Goal: Task Accomplishment & Management: Manage account settings

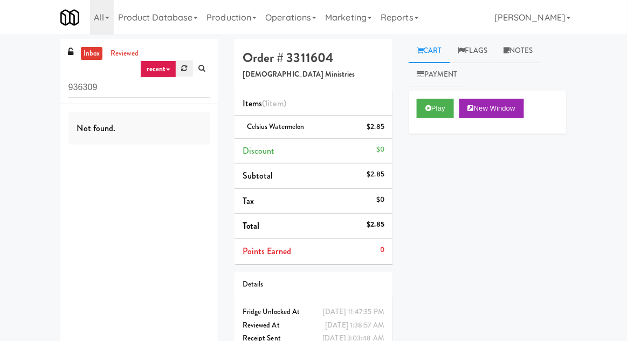
click at [188, 66] on link at bounding box center [184, 68] width 17 height 16
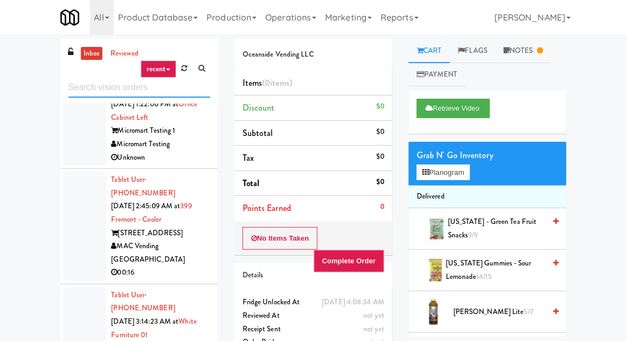
scroll to position [343, 0]
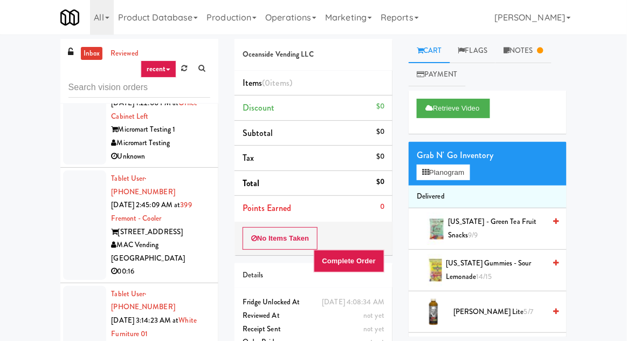
click at [81, 286] on div at bounding box center [84, 334] width 43 height 96
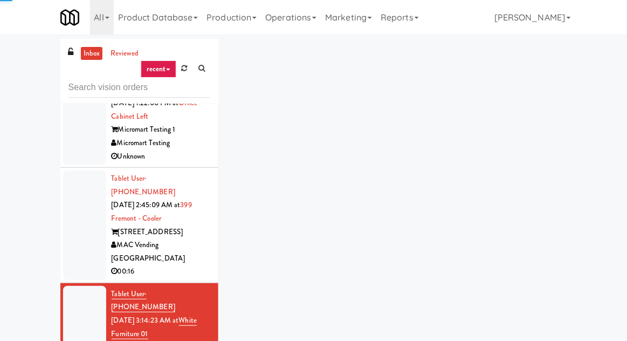
click at [79, 170] on div at bounding box center [84, 224] width 43 height 109
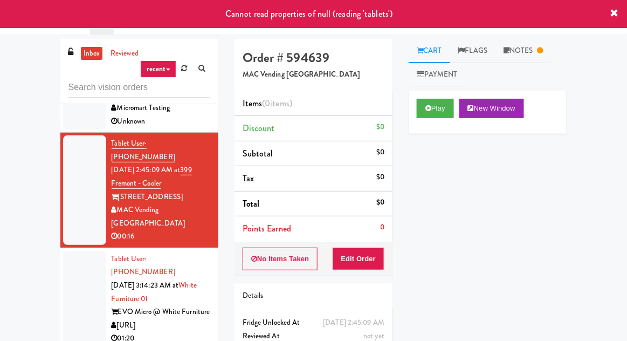
click at [74, 251] on div at bounding box center [84, 299] width 43 height 96
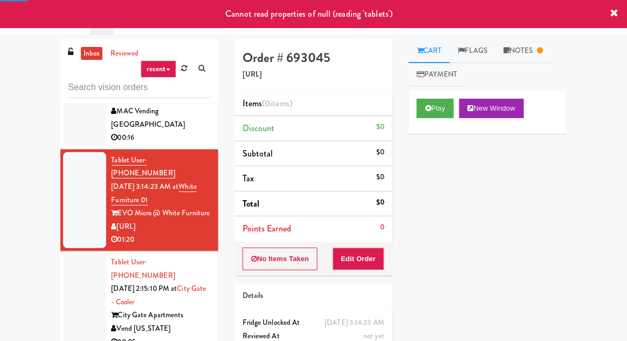
click at [77, 254] on div at bounding box center [84, 302] width 43 height 96
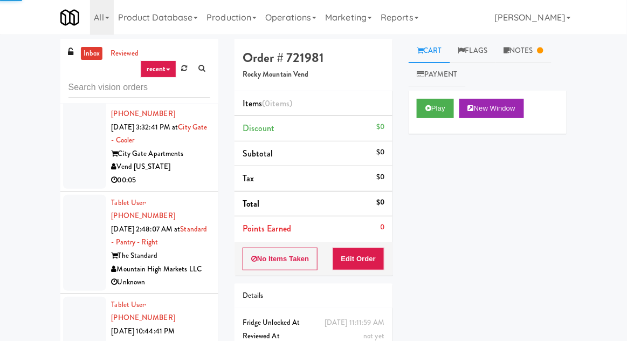
scroll to position [944, 0]
click at [544, 57] on link "Notes" at bounding box center [523, 51] width 56 height 24
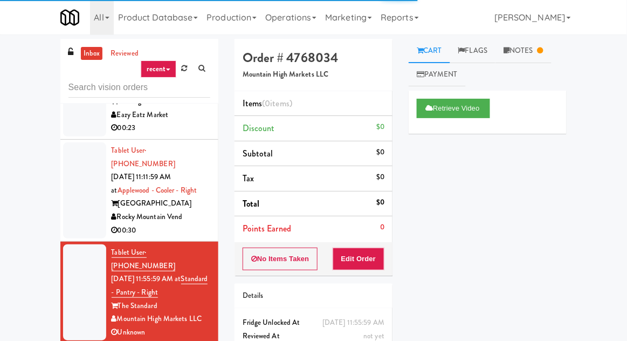
scroll to position [1200, 0]
click at [536, 51] on link "Notes" at bounding box center [523, 51] width 56 height 24
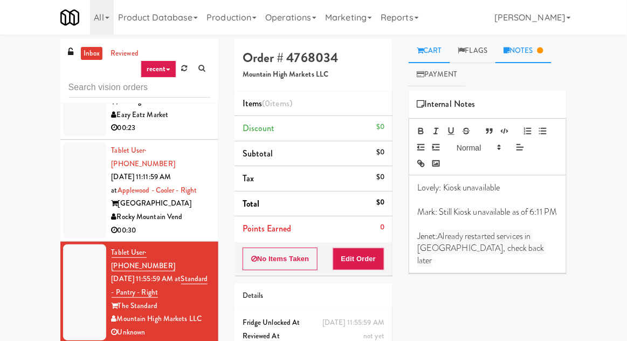
click at [433, 50] on link "Cart" at bounding box center [428, 51] width 41 height 24
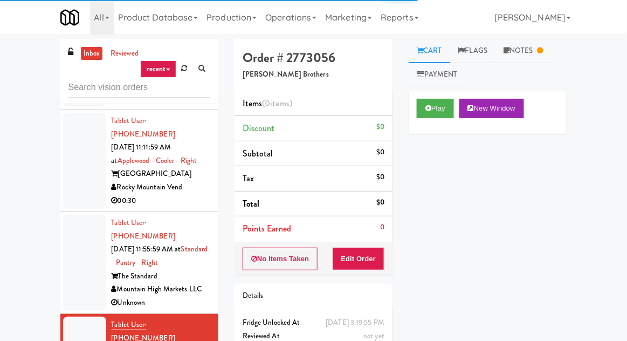
scroll to position [1230, 0]
click at [543, 48] on icon at bounding box center [540, 50] width 6 height 7
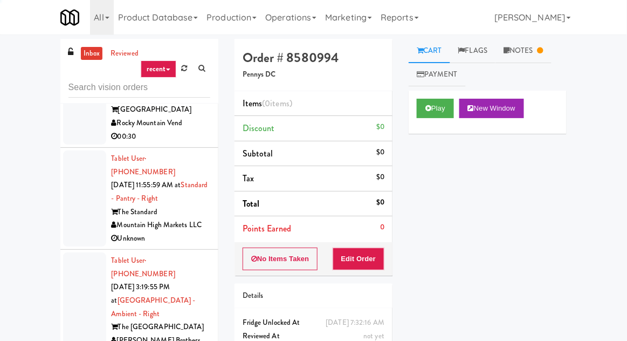
scroll to position [1294, 0]
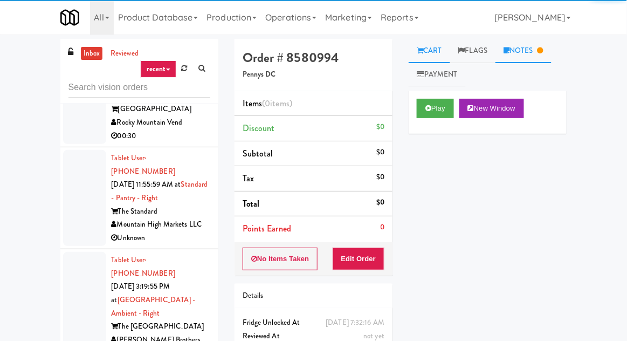
click at [538, 60] on link "Notes" at bounding box center [523, 51] width 56 height 24
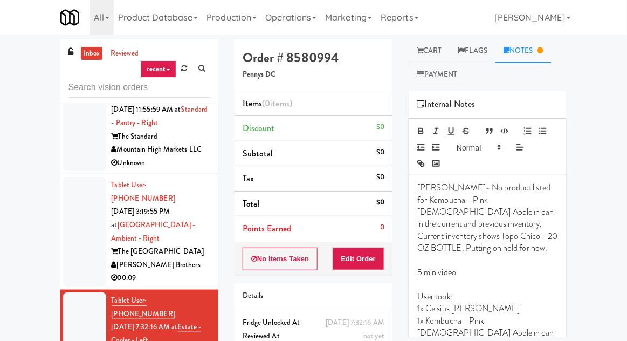
scroll to position [1374, 0]
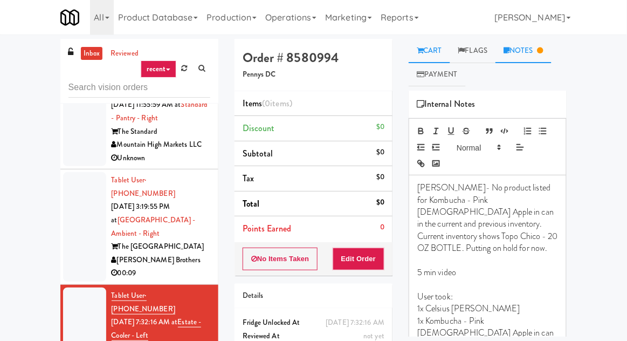
click at [443, 59] on link "Cart" at bounding box center [428, 51] width 41 height 24
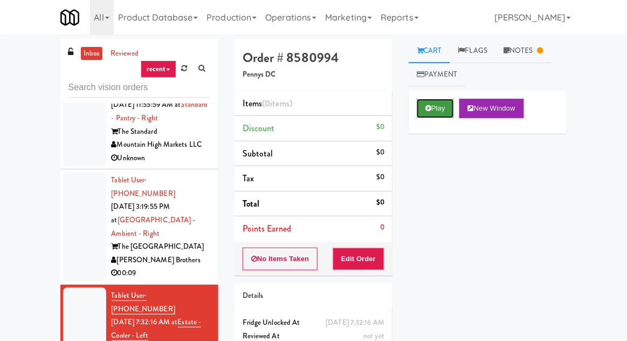
click at [443, 115] on button "Play" at bounding box center [435, 108] width 37 height 19
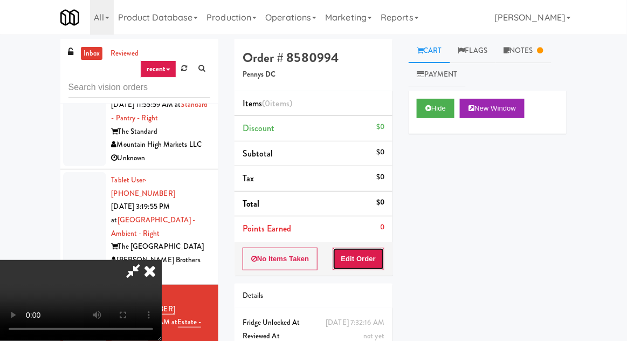
click at [379, 262] on button "Edit Order" at bounding box center [358, 258] width 52 height 23
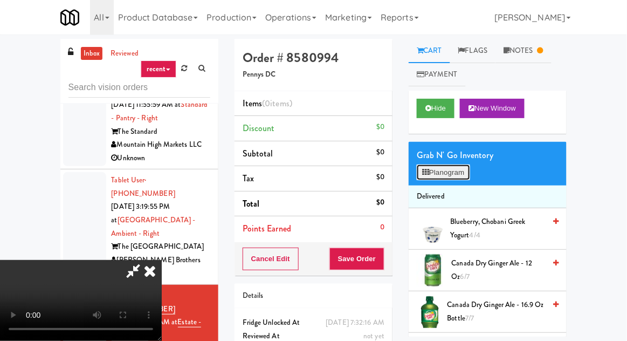
click at [452, 179] on button "Planogram" at bounding box center [443, 172] width 53 height 16
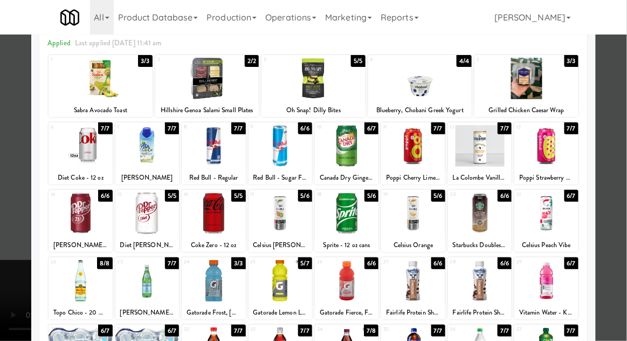
scroll to position [33, 0]
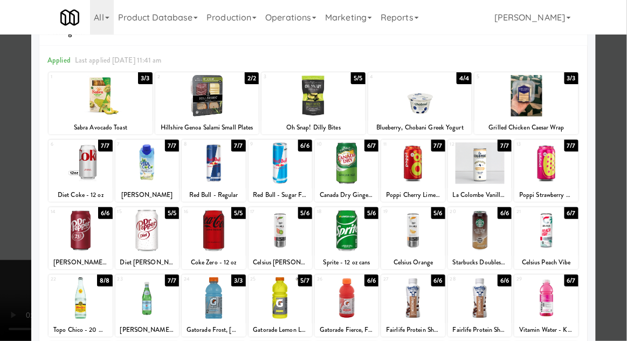
click at [13, 174] on div at bounding box center [313, 170] width 627 height 341
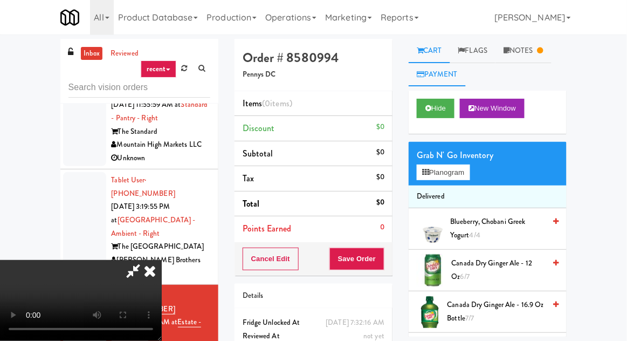
click at [443, 84] on link "Payment" at bounding box center [436, 75] width 57 height 24
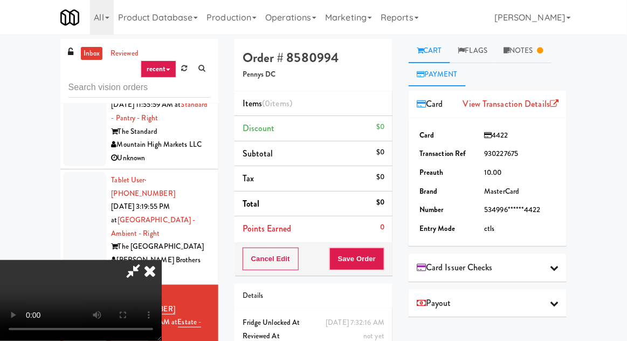
click at [442, 58] on link "Cart" at bounding box center [428, 51] width 41 height 24
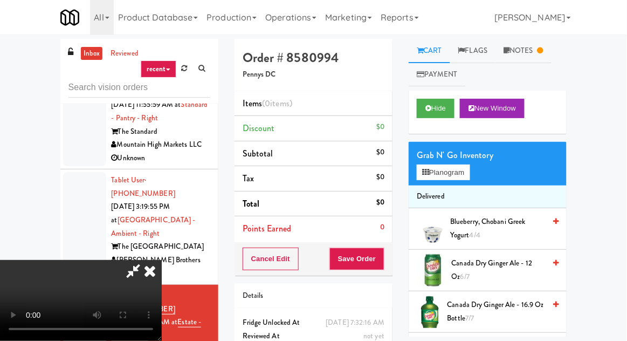
scroll to position [39, 0]
click at [457, 179] on button "Planogram" at bounding box center [443, 172] width 53 height 16
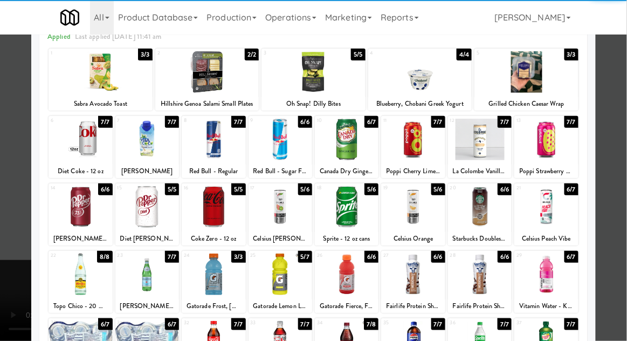
scroll to position [58, 0]
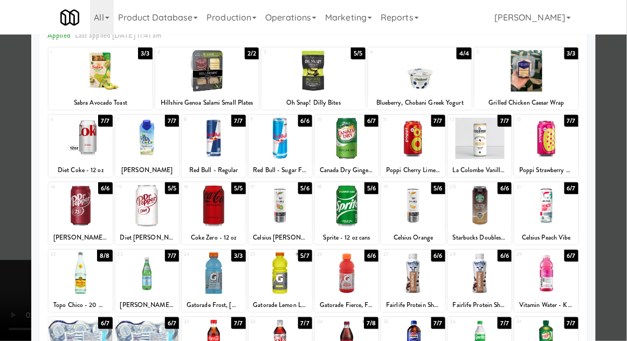
click at [8, 207] on div at bounding box center [313, 170] width 627 height 341
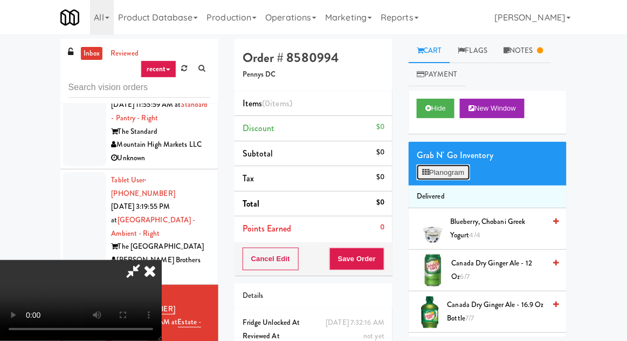
click at [464, 178] on button "Planogram" at bounding box center [443, 172] width 53 height 16
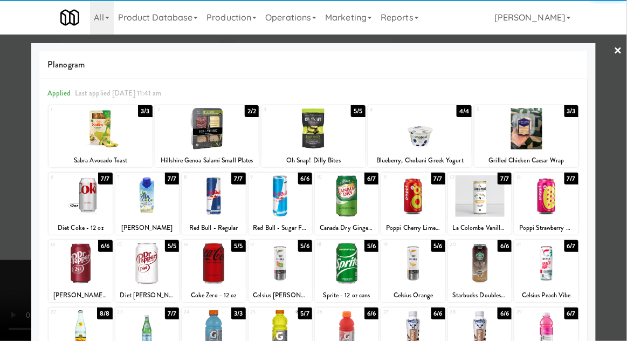
click at [70, 330] on div at bounding box center [80, 330] width 64 height 41
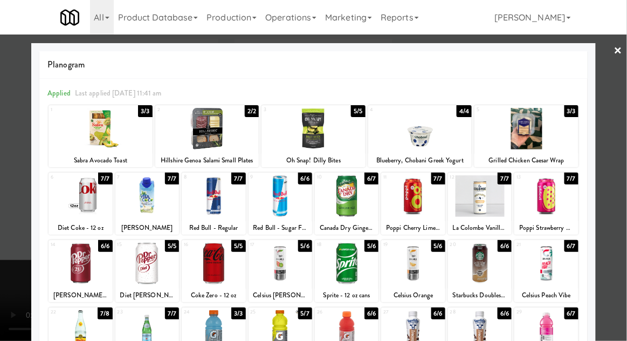
click at [427, 261] on div at bounding box center [413, 262] width 64 height 41
click at [17, 173] on div at bounding box center [313, 170] width 627 height 341
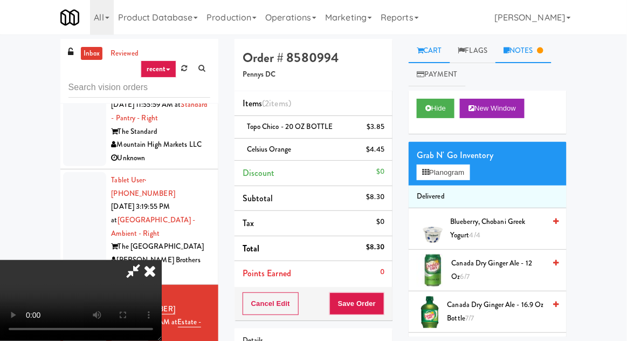
click at [523, 57] on link "Notes" at bounding box center [523, 51] width 56 height 24
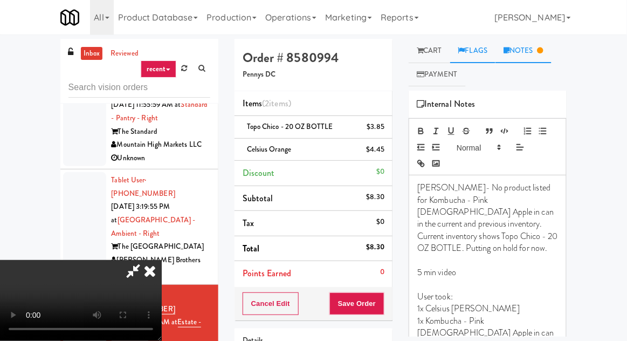
click at [478, 57] on link "Flags" at bounding box center [473, 51] width 46 height 24
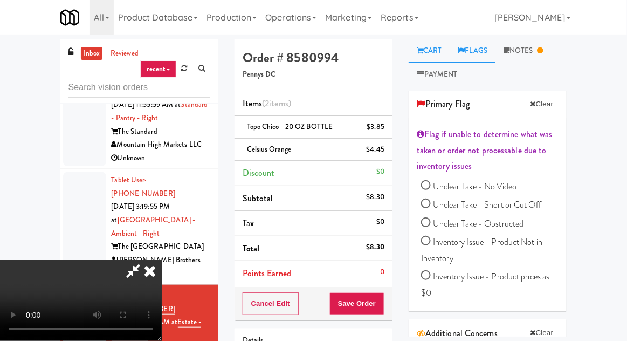
click at [446, 56] on link "Cart" at bounding box center [428, 51] width 41 height 24
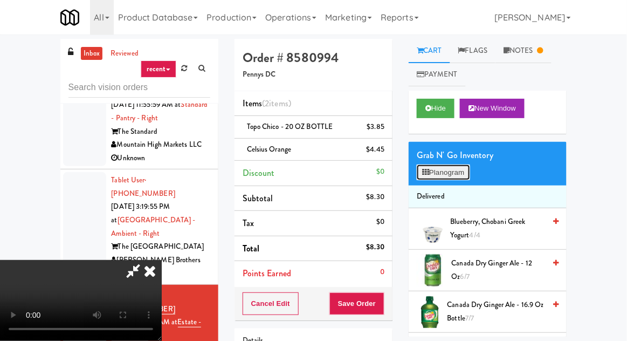
click at [458, 178] on button "Planogram" at bounding box center [443, 172] width 53 height 16
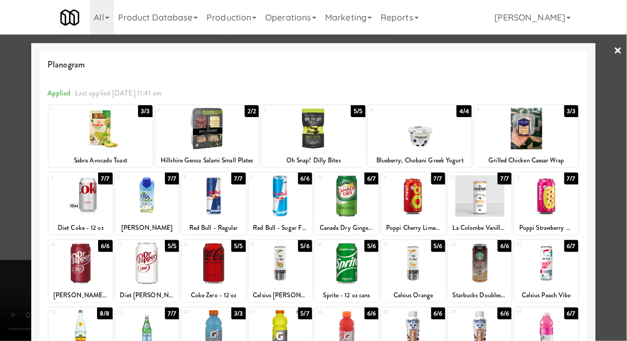
click at [289, 265] on div at bounding box center [280, 262] width 64 height 41
click at [18, 169] on div at bounding box center [313, 170] width 627 height 341
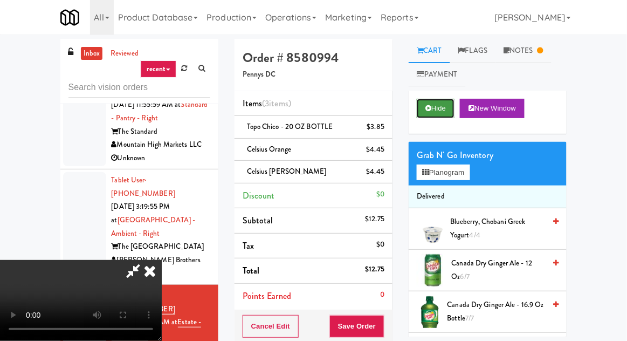
click at [440, 105] on button "Hide" at bounding box center [436, 108] width 38 height 19
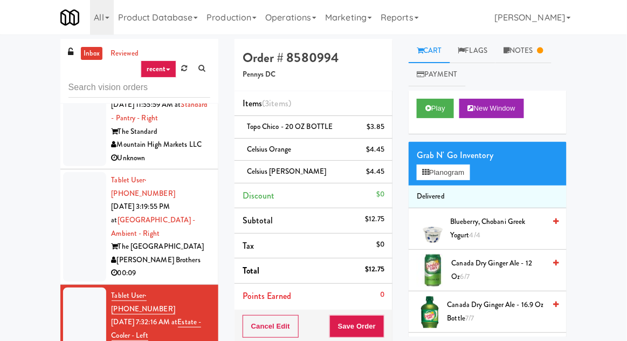
click at [399, 149] on div "Order # 8580994 Pennys DC Items (3 items ) Topo Chico - 20 OZ BOTTLE $3.85 Cels…" at bounding box center [313, 246] width 174 height 414
click at [385, 148] on li "Celsius Orange $4.45" at bounding box center [313, 149] width 158 height 23
click at [386, 152] on icon at bounding box center [385, 153] width 5 height 7
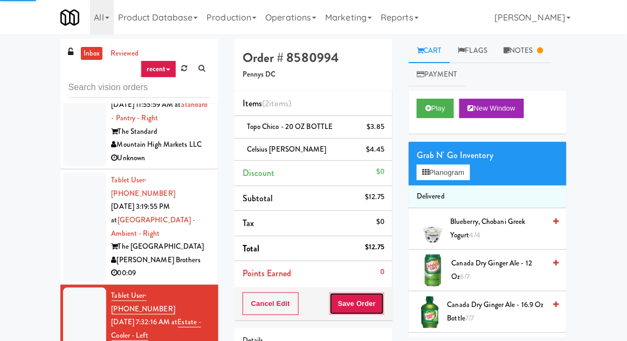
click at [370, 298] on button "Save Order" at bounding box center [356, 303] width 55 height 23
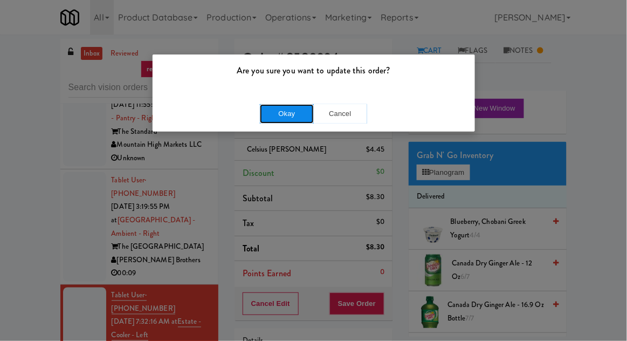
click at [281, 115] on button "Okay" at bounding box center [287, 113] width 54 height 19
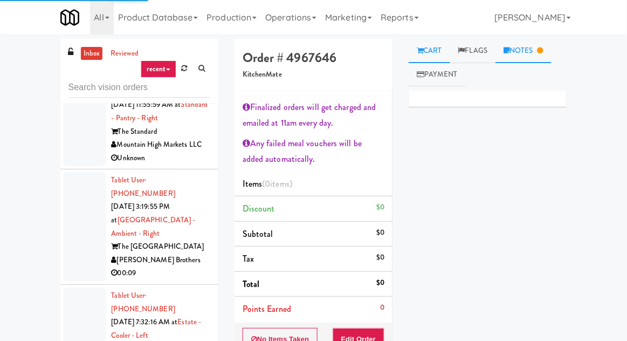
click at [543, 54] on icon at bounding box center [540, 50] width 6 height 7
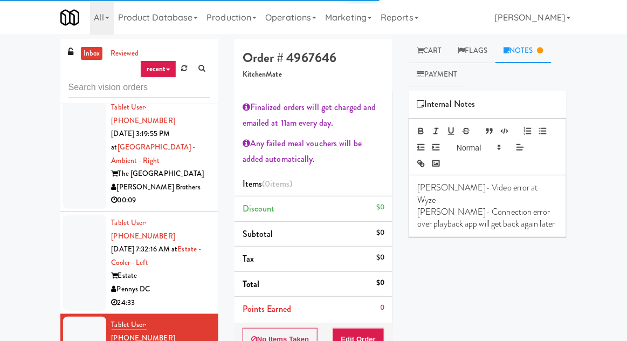
scroll to position [1450, 0]
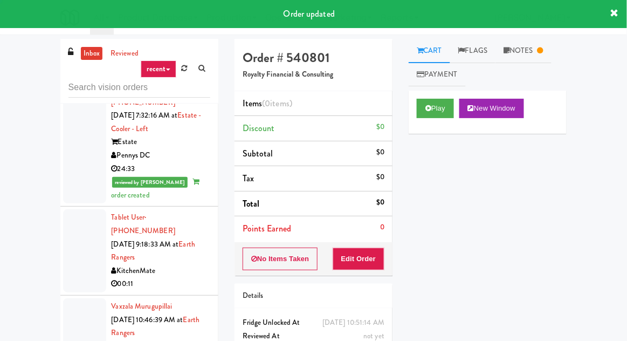
scroll to position [1580, 0]
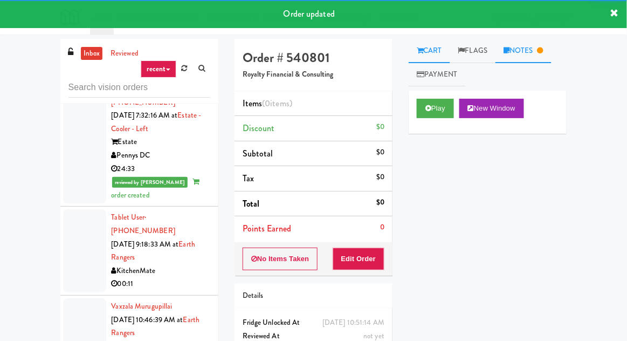
click at [539, 55] on link "Notes" at bounding box center [523, 51] width 56 height 24
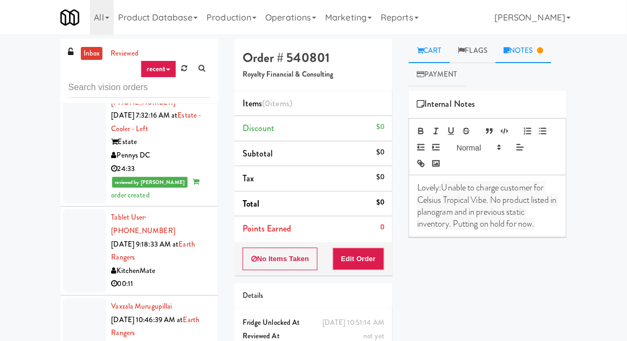
click at [442, 44] on link "Cart" at bounding box center [428, 51] width 41 height 24
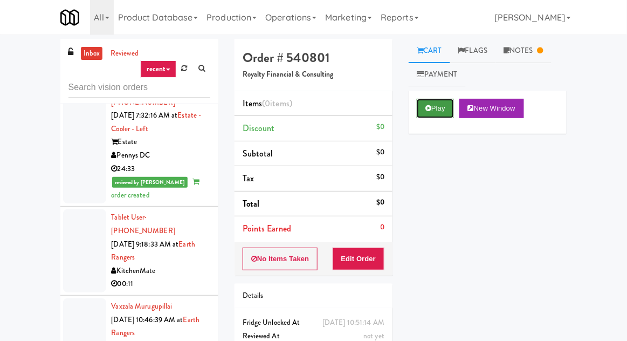
click at [440, 109] on button "Play" at bounding box center [435, 108] width 37 height 19
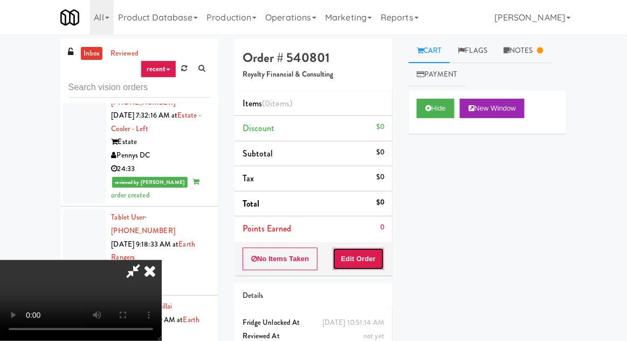
click at [370, 248] on button "Edit Order" at bounding box center [358, 258] width 52 height 23
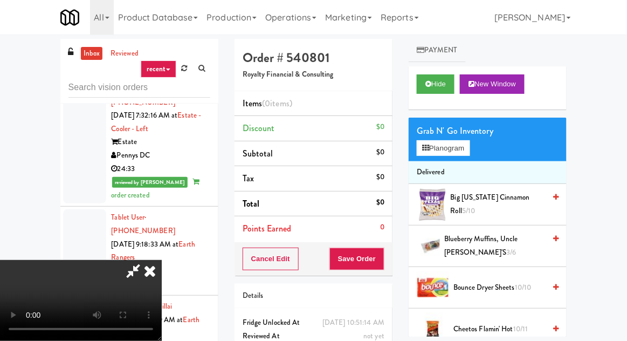
scroll to position [0, 0]
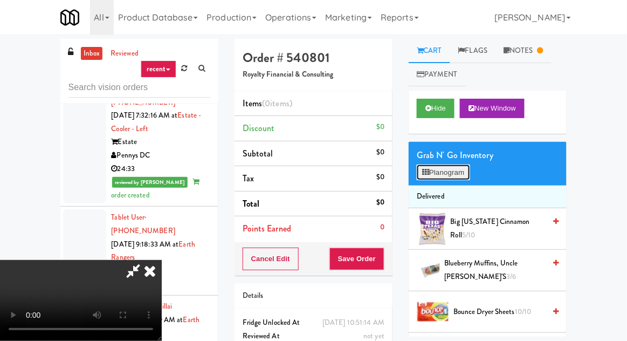
click at [448, 176] on button "Planogram" at bounding box center [443, 172] width 53 height 16
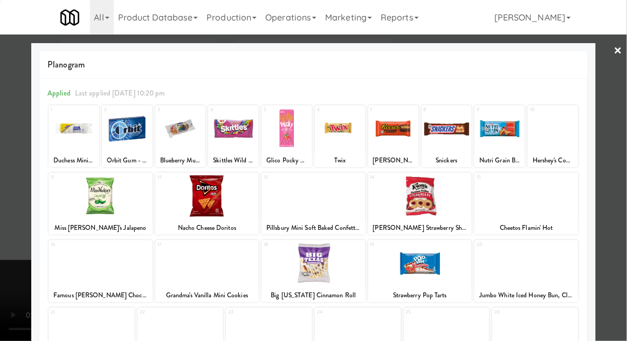
scroll to position [136, 0]
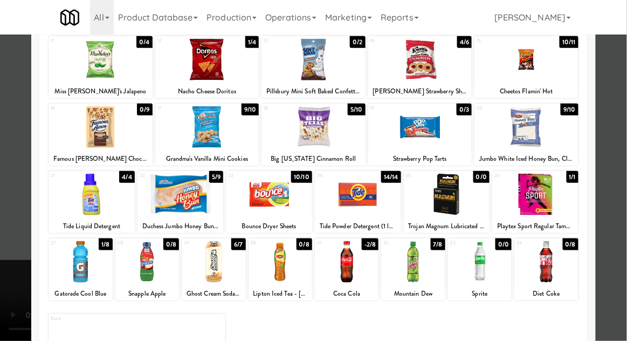
click at [8, 276] on div at bounding box center [313, 170] width 627 height 341
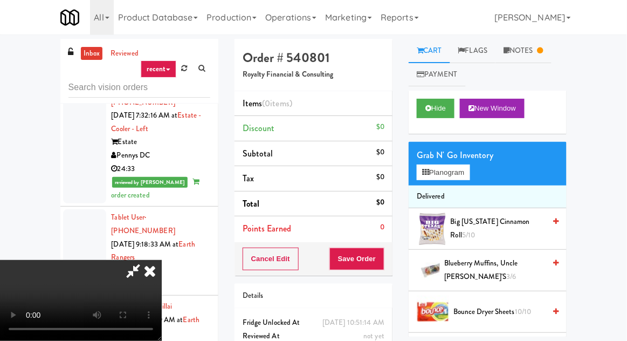
click at [383, 196] on div "$0" at bounding box center [380, 202] width 8 height 13
click at [162, 260] on icon at bounding box center [150, 271] width 24 height 22
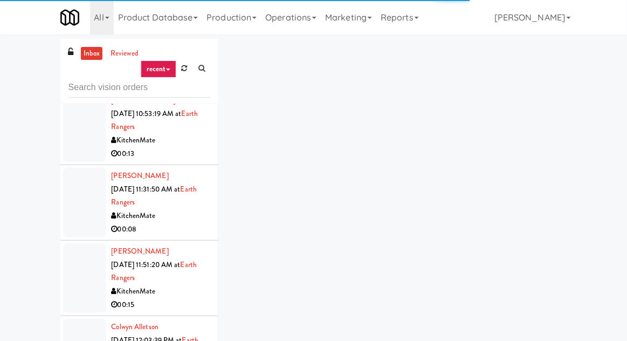
scroll to position [1991, 0]
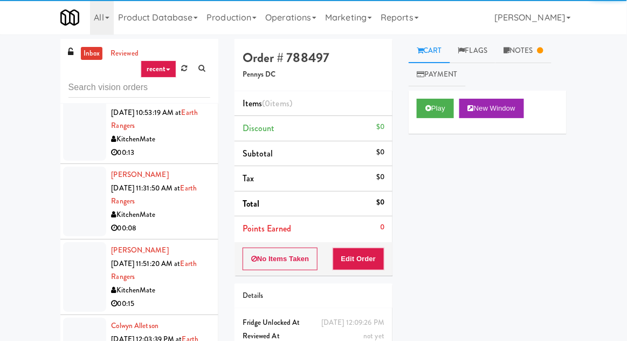
click at [435, 123] on div "Play New Window" at bounding box center [487, 112] width 158 height 43
click at [532, 61] on link "Notes" at bounding box center [523, 51] width 56 height 24
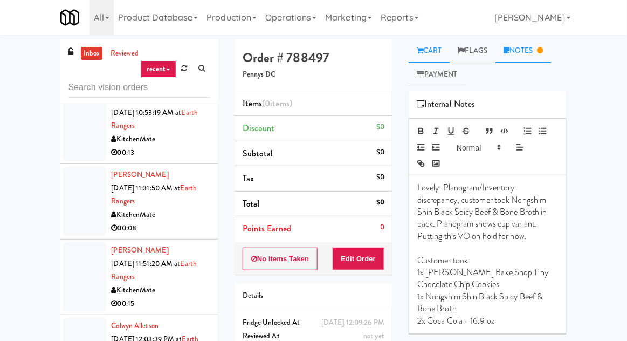
click at [431, 51] on link "Cart" at bounding box center [428, 51] width 41 height 24
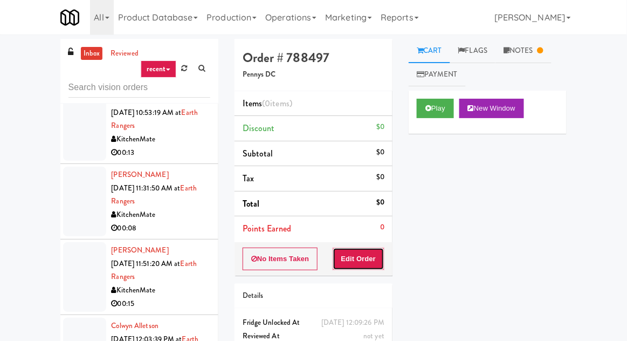
click at [374, 251] on button "Edit Order" at bounding box center [358, 258] width 52 height 23
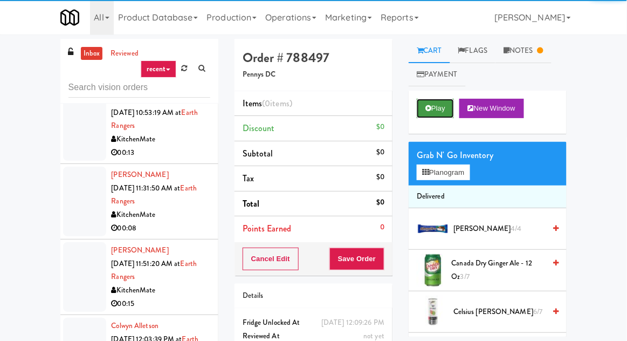
click at [436, 112] on button "Play" at bounding box center [435, 108] width 37 height 19
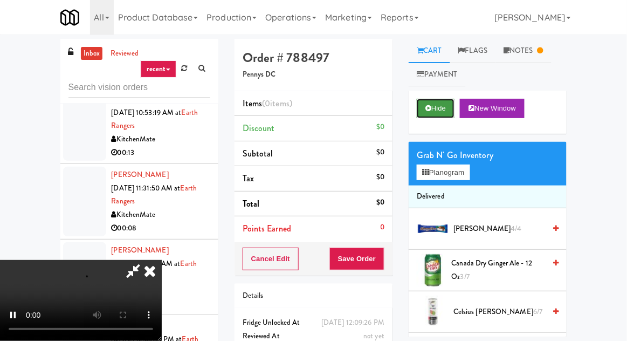
scroll to position [39, 0]
click at [542, 53] on link "Notes" at bounding box center [523, 51] width 56 height 24
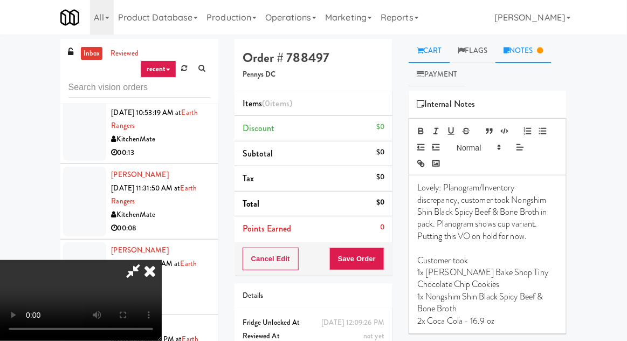
click at [439, 39] on link "Cart" at bounding box center [428, 51] width 41 height 24
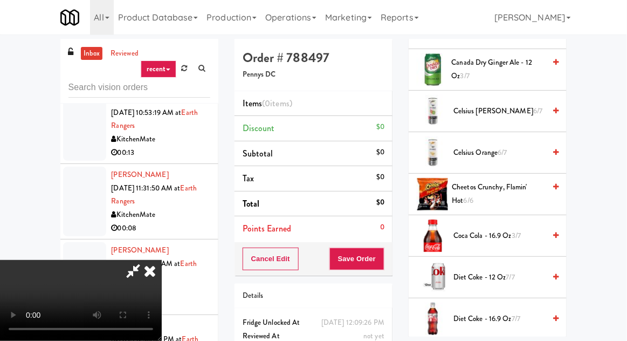
scroll to position [201, 0]
click at [506, 231] on span "Coca Cola - 16.9 oz 3/7" at bounding box center [499, 234] width 92 height 13
click at [508, 230] on span "Coca Cola - 16.9 oz 3/7" at bounding box center [499, 234] width 92 height 13
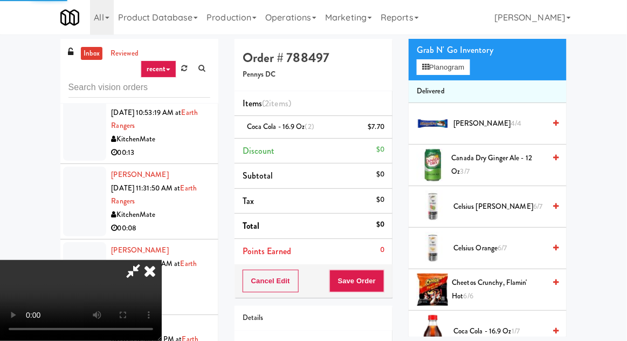
scroll to position [0, 0]
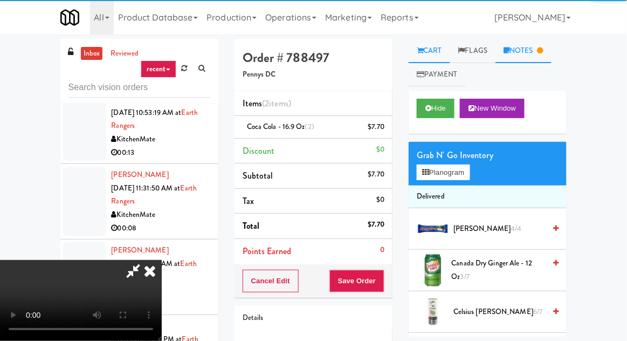
click at [537, 62] on link "Notes" at bounding box center [523, 51] width 56 height 24
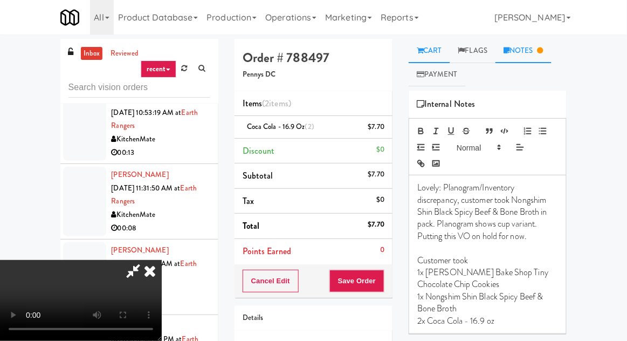
click at [432, 48] on link "Cart" at bounding box center [428, 51] width 41 height 24
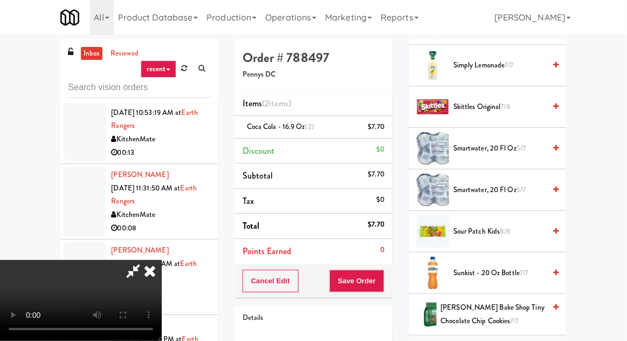
scroll to position [1210, 0]
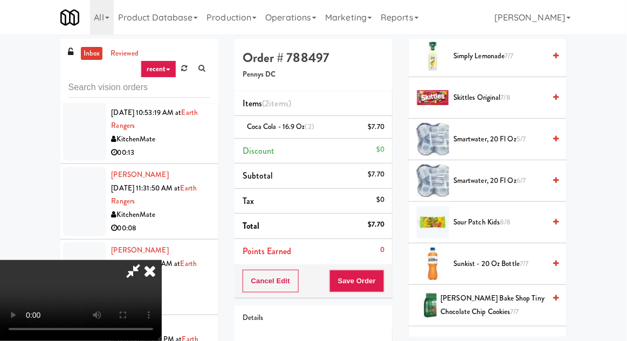
click at [502, 302] on span "Tate's Bake Shop Tiny Chocolate Chip Cookies 7/7" at bounding box center [493, 305] width 105 height 26
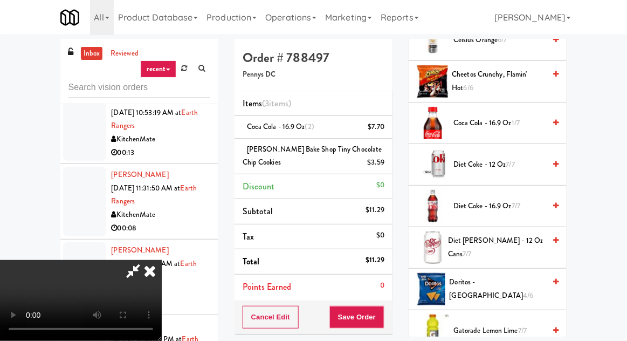
scroll to position [0, 0]
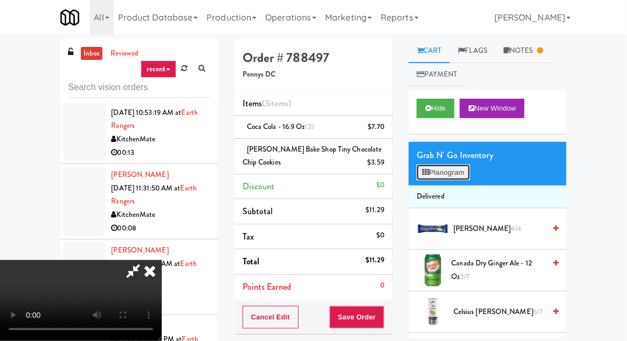
click at [461, 168] on button "Planogram" at bounding box center [443, 172] width 53 height 16
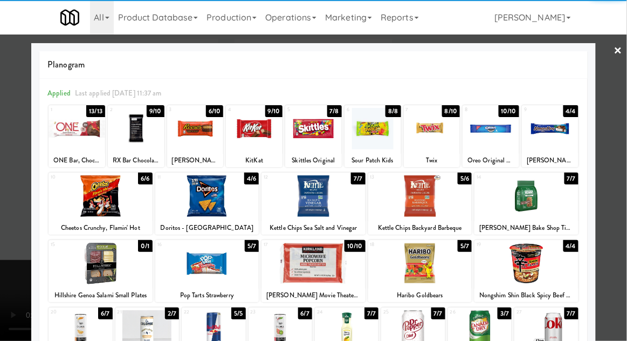
click at [541, 272] on div at bounding box center [526, 262] width 104 height 41
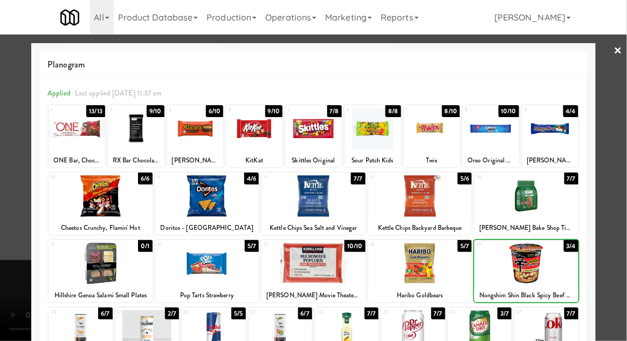
click at [614, 188] on div at bounding box center [313, 170] width 627 height 341
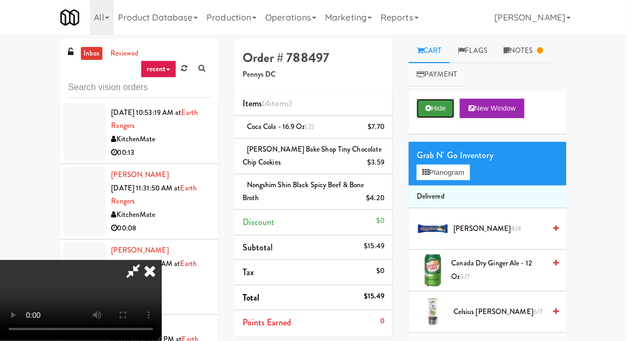
click at [435, 110] on button "Hide" at bounding box center [436, 108] width 38 height 19
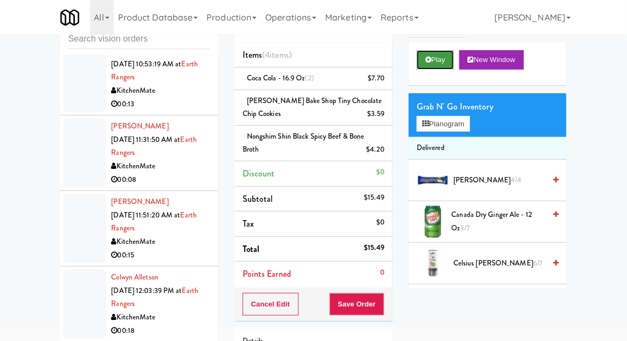
scroll to position [98, 0]
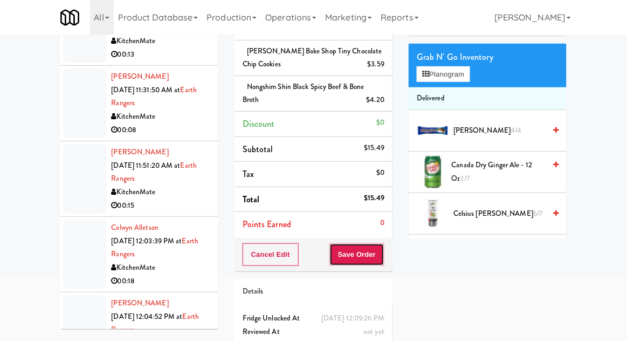
click at [370, 253] on button "Save Order" at bounding box center [356, 254] width 55 height 23
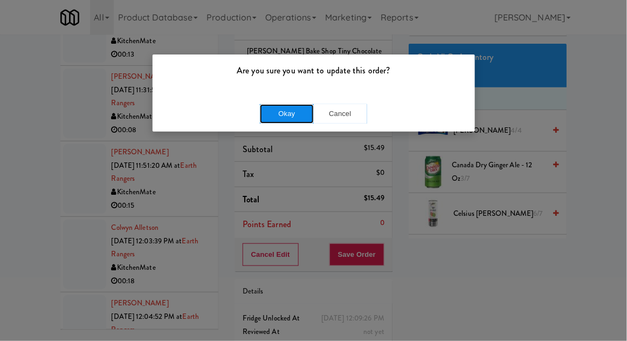
click at [264, 121] on button "Okay" at bounding box center [287, 113] width 54 height 19
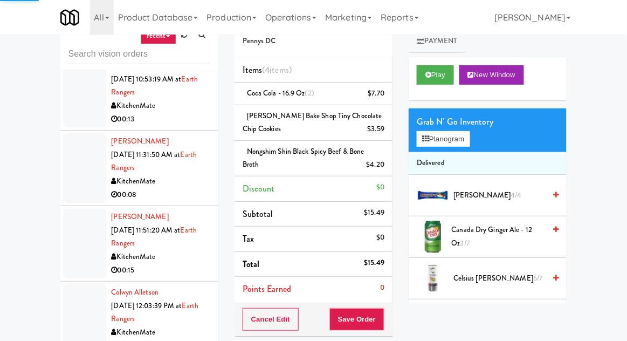
scroll to position [31, 0]
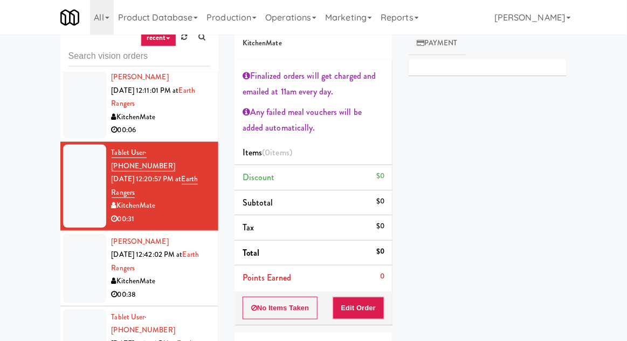
scroll to position [2502, 0]
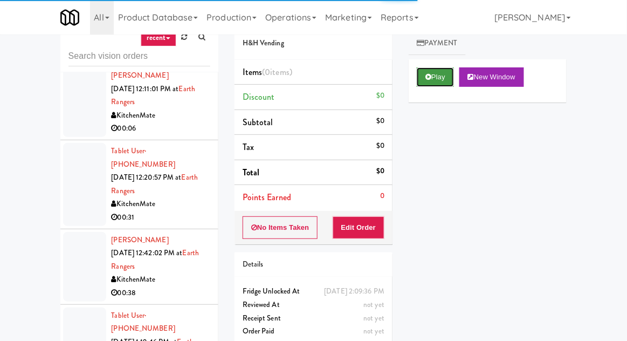
click at [421, 85] on button "Play" at bounding box center [435, 76] width 37 height 19
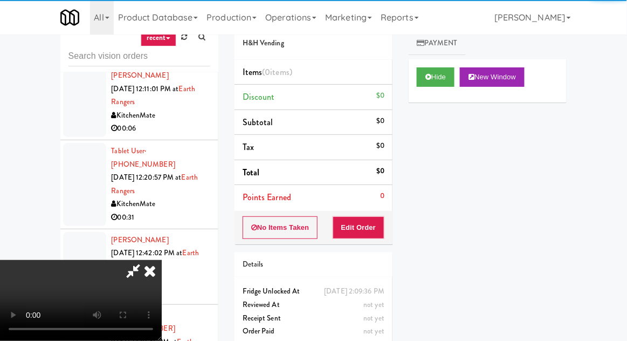
click at [359, 227] on button "Edit Order" at bounding box center [358, 227] width 52 height 23
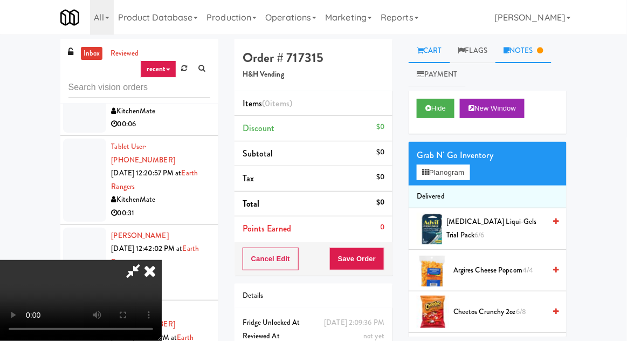
click at [542, 50] on icon at bounding box center [540, 50] width 6 height 7
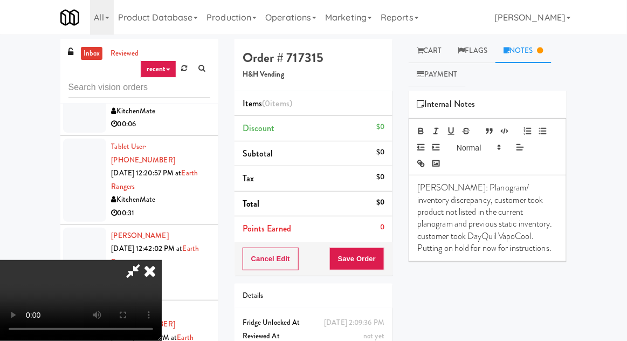
scroll to position [39, 0]
click at [432, 54] on link "Cart" at bounding box center [428, 51] width 41 height 24
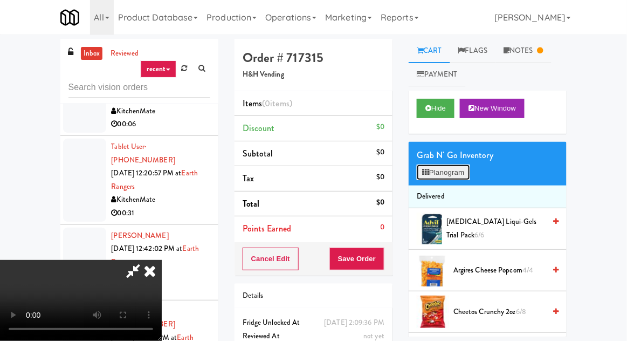
click at [445, 174] on button "Planogram" at bounding box center [443, 172] width 53 height 16
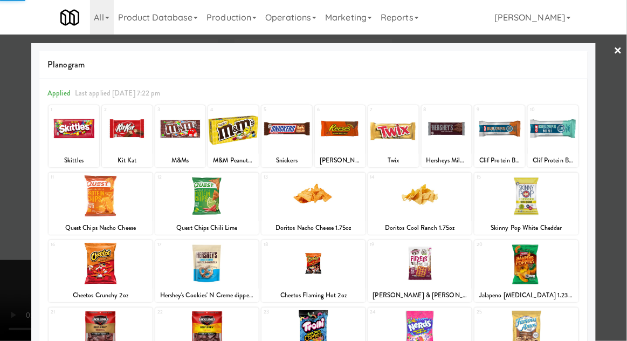
scroll to position [136, 0]
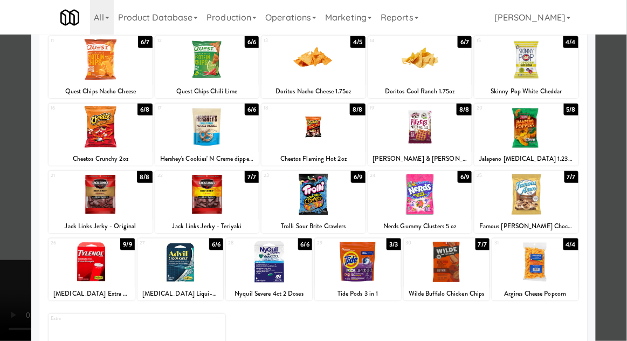
click at [289, 262] on div at bounding box center [269, 261] width 86 height 41
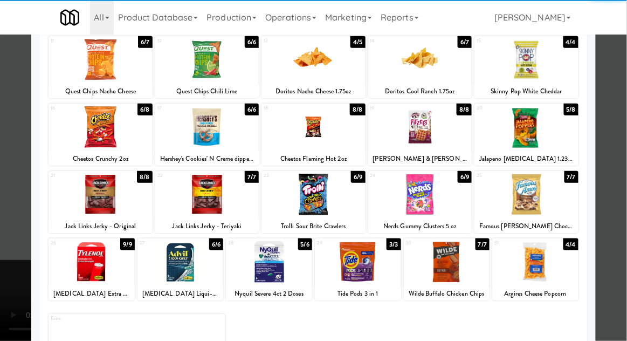
click at [6, 244] on div at bounding box center [313, 170] width 627 height 341
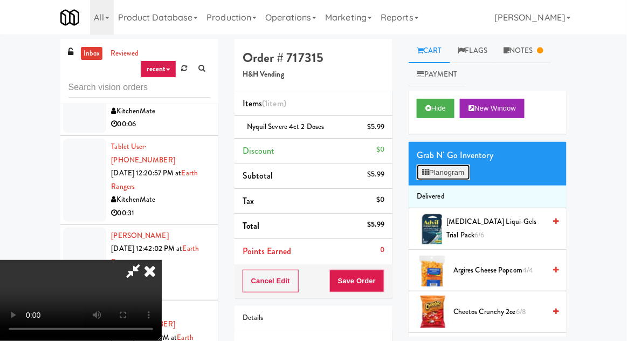
click at [447, 178] on button "Planogram" at bounding box center [443, 172] width 53 height 16
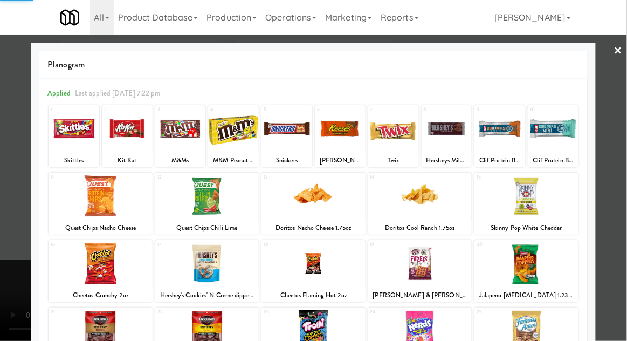
scroll to position [136, 0]
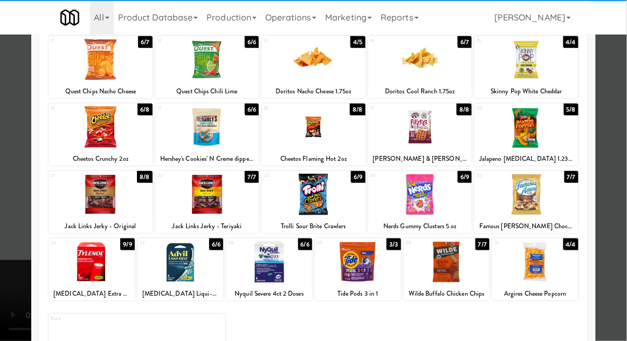
click at [285, 269] on div at bounding box center [269, 261] width 86 height 41
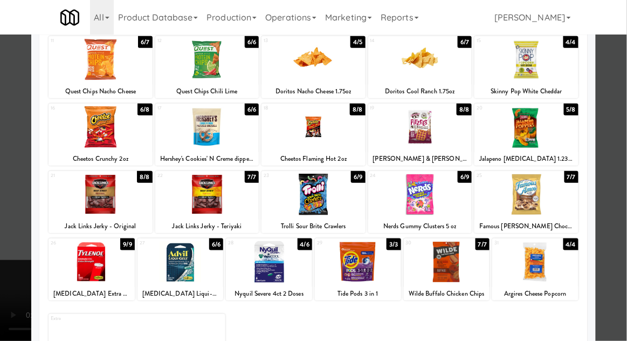
click at [3, 216] on div at bounding box center [313, 170] width 627 height 341
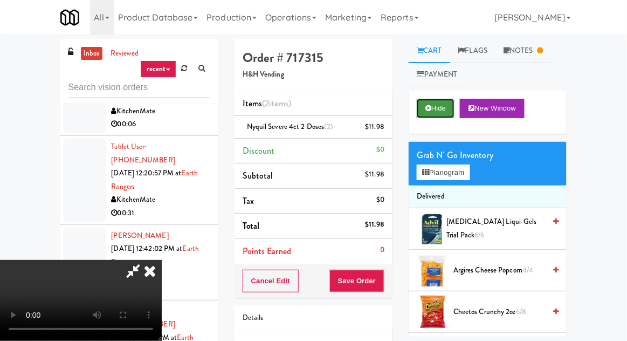
click at [433, 100] on button "Hide" at bounding box center [436, 108] width 38 height 19
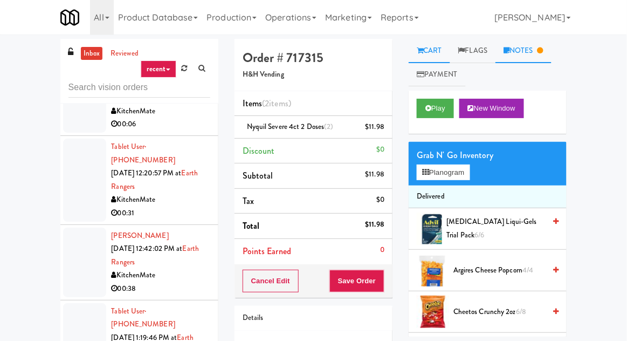
click at [539, 52] on link "Notes" at bounding box center [523, 51] width 56 height 24
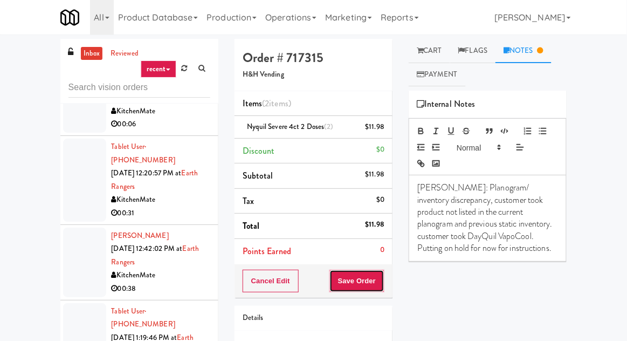
click at [369, 276] on button "Save Order" at bounding box center [356, 280] width 55 height 23
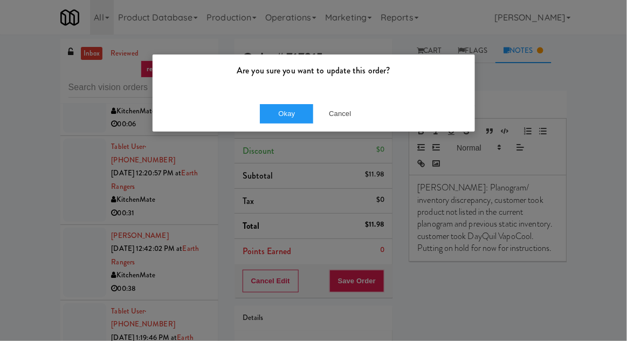
click at [283, 129] on div "Okay Cancel" at bounding box center [313, 113] width 322 height 36
click at [281, 113] on button "Okay" at bounding box center [287, 113] width 54 height 19
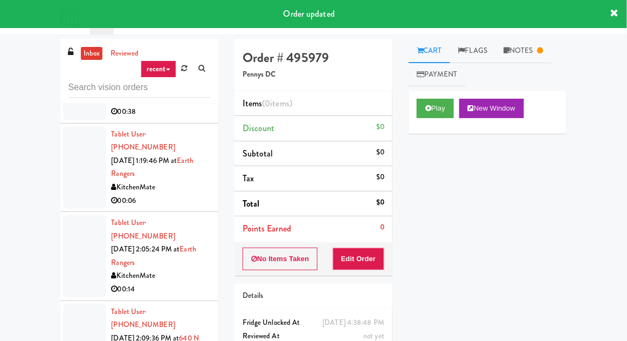
scroll to position [2714, 0]
click at [438, 104] on button "Play" at bounding box center [435, 108] width 37 height 19
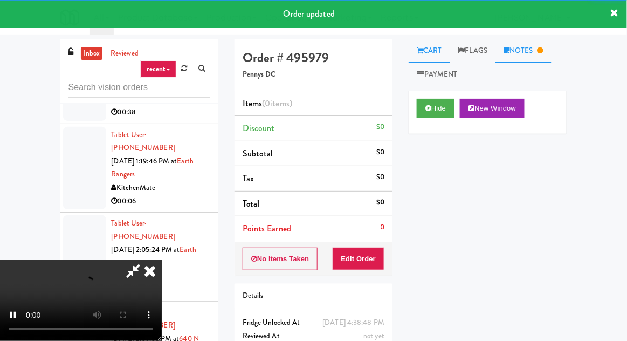
click at [535, 50] on link "Notes" at bounding box center [523, 51] width 56 height 24
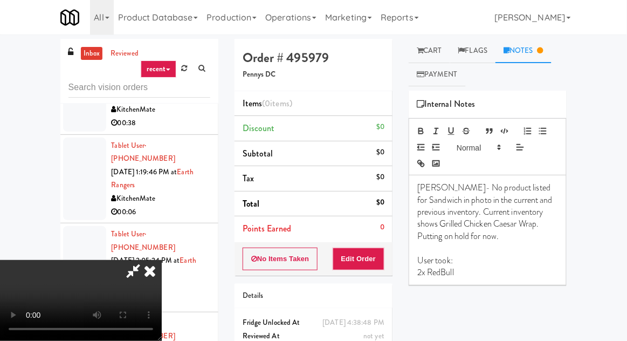
scroll to position [2704, 0]
click at [434, 50] on link "Cart" at bounding box center [428, 51] width 41 height 24
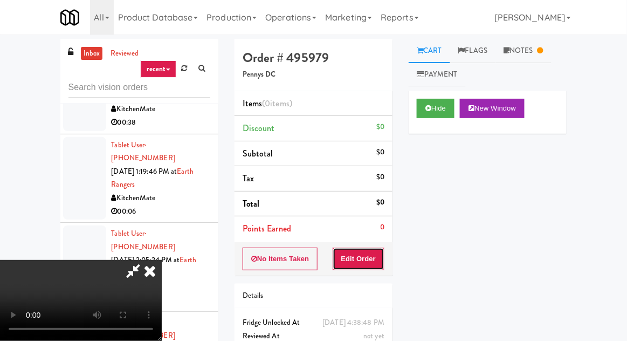
click at [383, 258] on button "Edit Order" at bounding box center [358, 258] width 52 height 23
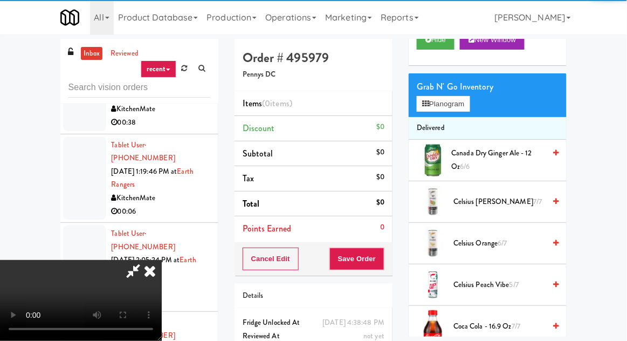
scroll to position [68, 0]
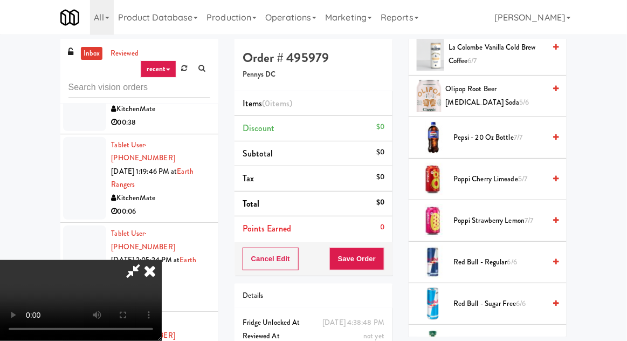
click at [496, 255] on span "Red Bull - Regular 6/6" at bounding box center [499, 261] width 92 height 13
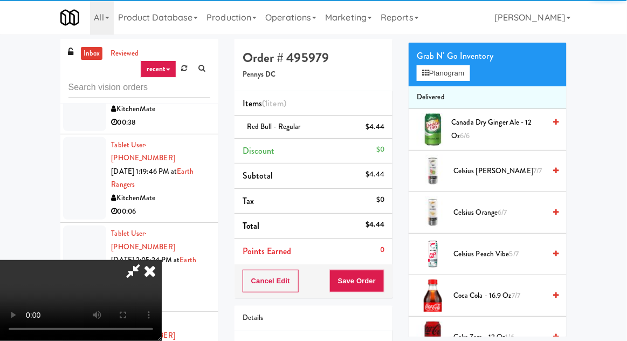
scroll to position [0, 0]
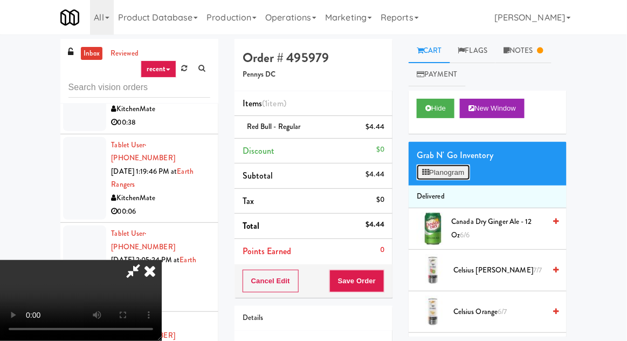
click at [469, 171] on button "Planogram" at bounding box center [443, 172] width 53 height 16
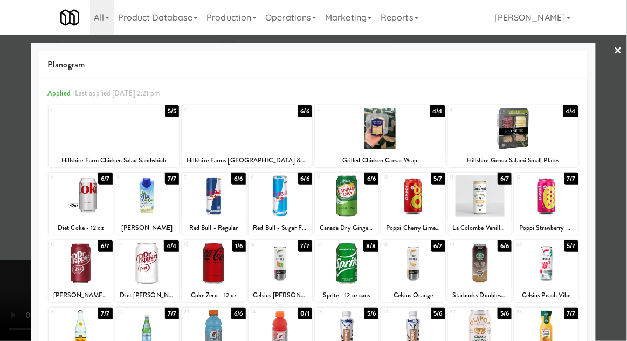
click at [5, 223] on div at bounding box center [313, 170] width 627 height 341
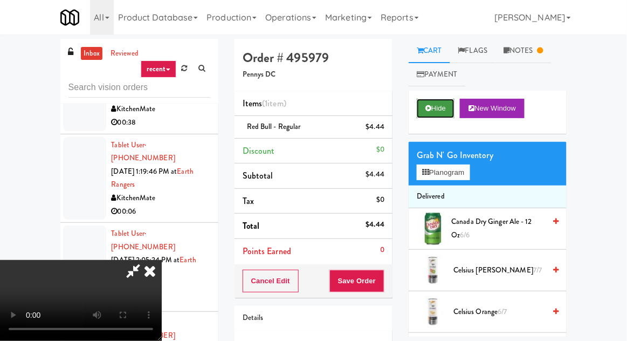
click at [433, 116] on button "Hide" at bounding box center [436, 108] width 38 height 19
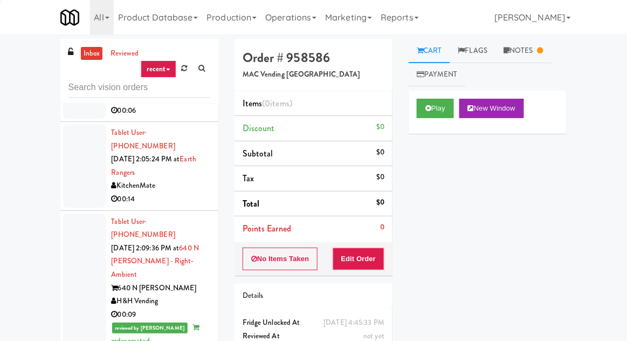
scroll to position [2812, 0]
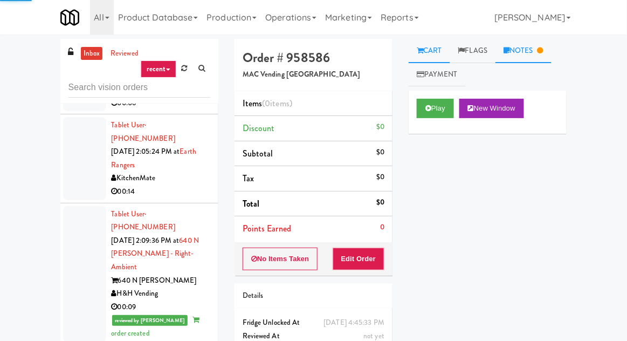
click at [541, 48] on link "Notes" at bounding box center [523, 51] width 56 height 24
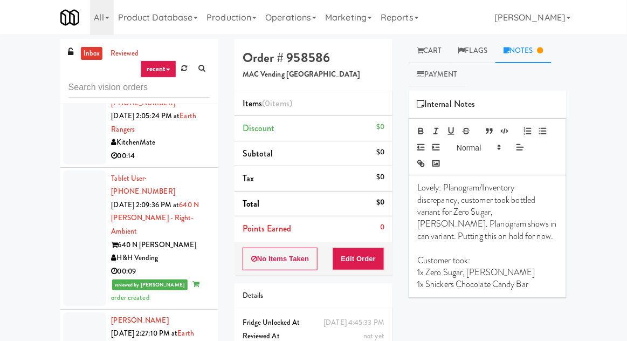
scroll to position [2849, 0]
click at [430, 48] on link "Cart" at bounding box center [428, 51] width 41 height 24
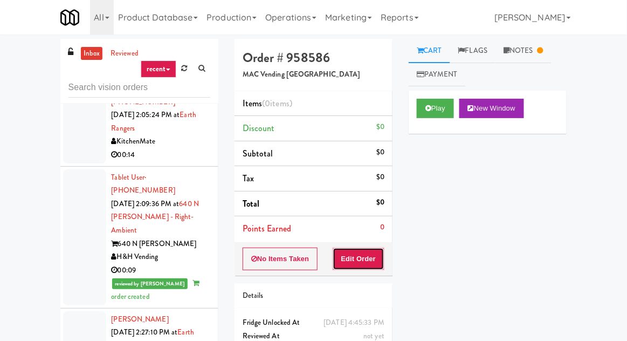
click at [367, 256] on button "Edit Order" at bounding box center [358, 258] width 52 height 23
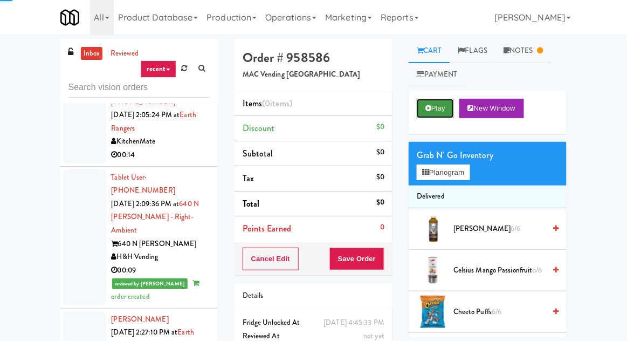
click at [440, 115] on button "Play" at bounding box center [435, 108] width 37 height 19
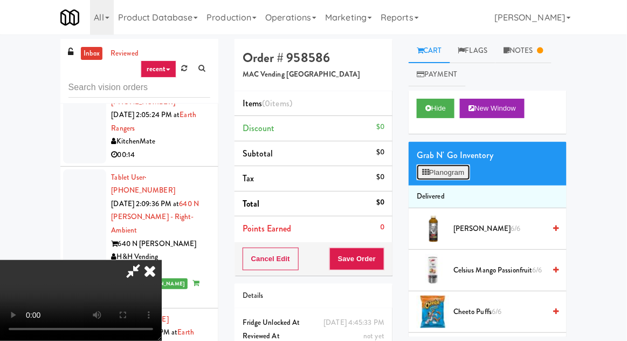
click at [448, 165] on button "Planogram" at bounding box center [443, 172] width 53 height 16
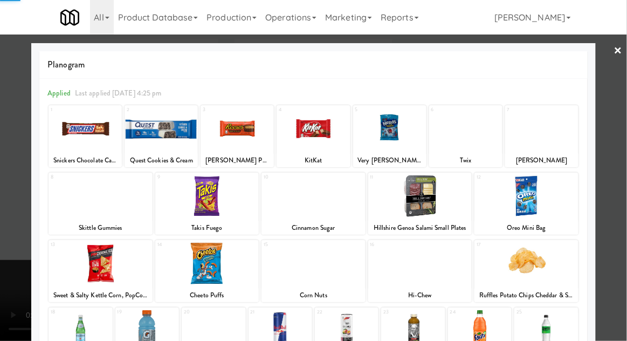
scroll to position [136, 0]
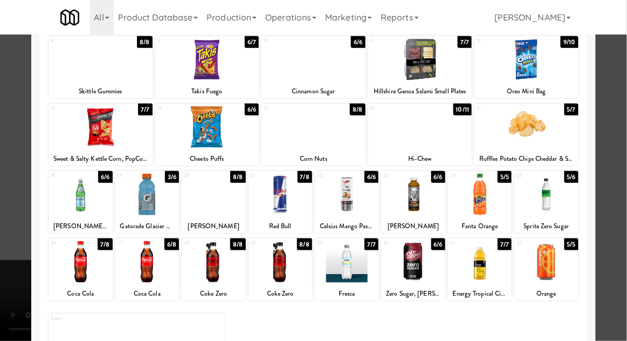
click at [425, 261] on div at bounding box center [413, 261] width 64 height 41
click at [1, 252] on div at bounding box center [313, 170] width 627 height 341
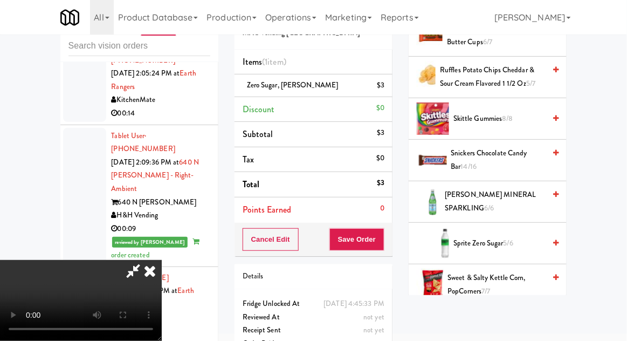
scroll to position [1023, 0]
click at [509, 156] on span "Snickers Chocolate Candy Bar 14/16" at bounding box center [498, 159] width 94 height 26
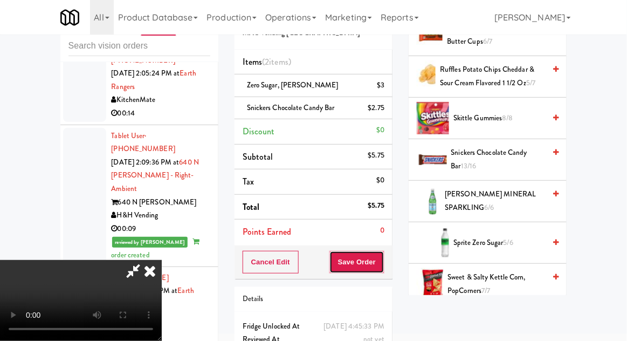
click at [384, 261] on button "Save Order" at bounding box center [356, 262] width 55 height 23
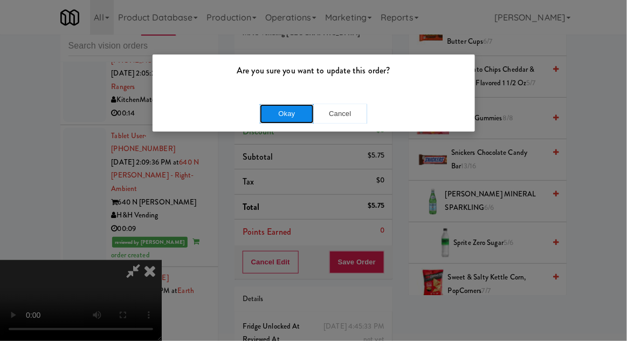
click at [289, 114] on button "Okay" at bounding box center [287, 113] width 54 height 19
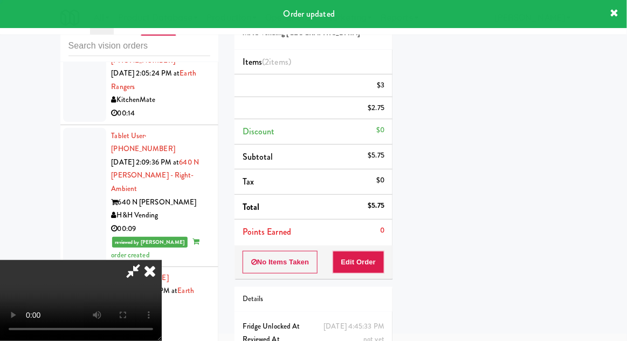
scroll to position [106, 0]
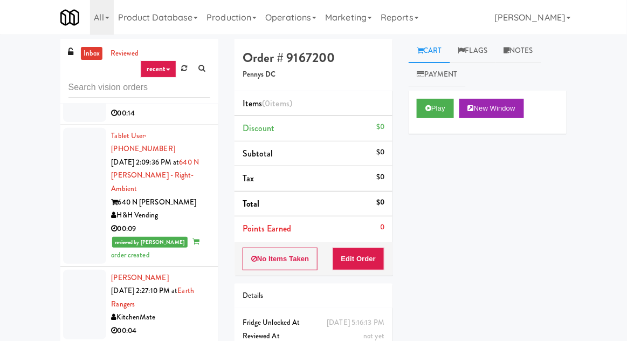
scroll to position [2904, 0]
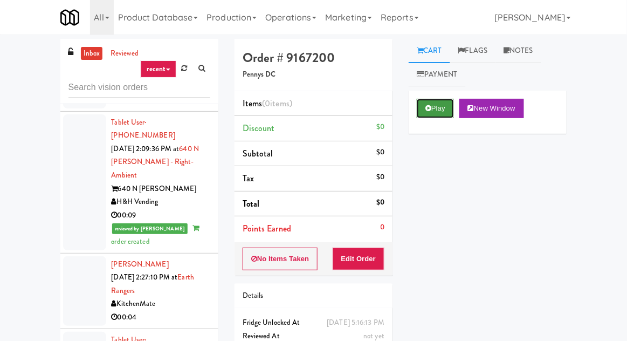
click at [428, 113] on button "Play" at bounding box center [435, 108] width 37 height 19
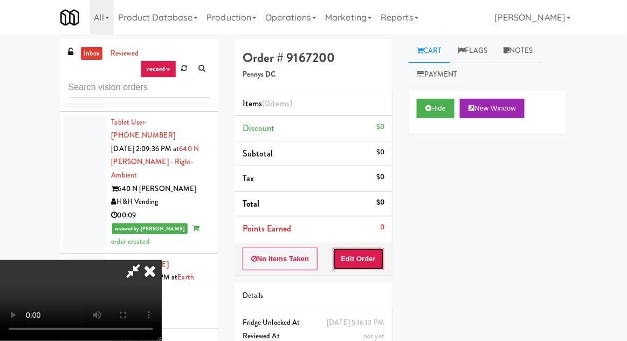
click at [364, 254] on button "Edit Order" at bounding box center [358, 258] width 52 height 23
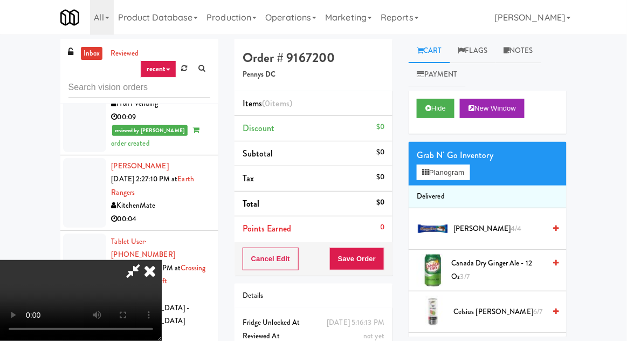
scroll to position [39, 0]
click at [449, 172] on button "Planogram" at bounding box center [443, 172] width 53 height 16
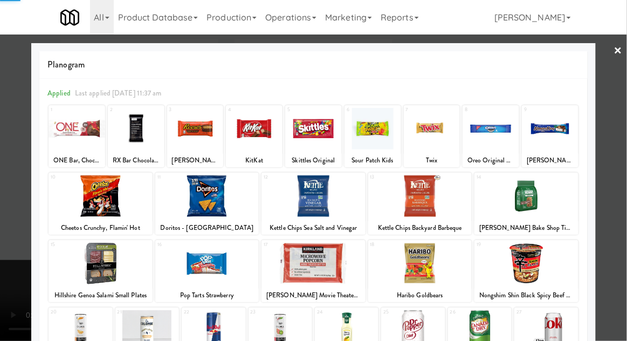
scroll to position [136, 0]
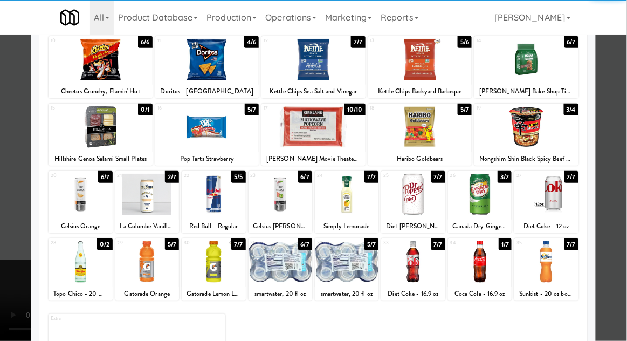
click at [544, 261] on div at bounding box center [546, 261] width 64 height 41
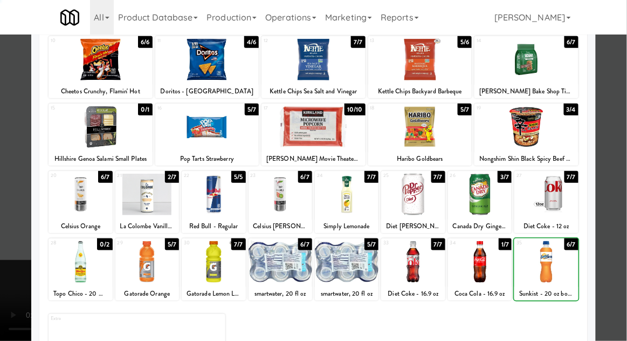
click at [607, 199] on div at bounding box center [313, 170] width 627 height 341
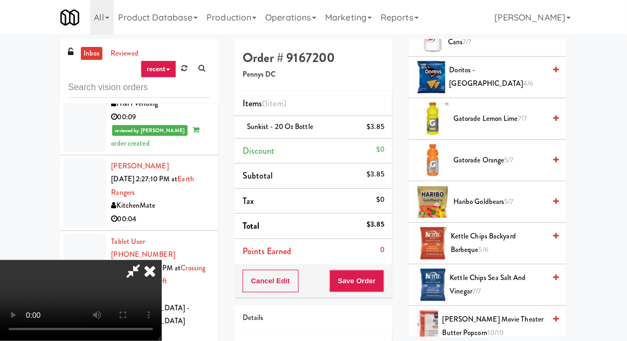
scroll to position [529, 0]
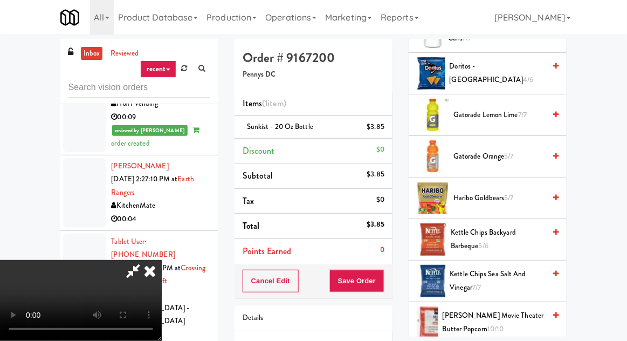
click at [504, 201] on span "Haribo Goldbears 5/7" at bounding box center [499, 197] width 92 height 13
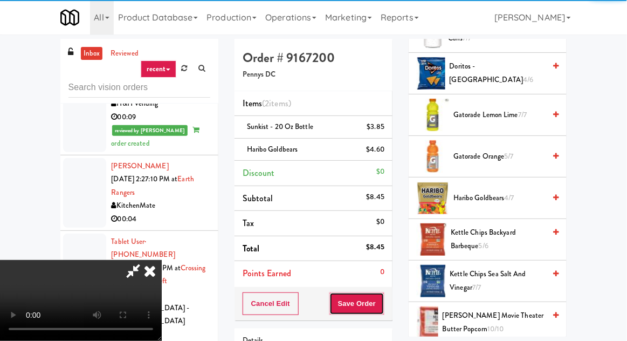
click at [382, 301] on button "Save Order" at bounding box center [356, 303] width 55 height 23
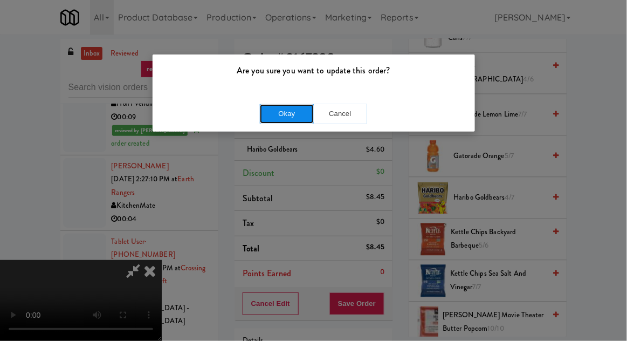
click at [290, 114] on button "Okay" at bounding box center [287, 113] width 54 height 19
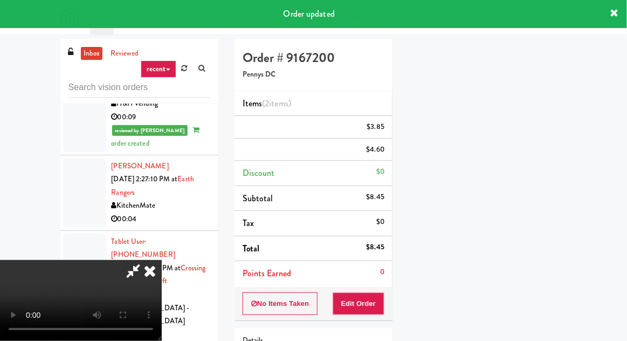
scroll to position [0, 0]
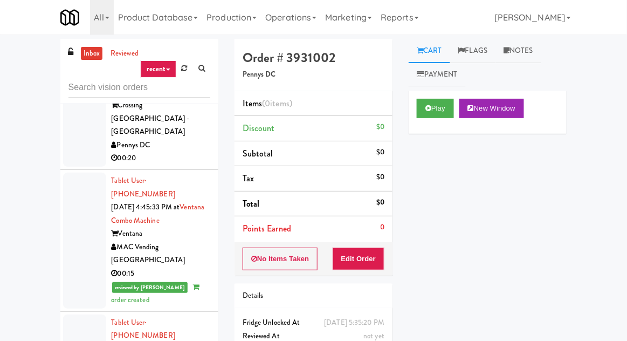
scroll to position [3189, 0]
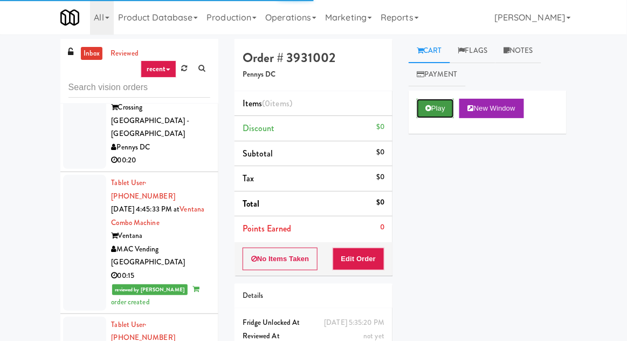
click at [427, 109] on icon at bounding box center [428, 108] width 6 height 7
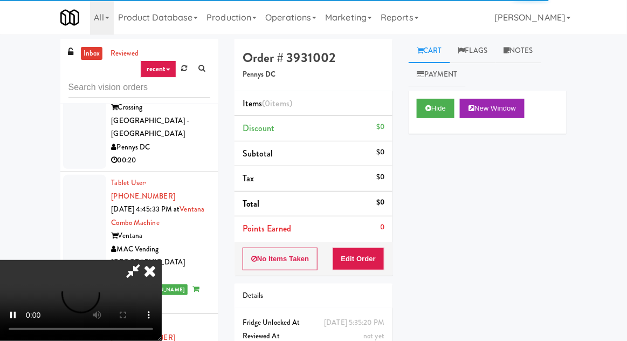
click at [369, 239] on li "Points Earned 0" at bounding box center [313, 228] width 158 height 25
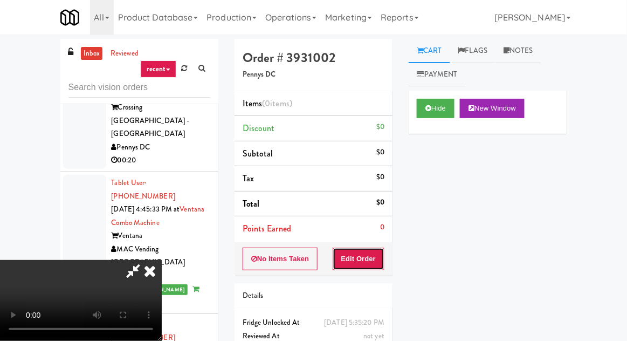
click at [374, 260] on button "Edit Order" at bounding box center [358, 258] width 52 height 23
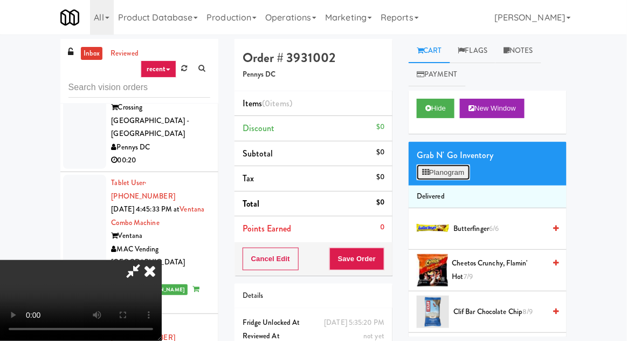
click at [445, 177] on button "Planogram" at bounding box center [443, 172] width 53 height 16
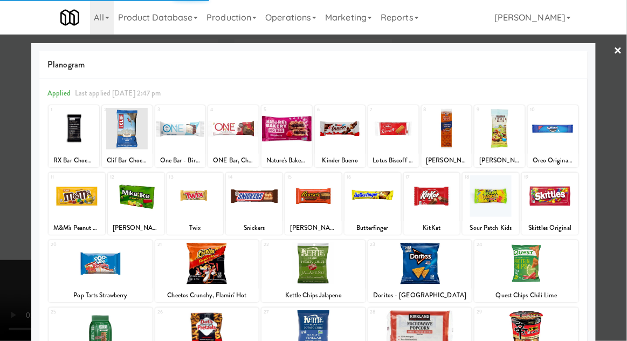
click at [433, 268] on div at bounding box center [420, 262] width 104 height 41
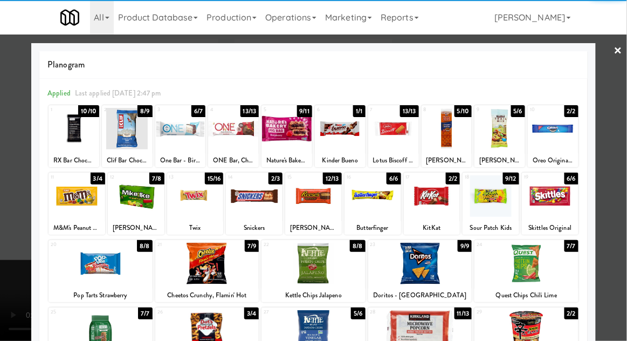
click at [434, 261] on div at bounding box center [420, 262] width 104 height 41
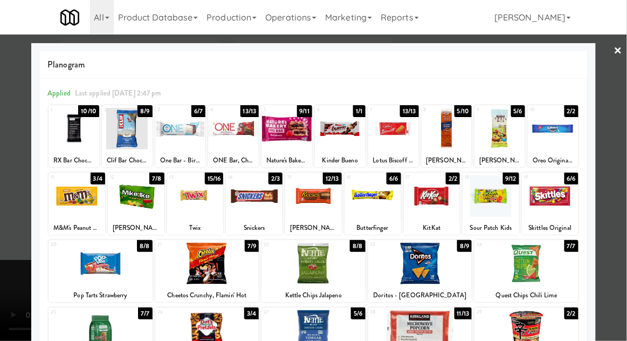
click at [435, 258] on div at bounding box center [420, 262] width 104 height 41
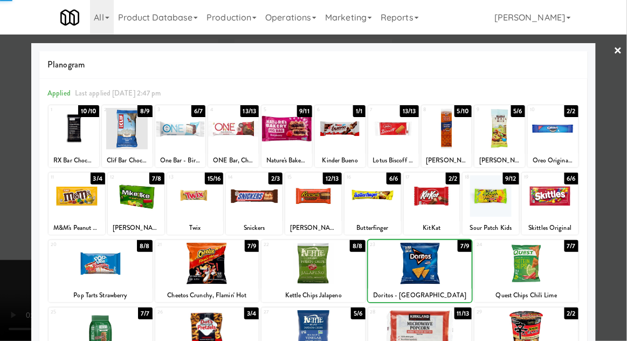
click at [17, 215] on div at bounding box center [313, 170] width 627 height 341
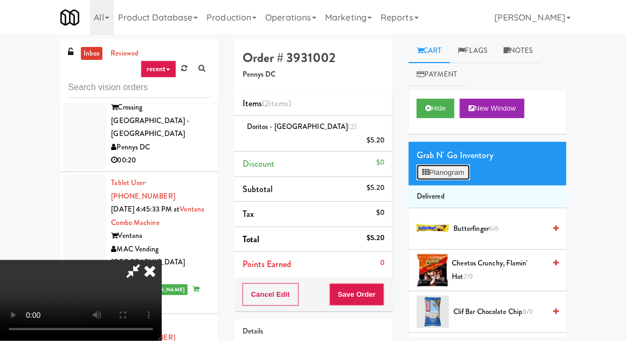
click at [438, 177] on button "Planogram" at bounding box center [443, 172] width 53 height 16
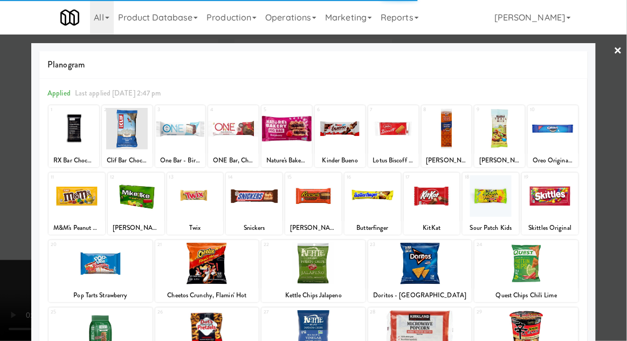
click at [347, 260] on div at bounding box center [313, 262] width 104 height 41
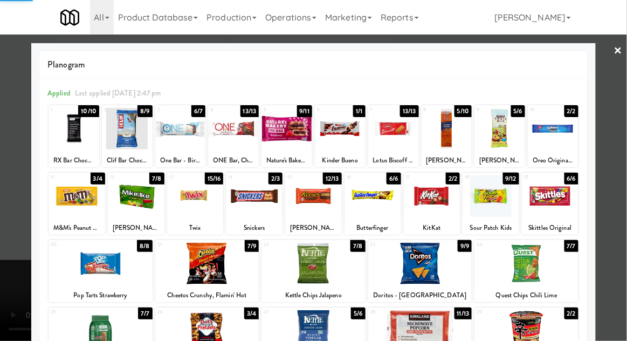
click at [343, 262] on div at bounding box center [313, 262] width 104 height 41
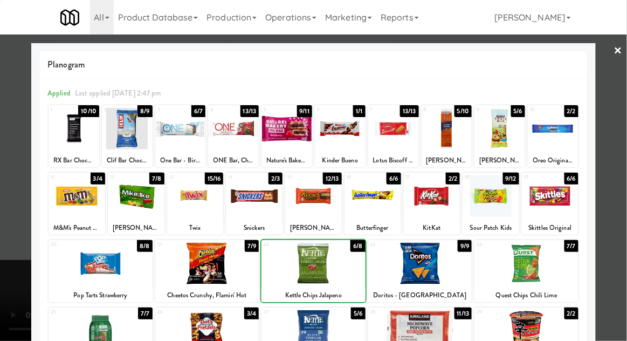
click at [7, 190] on div at bounding box center [313, 170] width 627 height 341
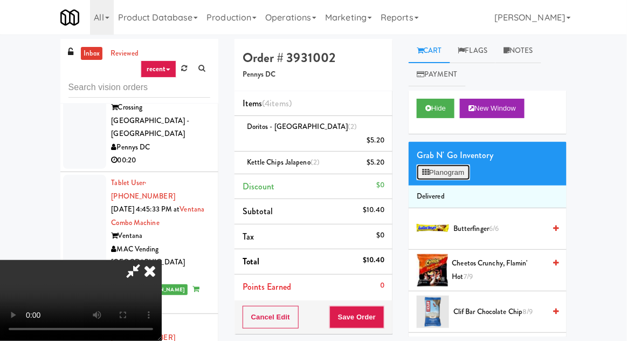
click at [428, 176] on button "Planogram" at bounding box center [443, 172] width 53 height 16
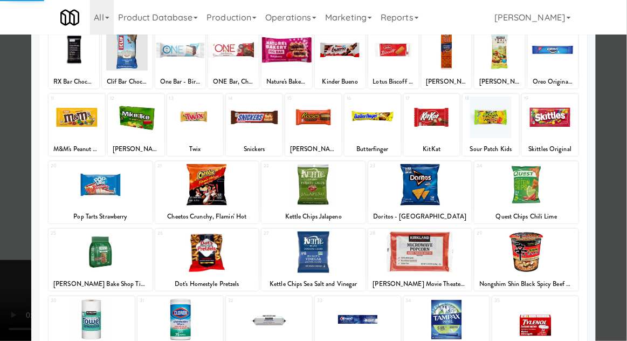
scroll to position [79, 0]
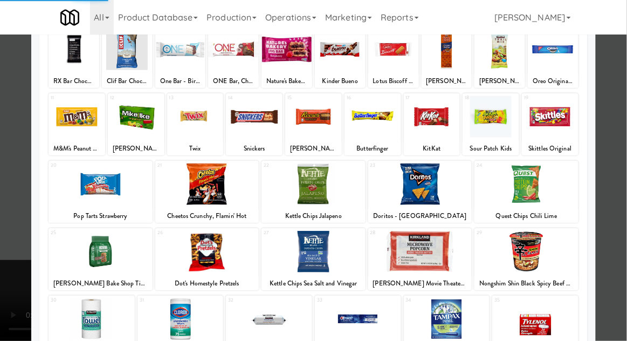
click at [354, 245] on div at bounding box center [313, 251] width 104 height 41
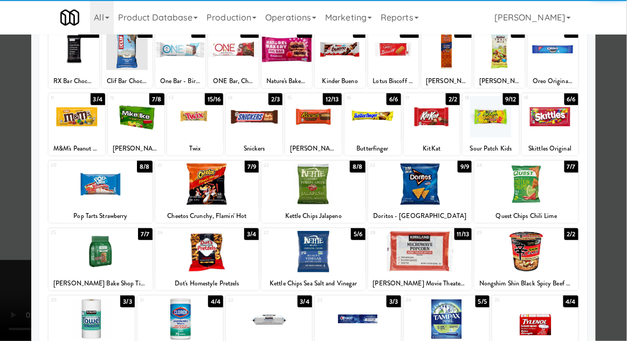
click at [346, 251] on div at bounding box center [313, 251] width 104 height 41
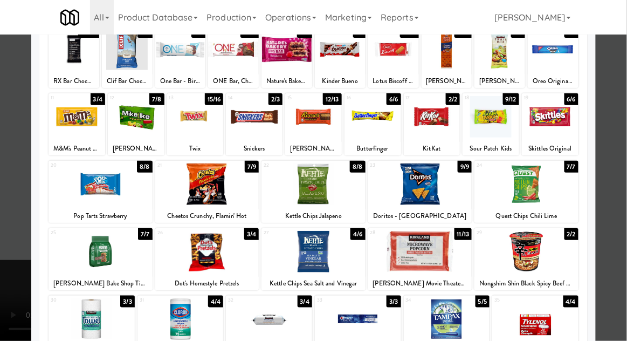
click at [10, 205] on div at bounding box center [313, 170] width 627 height 341
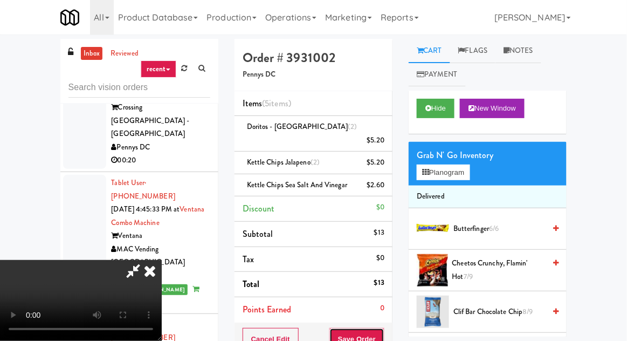
click at [384, 331] on button "Save Order" at bounding box center [356, 339] width 55 height 23
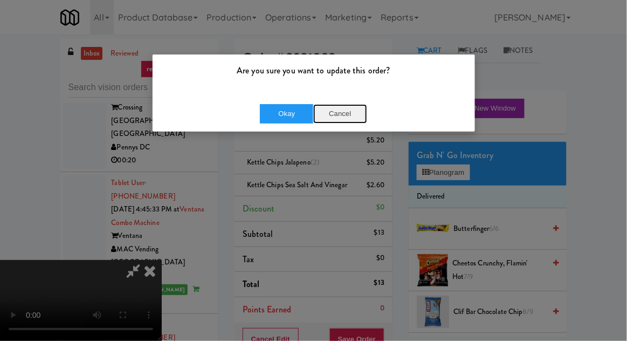
click at [355, 117] on button "Cancel" at bounding box center [340, 113] width 54 height 19
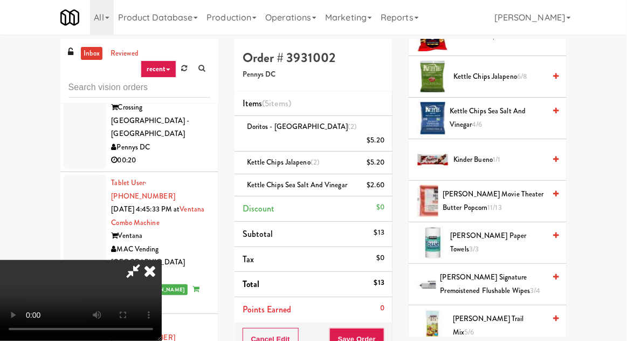
scroll to position [442, 0]
click at [529, 116] on span "Kettle Chips Sea Salt and Vinegar 4/6" at bounding box center [496, 118] width 95 height 26
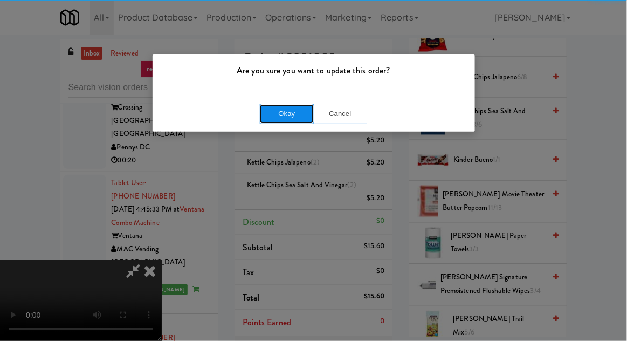
click at [282, 113] on button "Okay" at bounding box center [287, 113] width 54 height 19
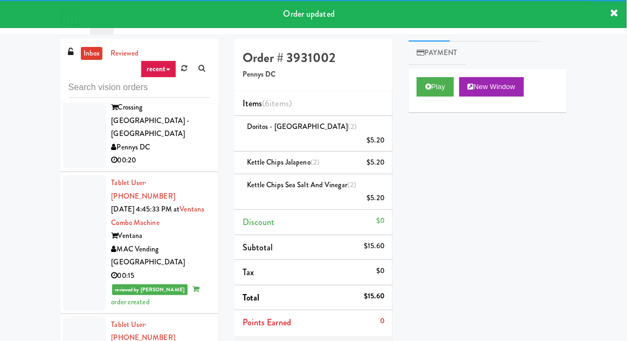
scroll to position [0, 0]
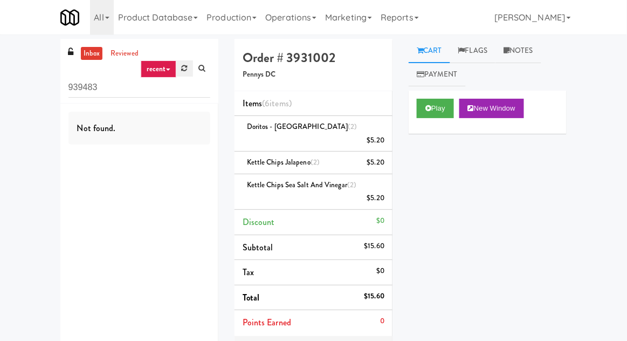
click at [180, 76] on link at bounding box center [184, 68] width 17 height 16
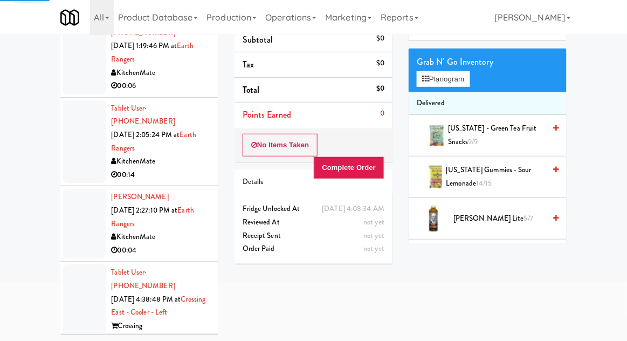
scroll to position [2471, 0]
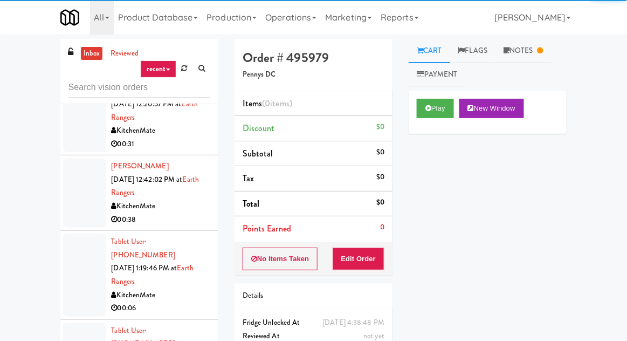
scroll to position [2338, 0]
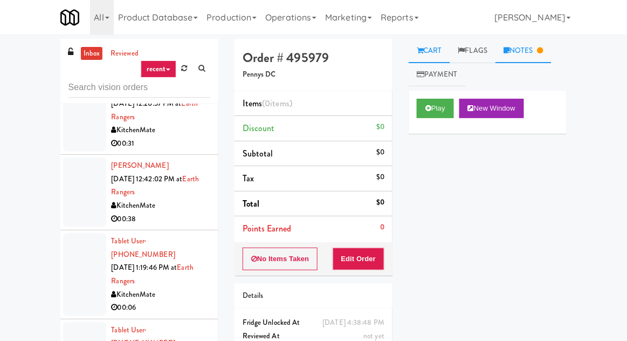
click at [527, 52] on link "Notes" at bounding box center [523, 51] width 56 height 24
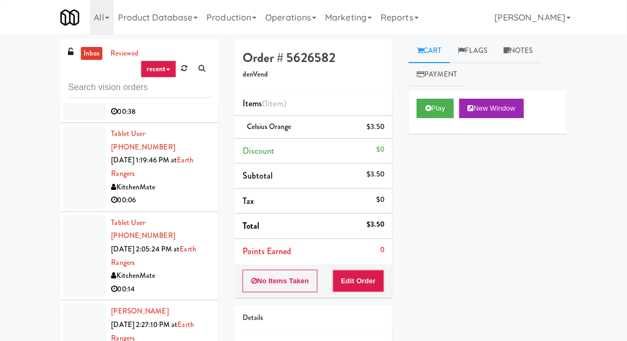
scroll to position [2446, 0]
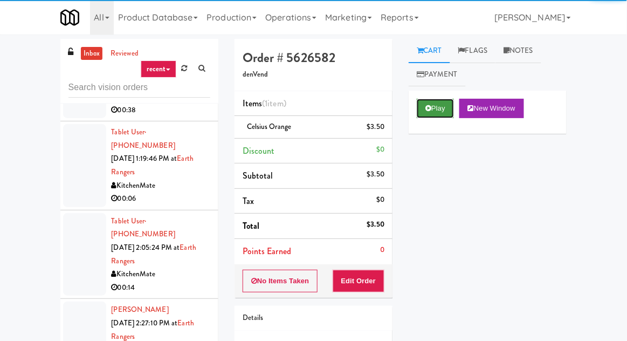
click at [441, 101] on button "Play" at bounding box center [435, 108] width 37 height 19
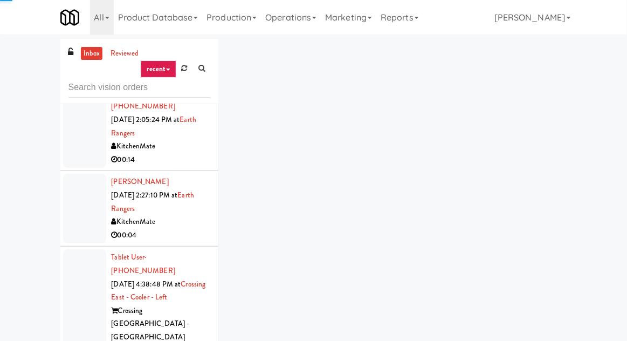
scroll to position [2603, 0]
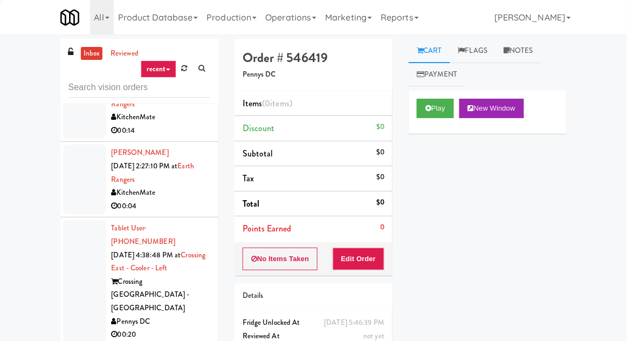
click at [441, 105] on button "Play" at bounding box center [435, 108] width 37 height 19
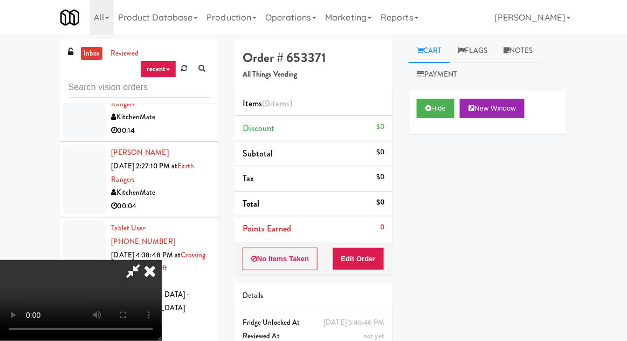
click at [380, 238] on li "Points Earned 0" at bounding box center [313, 228] width 158 height 25
click at [378, 251] on button "Edit Order" at bounding box center [358, 258] width 52 height 23
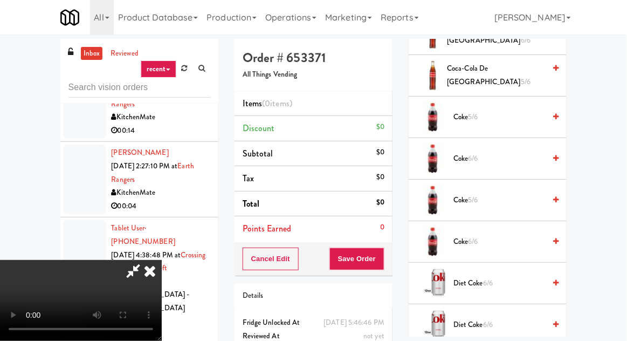
scroll to position [652, 0]
click at [503, 110] on span "Coke 5/6" at bounding box center [499, 115] width 92 height 13
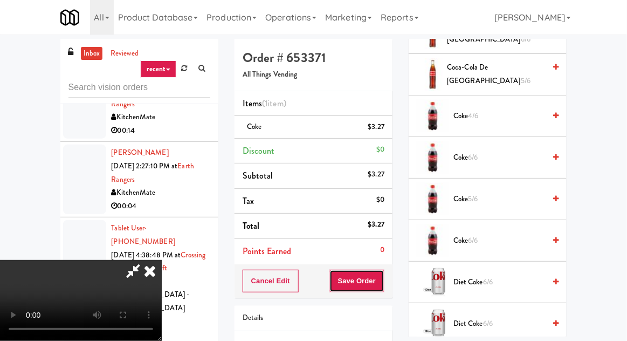
click at [381, 282] on button "Save Order" at bounding box center [356, 280] width 55 height 23
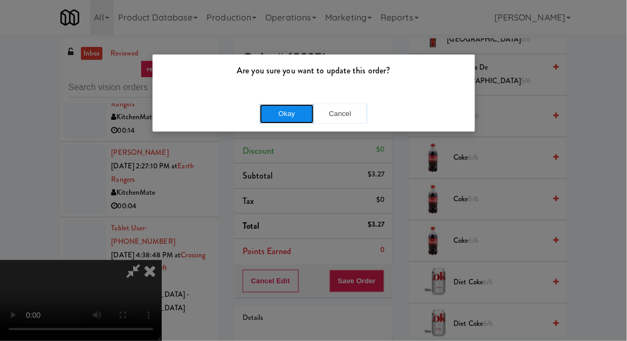
click at [278, 117] on button "Okay" at bounding box center [287, 113] width 54 height 19
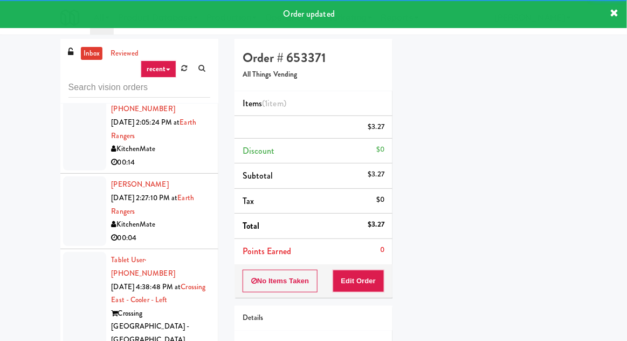
scroll to position [2538, 0]
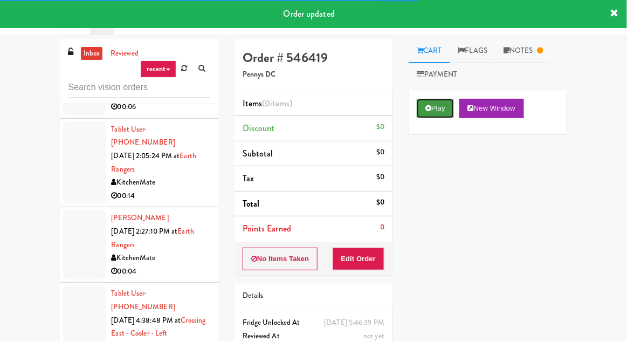
click at [435, 107] on button "Play" at bounding box center [435, 108] width 37 height 19
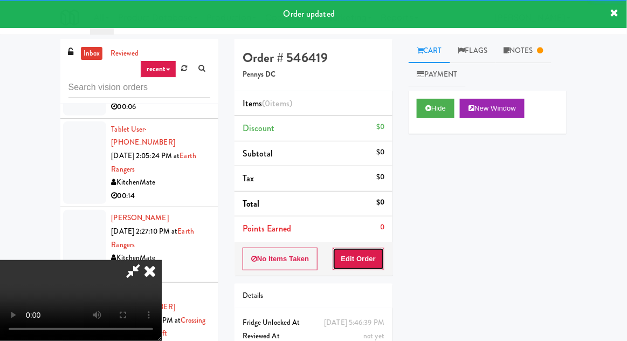
click at [374, 248] on button "Edit Order" at bounding box center [358, 258] width 52 height 23
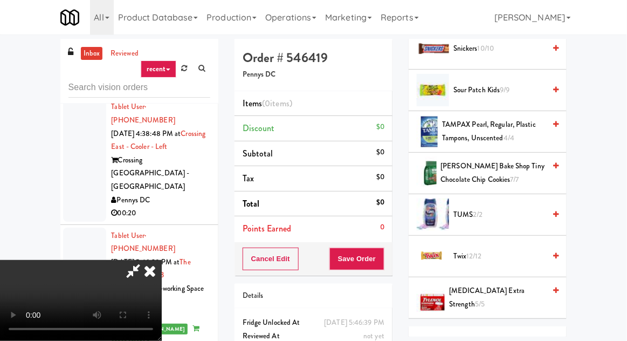
scroll to position [1260, 0]
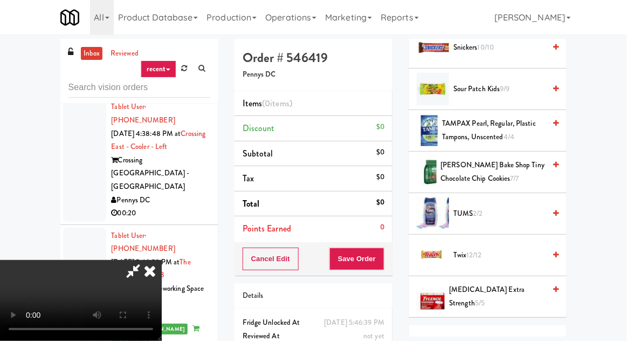
click at [526, 82] on span "Sour Patch Kids 9/9" at bounding box center [499, 88] width 92 height 13
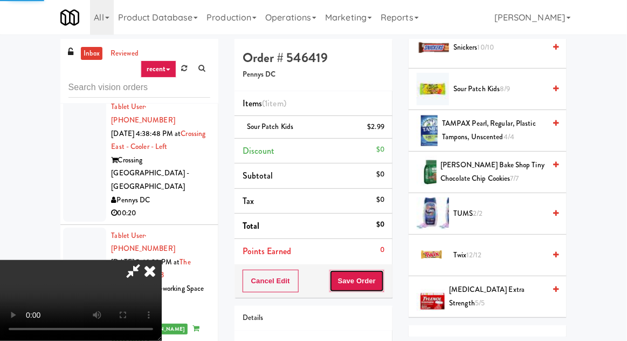
click at [383, 286] on button "Save Order" at bounding box center [356, 280] width 55 height 23
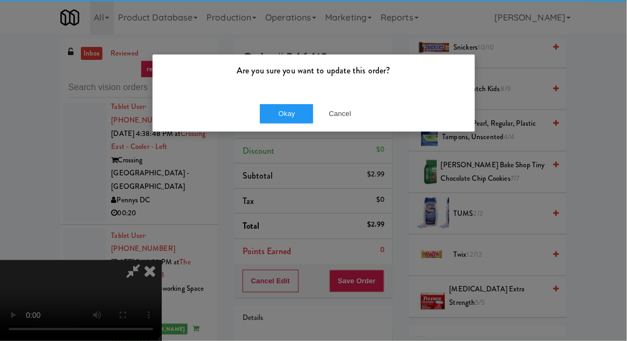
click at [282, 129] on div "Okay Cancel" at bounding box center [313, 113] width 322 height 36
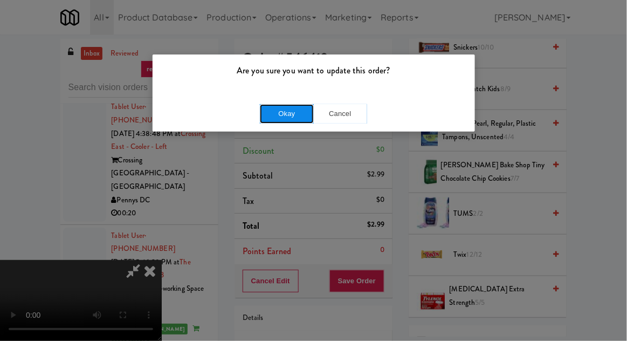
click at [261, 120] on button "Okay" at bounding box center [287, 113] width 54 height 19
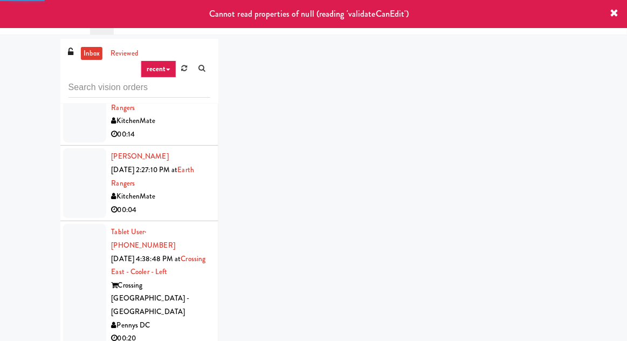
scroll to position [2599, 0]
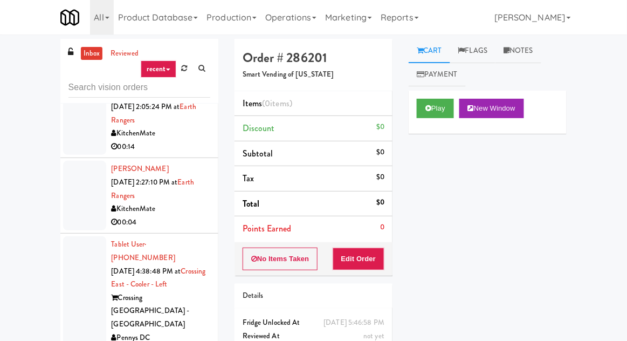
scroll to position [2584, 0]
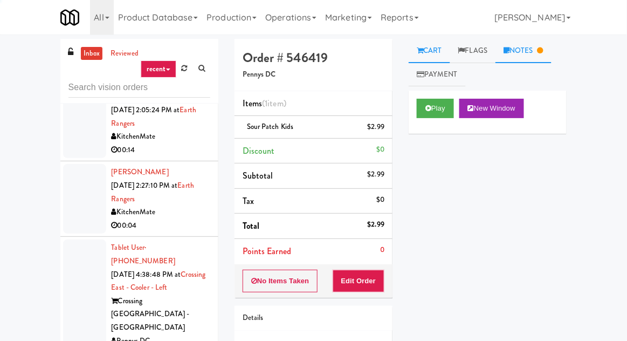
click at [539, 54] on link "Notes" at bounding box center [523, 51] width 56 height 24
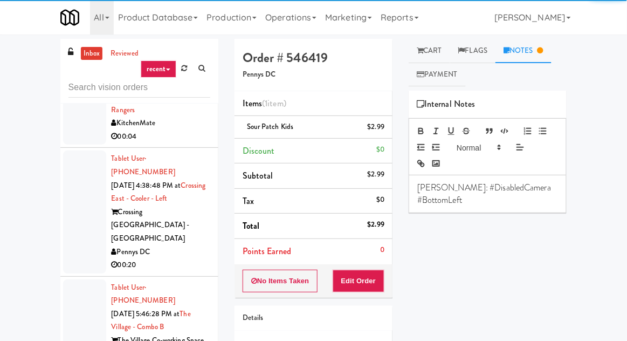
scroll to position [2670, 0]
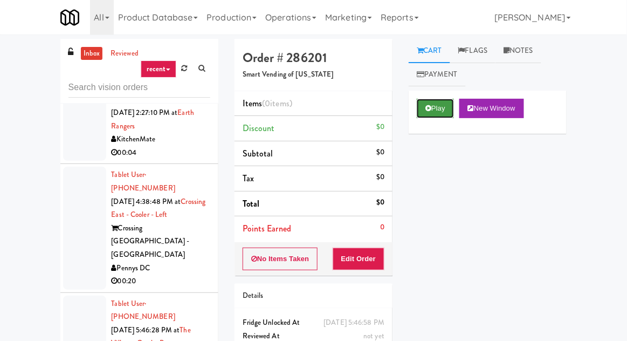
click at [433, 115] on button "Play" at bounding box center [435, 108] width 37 height 19
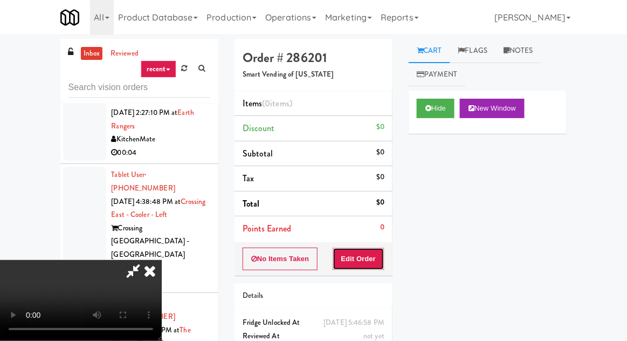
click at [374, 262] on button "Edit Order" at bounding box center [358, 258] width 52 height 23
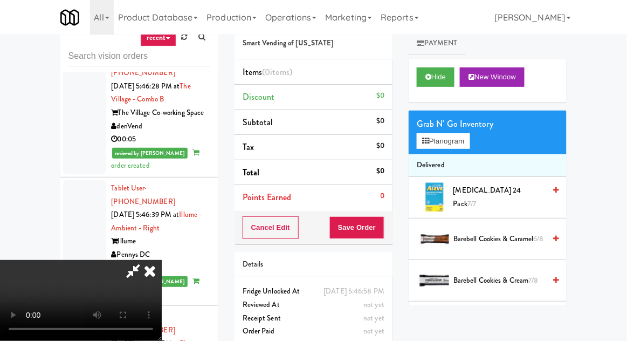
scroll to position [41, 0]
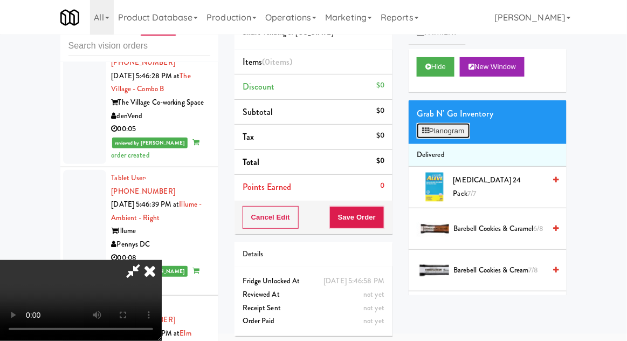
click at [469, 126] on button "Planogram" at bounding box center [443, 131] width 53 height 16
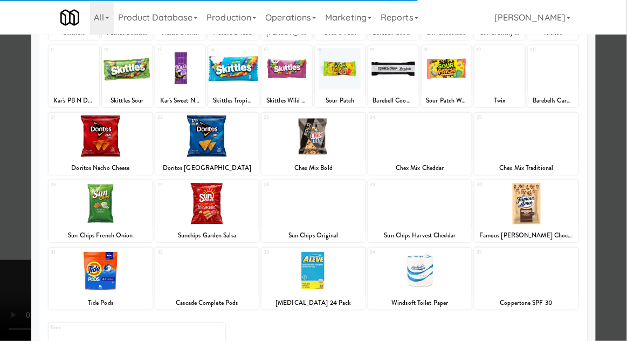
scroll to position [136, 0]
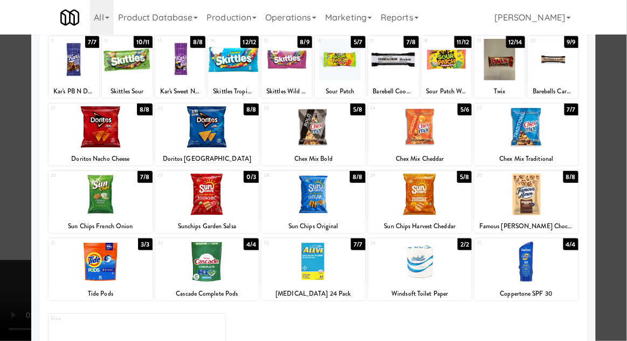
click at [445, 258] on div at bounding box center [420, 261] width 104 height 41
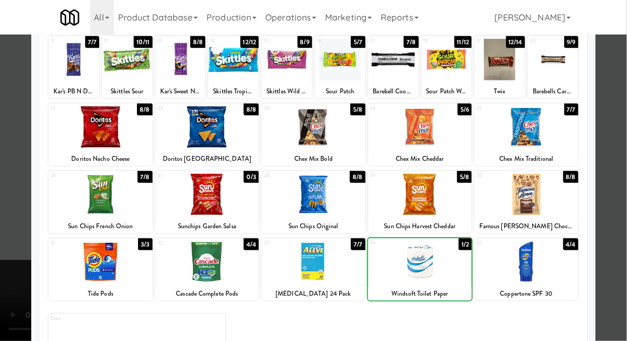
click at [10, 270] on div at bounding box center [313, 170] width 627 height 341
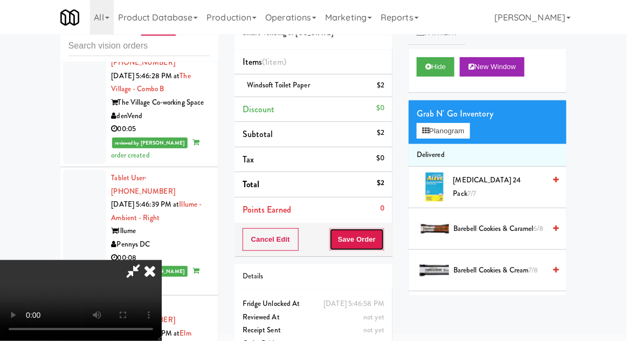
click at [382, 241] on button "Save Order" at bounding box center [356, 239] width 55 height 23
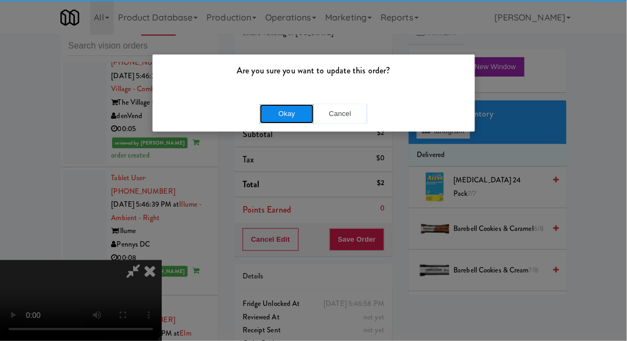
click at [286, 112] on button "Okay" at bounding box center [287, 113] width 54 height 19
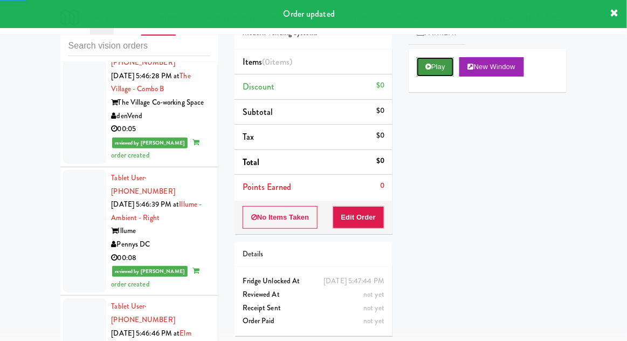
click at [447, 58] on button "Play" at bounding box center [435, 66] width 37 height 19
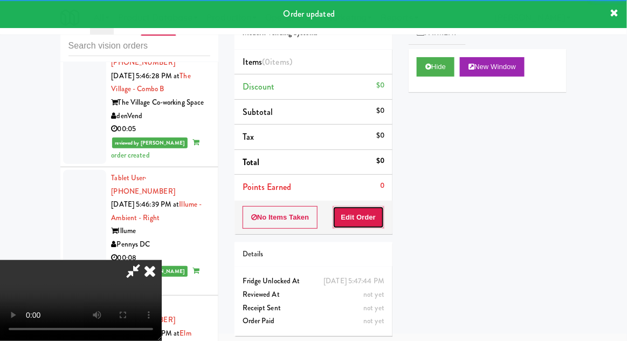
click at [366, 214] on button "Edit Order" at bounding box center [358, 217] width 52 height 23
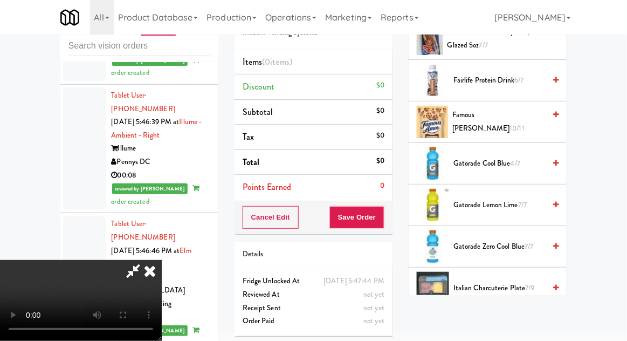
scroll to position [605, 0]
click at [476, 247] on span "Gatorade Zero Cool Blue 7/7" at bounding box center [499, 245] width 92 height 13
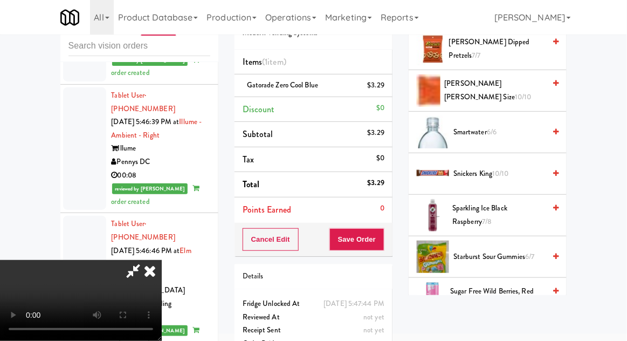
scroll to position [1134, 0]
click at [490, 167] on span "Snickers King 10/10" at bounding box center [499, 173] width 92 height 13
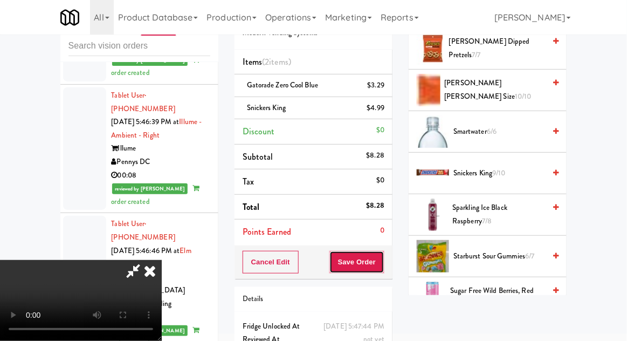
click at [383, 264] on button "Save Order" at bounding box center [356, 262] width 55 height 23
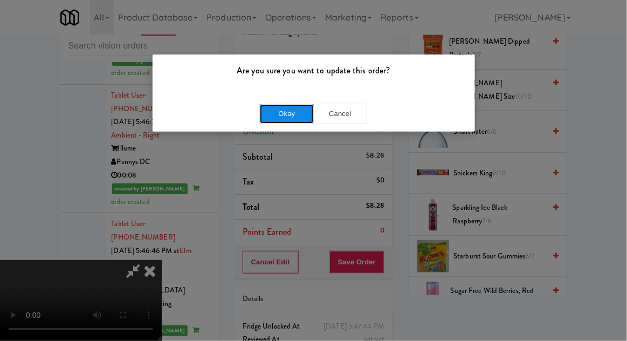
click at [267, 112] on button "Okay" at bounding box center [287, 113] width 54 height 19
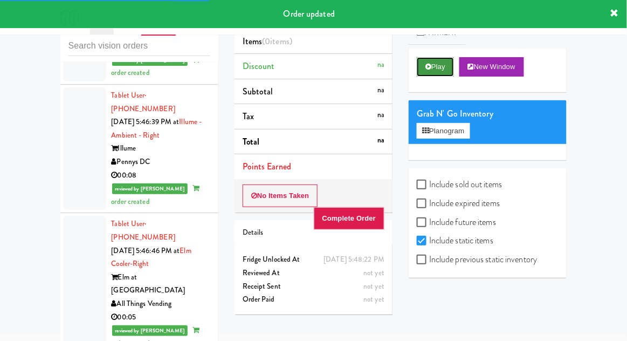
click at [441, 75] on button "Play" at bounding box center [435, 66] width 37 height 19
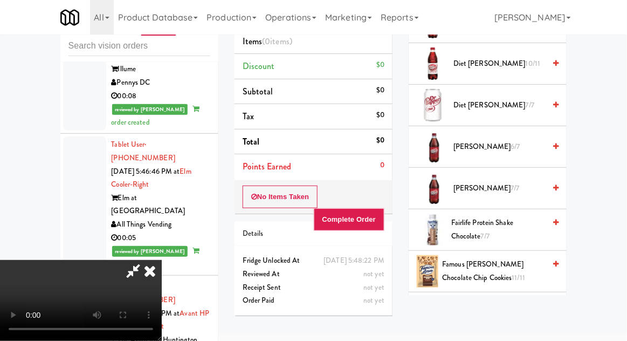
scroll to position [413, 0]
click at [477, 224] on span "Fairlife Protein Shake Chocolate 7/7" at bounding box center [498, 230] width 94 height 26
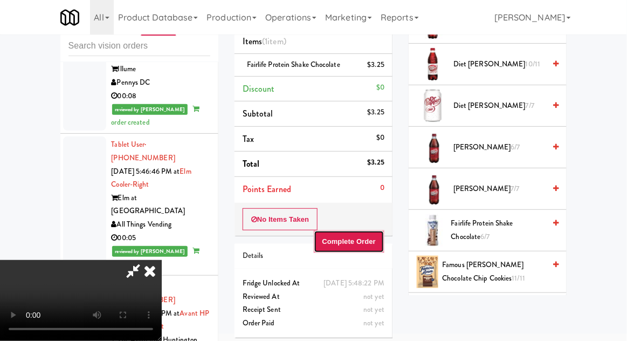
click at [384, 230] on button "Complete Order" at bounding box center [349, 241] width 71 height 23
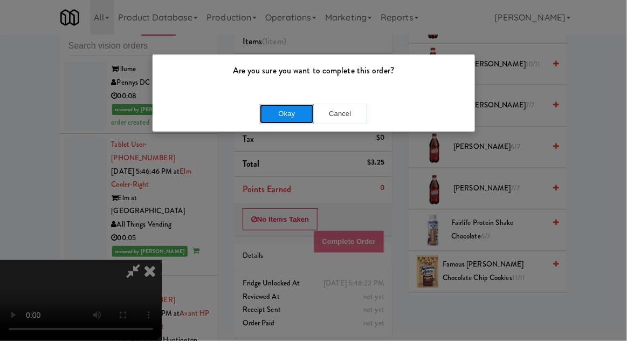
click at [267, 113] on button "Okay" at bounding box center [287, 113] width 54 height 19
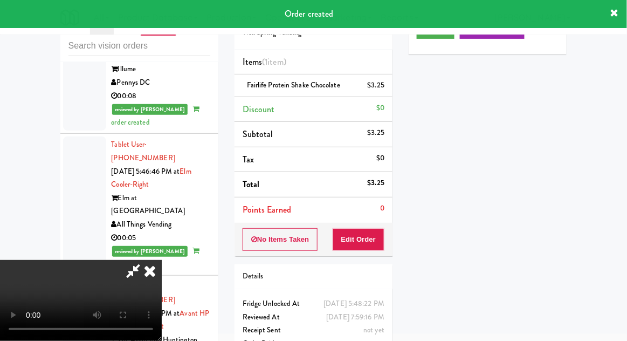
scroll to position [0, 0]
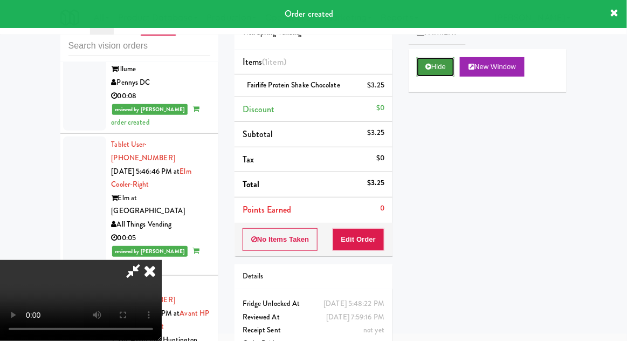
click at [441, 74] on button "Hide" at bounding box center [436, 66] width 38 height 19
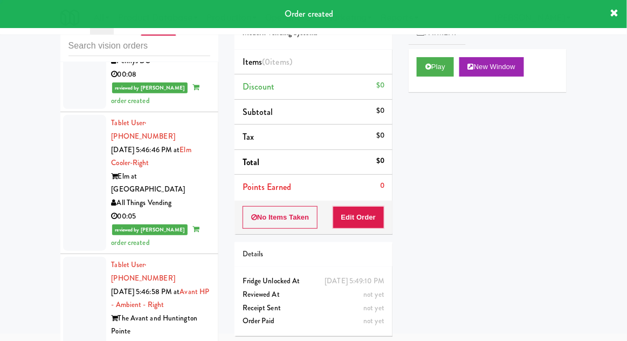
scroll to position [3060, 0]
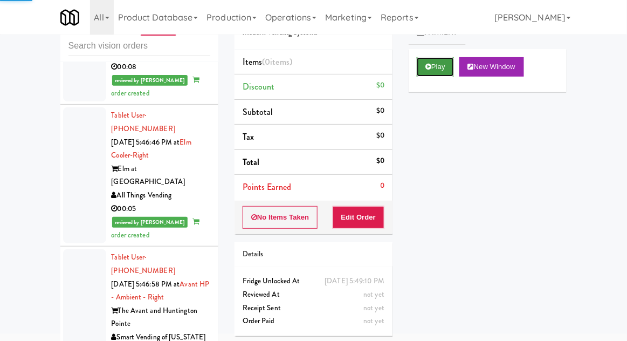
click at [442, 73] on button "Play" at bounding box center [435, 66] width 37 height 19
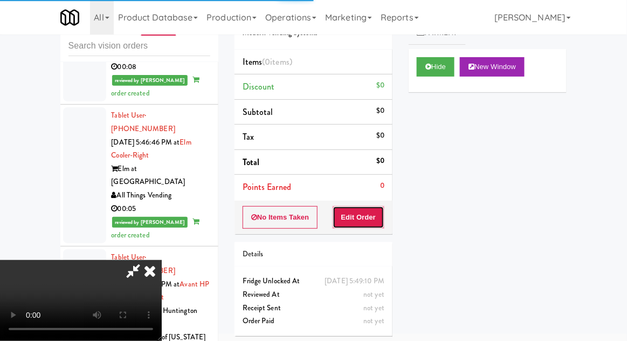
click at [370, 206] on button "Edit Order" at bounding box center [358, 217] width 52 height 23
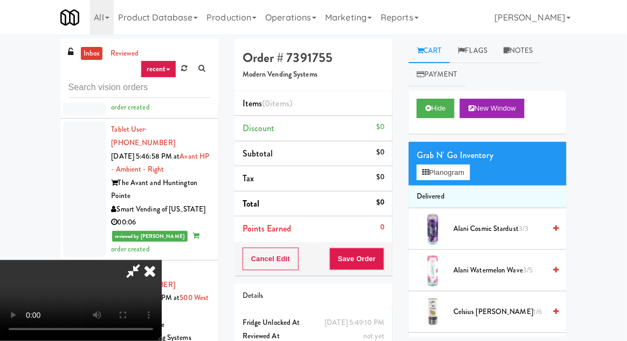
scroll to position [3229, 0]
click at [430, 167] on button "Planogram" at bounding box center [443, 172] width 53 height 16
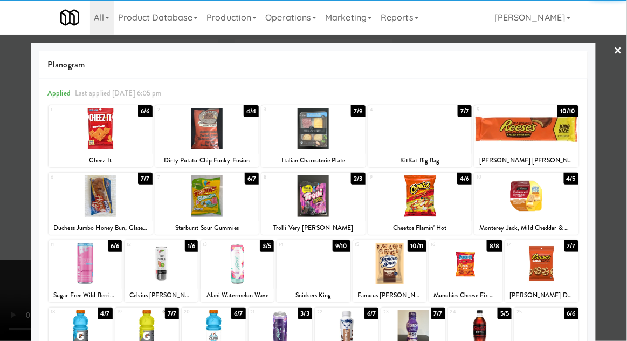
click at [430, 127] on div at bounding box center [420, 128] width 104 height 41
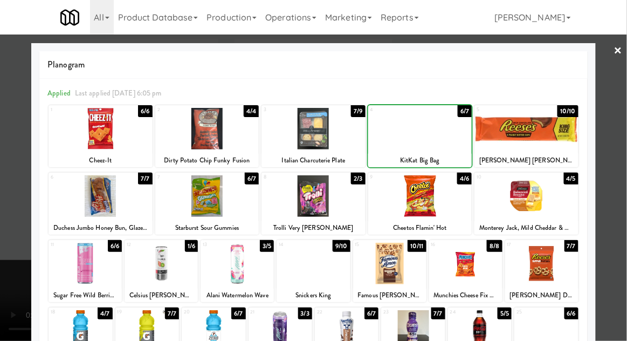
click at [10, 195] on div at bounding box center [313, 170] width 627 height 341
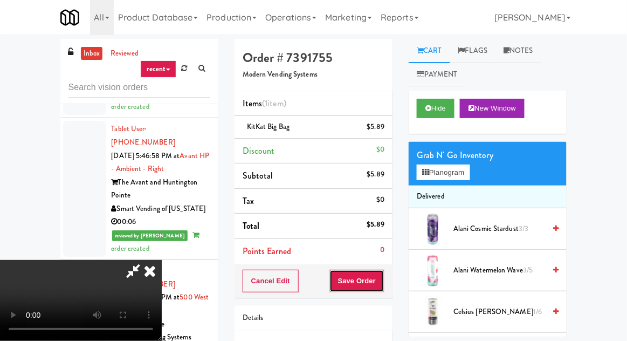
click at [379, 285] on button "Save Order" at bounding box center [356, 280] width 55 height 23
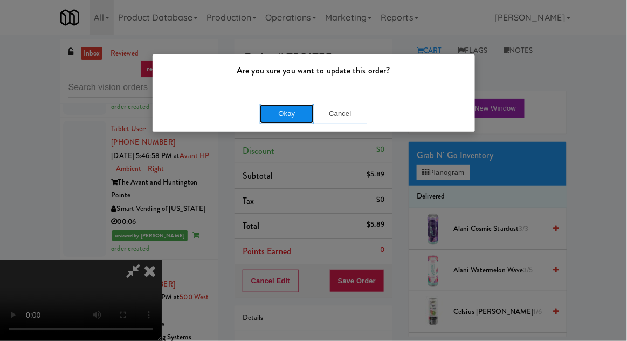
click at [284, 119] on button "Okay" at bounding box center [287, 113] width 54 height 19
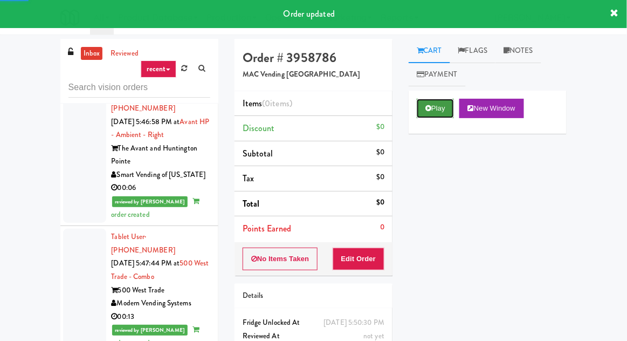
click at [437, 101] on button "Play" at bounding box center [435, 108] width 37 height 19
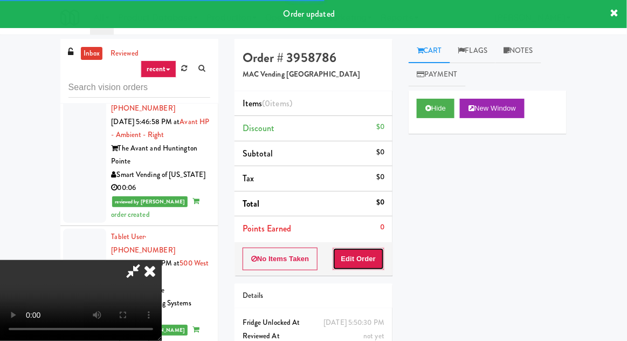
click at [374, 247] on button "Edit Order" at bounding box center [358, 258] width 52 height 23
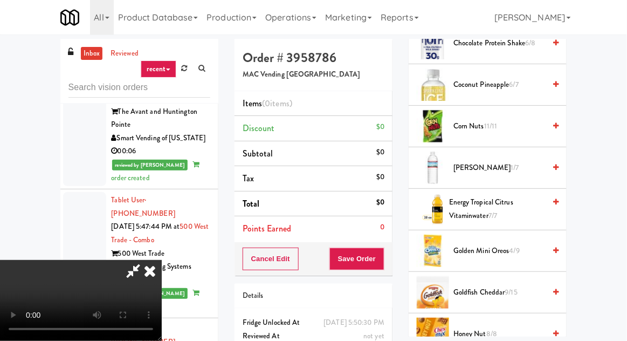
scroll to position [311, 0]
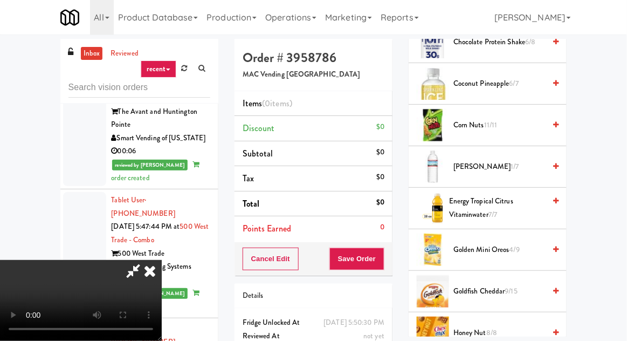
click at [481, 247] on span "Golden Mini Oreos 4/9" at bounding box center [499, 249] width 92 height 13
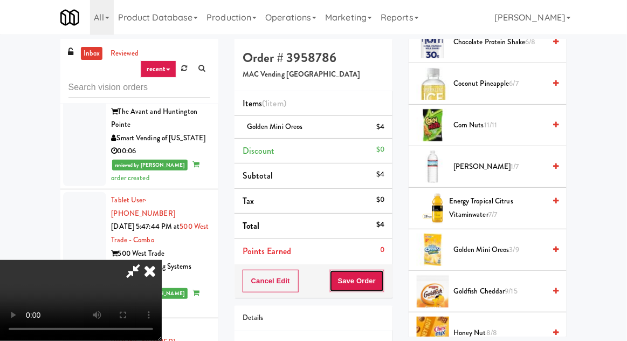
click at [384, 283] on button "Save Order" at bounding box center [356, 280] width 55 height 23
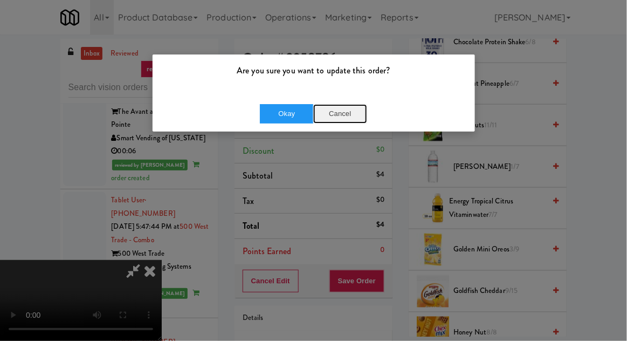
click at [350, 115] on button "Cancel" at bounding box center [340, 113] width 54 height 19
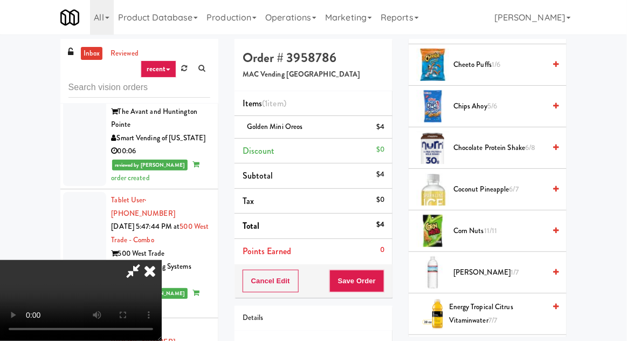
scroll to position [0, 0]
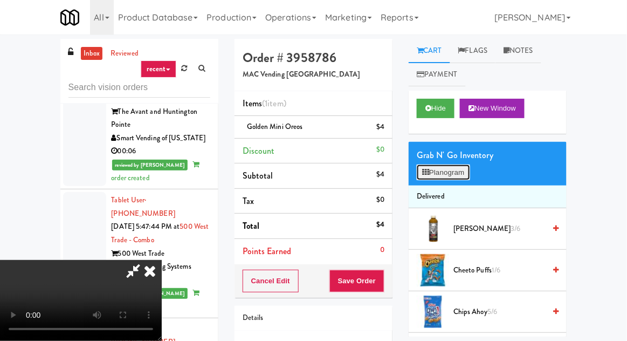
click at [450, 176] on button "Planogram" at bounding box center [443, 172] width 53 height 16
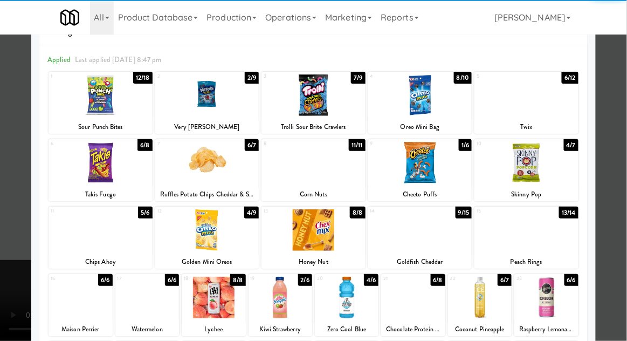
scroll to position [33, 0]
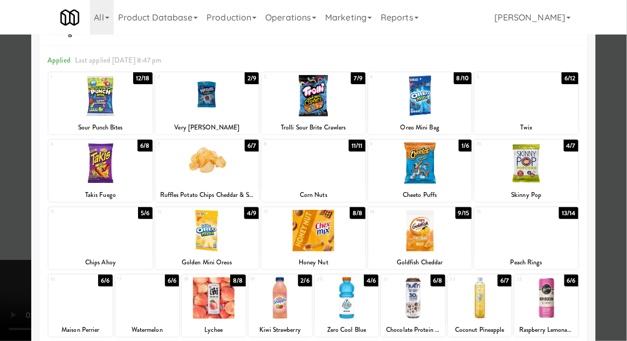
click at [1, 274] on div at bounding box center [313, 170] width 627 height 341
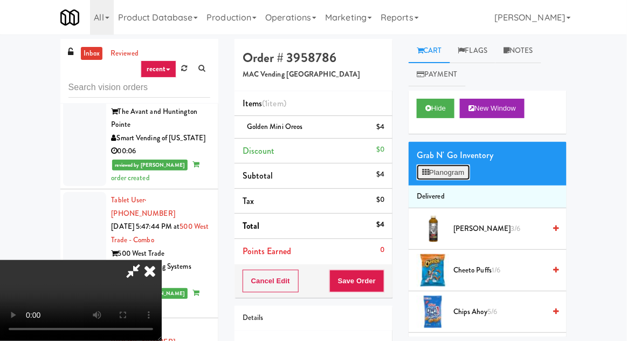
click at [464, 174] on button "Planogram" at bounding box center [443, 172] width 53 height 16
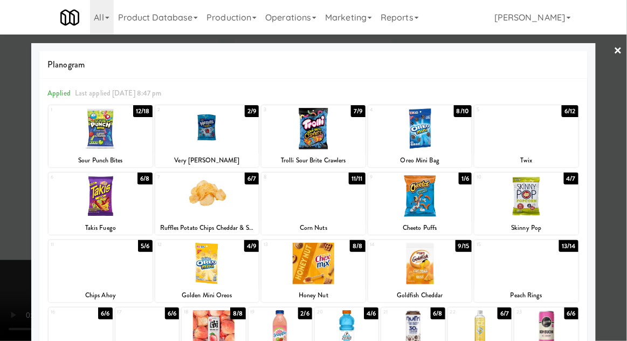
click at [345, 265] on div at bounding box center [313, 262] width 104 height 41
click at [9, 279] on div at bounding box center [313, 170] width 627 height 341
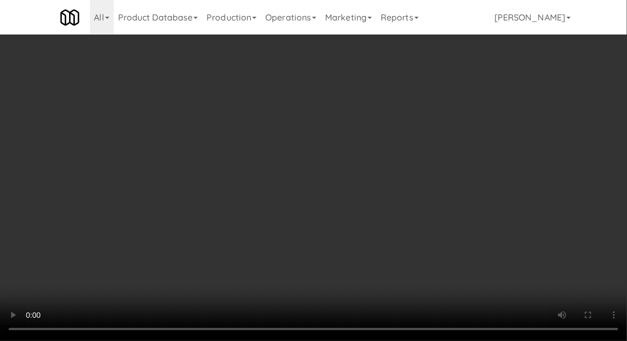
click at [368, 128] on div "Golden Mini Oreos $4" at bounding box center [313, 126] width 142 height 13
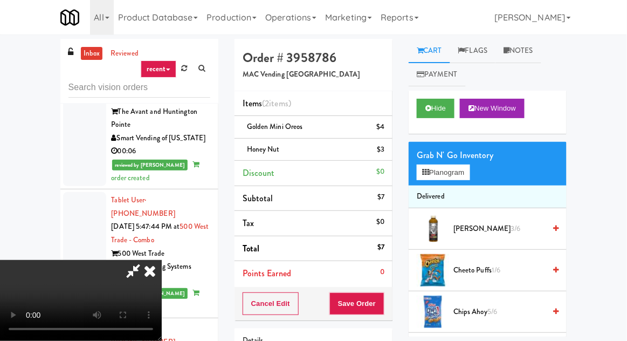
click at [162, 260] on icon at bounding box center [150, 271] width 24 height 22
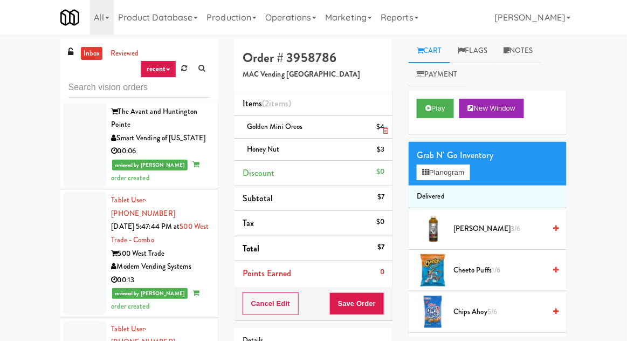
click at [383, 130] on div "$4" at bounding box center [380, 126] width 8 height 13
click at [385, 130] on icon at bounding box center [385, 130] width 5 height 7
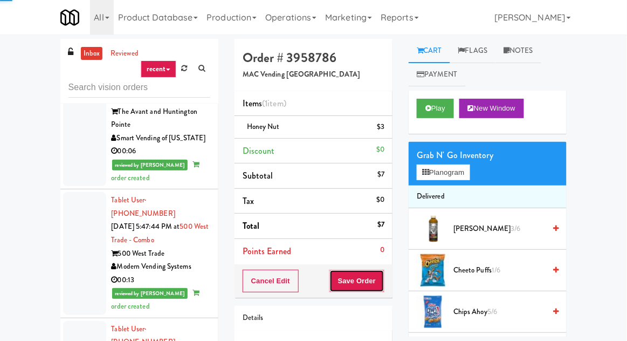
click at [382, 288] on button "Save Order" at bounding box center [356, 280] width 55 height 23
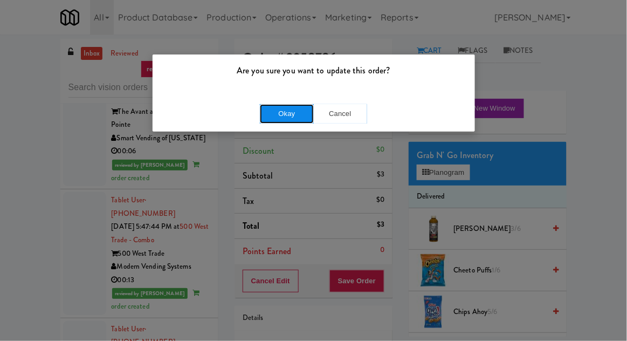
click at [299, 113] on button "Okay" at bounding box center [287, 113] width 54 height 19
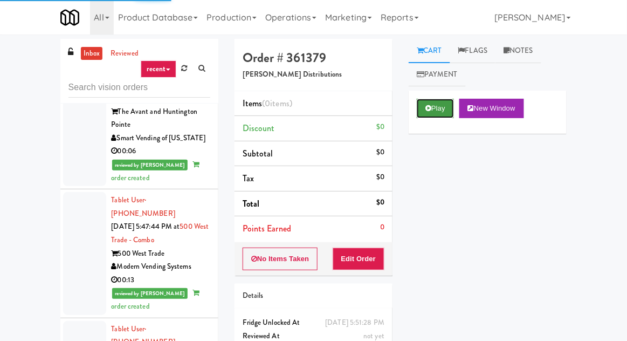
click at [427, 104] on button "Play" at bounding box center [435, 108] width 37 height 19
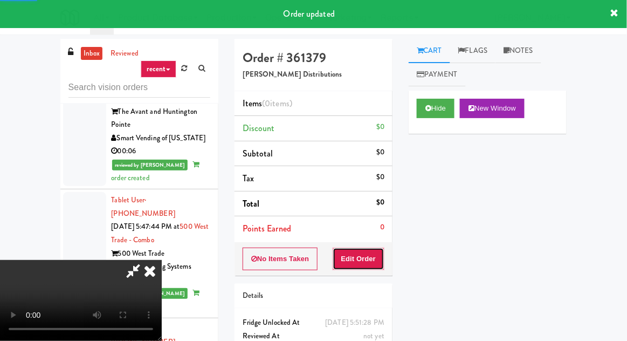
click at [362, 248] on button "Edit Order" at bounding box center [358, 258] width 52 height 23
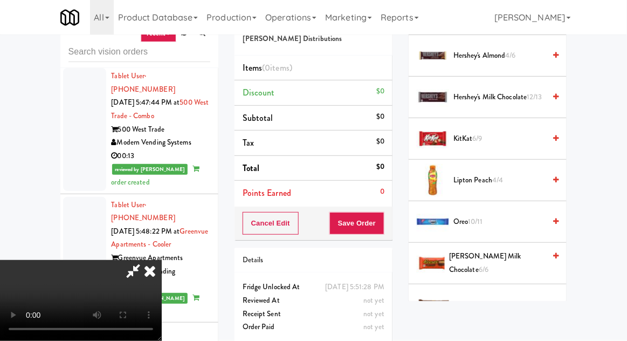
scroll to position [647, 0]
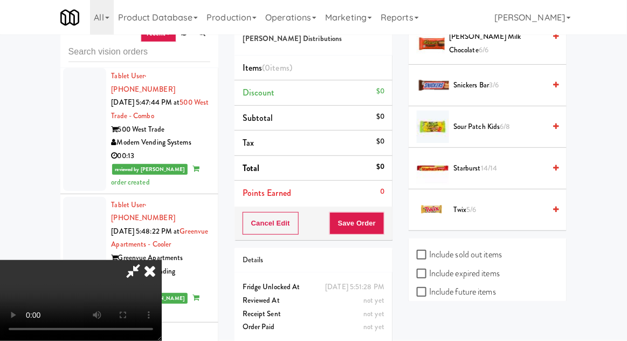
click at [462, 252] on label "Include sold out items" at bounding box center [459, 254] width 85 height 16
click at [429, 252] on input "Include sold out items" at bounding box center [423, 255] width 12 height 9
checkbox input "true"
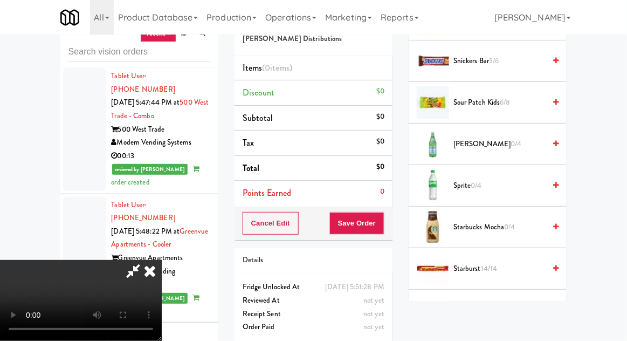
scroll to position [1294, 0]
click at [488, 220] on span "Starbucks Mocha 0/4" at bounding box center [499, 226] width 92 height 13
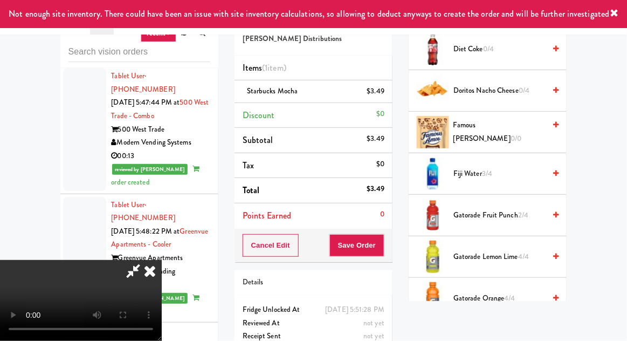
scroll to position [391, 0]
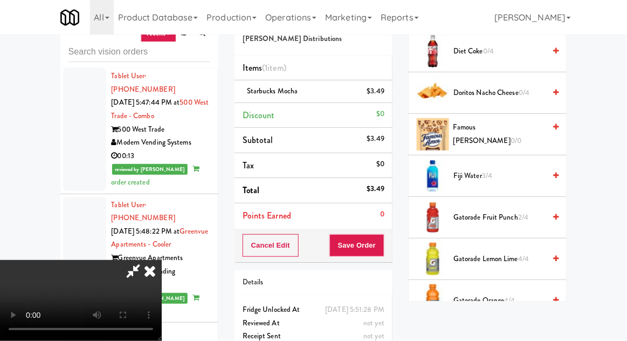
click at [510, 135] on span "0/0" at bounding box center [515, 140] width 11 height 10
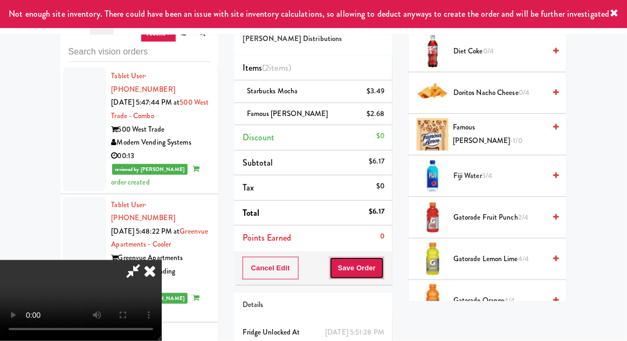
click at [382, 269] on button "Save Order" at bounding box center [356, 267] width 55 height 23
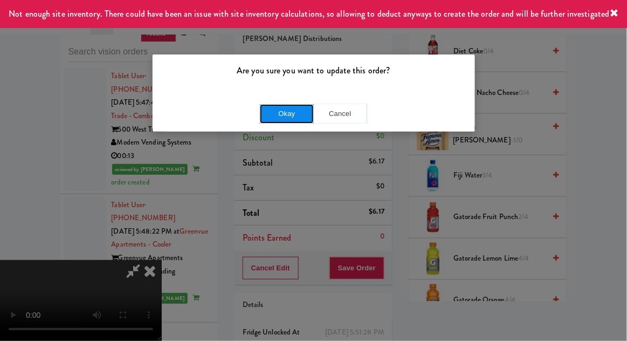
click at [274, 122] on button "Okay" at bounding box center [287, 113] width 54 height 19
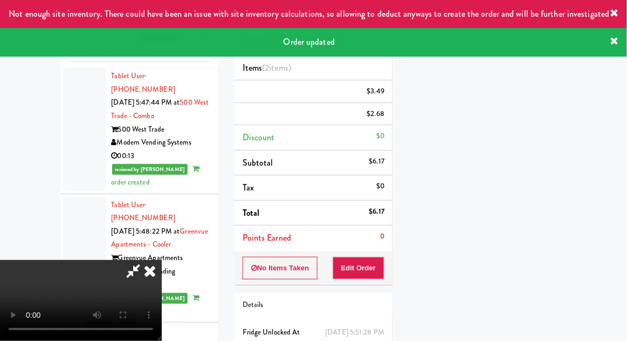
scroll to position [0, 0]
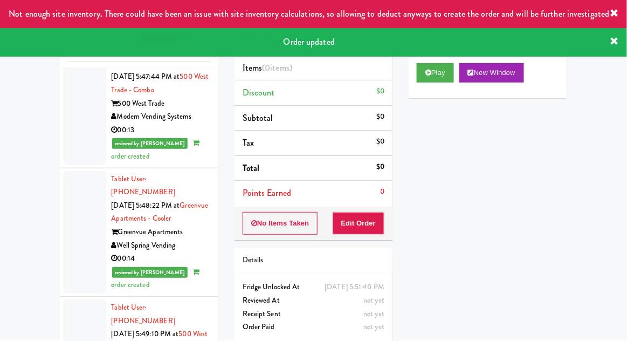
scroll to position [3422, 0]
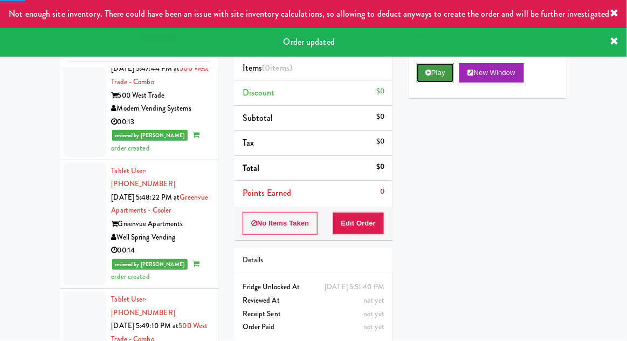
click at [443, 73] on button "Play" at bounding box center [435, 72] width 37 height 19
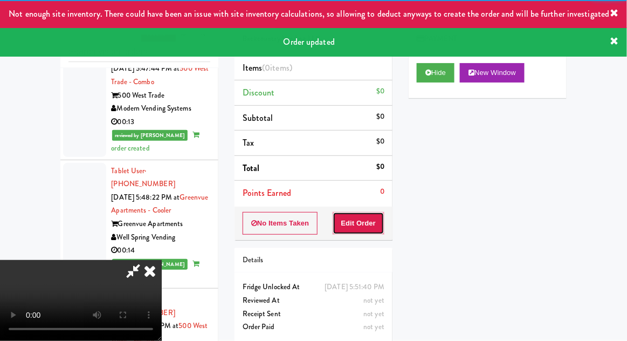
click at [372, 220] on button "Edit Order" at bounding box center [358, 223] width 52 height 23
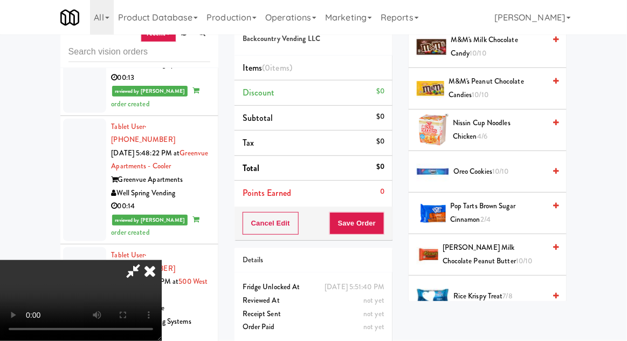
scroll to position [686, 0]
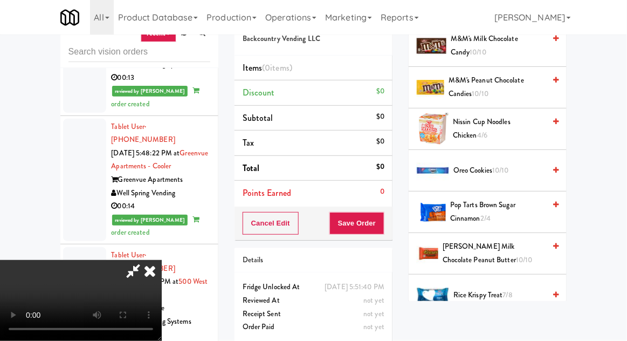
click at [482, 208] on span "Pop Tarts Brown Sugar Cinnamon 2/4" at bounding box center [497, 211] width 95 height 26
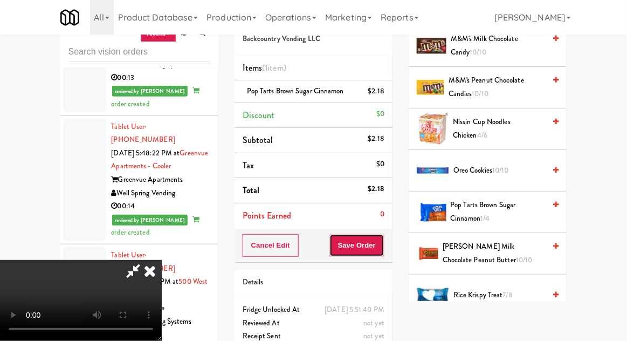
click at [384, 252] on button "Save Order" at bounding box center [356, 245] width 55 height 23
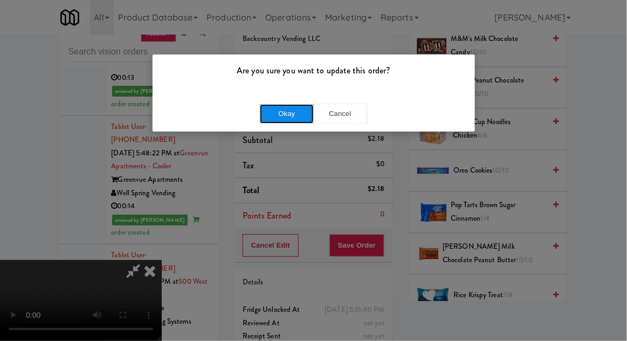
click at [273, 109] on button "Okay" at bounding box center [287, 113] width 54 height 19
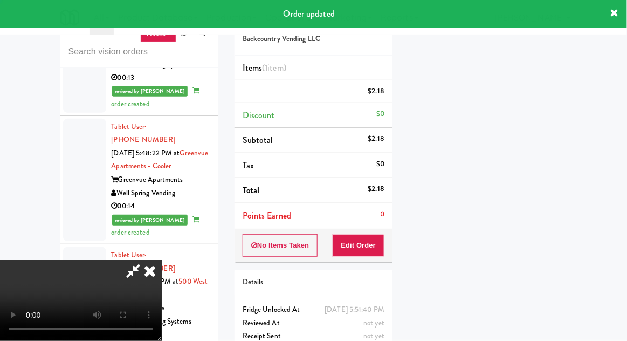
scroll to position [106, 0]
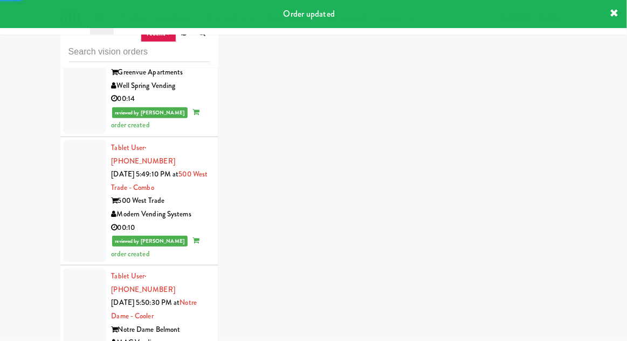
scroll to position [3575, 0]
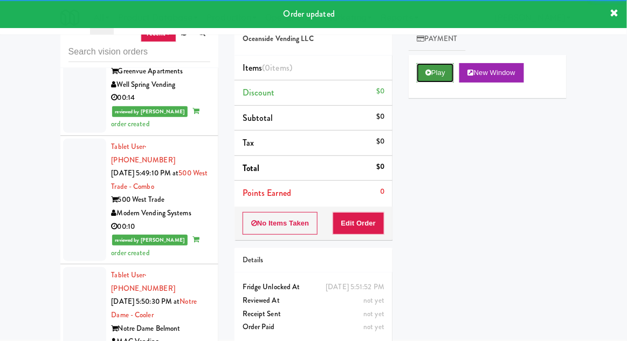
click at [433, 74] on button "Play" at bounding box center [435, 72] width 37 height 19
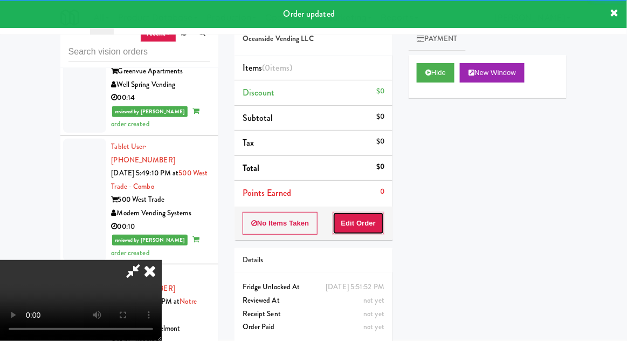
click at [378, 216] on button "Edit Order" at bounding box center [358, 223] width 52 height 23
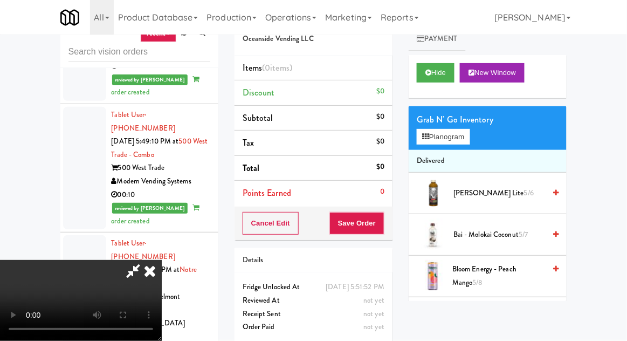
scroll to position [0, 0]
click at [450, 142] on button "Planogram" at bounding box center [443, 137] width 53 height 16
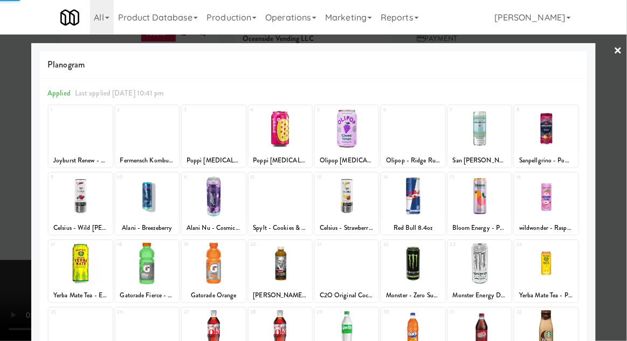
click at [488, 192] on div at bounding box center [480, 195] width 64 height 41
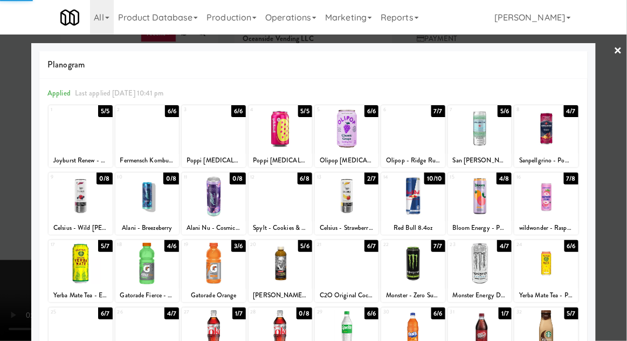
click at [13, 195] on div at bounding box center [313, 170] width 627 height 341
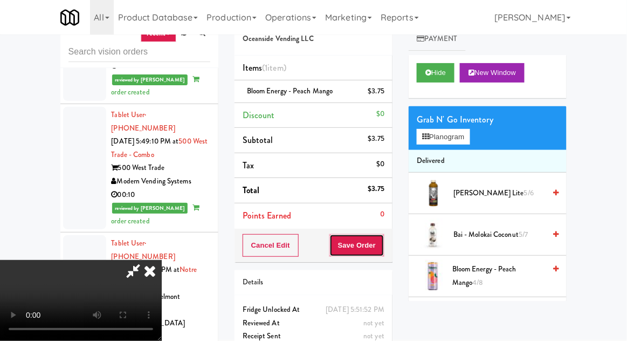
click at [384, 241] on button "Save Order" at bounding box center [356, 245] width 55 height 23
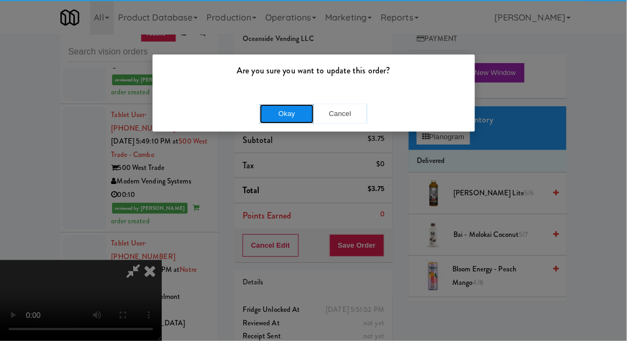
click at [280, 104] on button "Okay" at bounding box center [287, 113] width 54 height 19
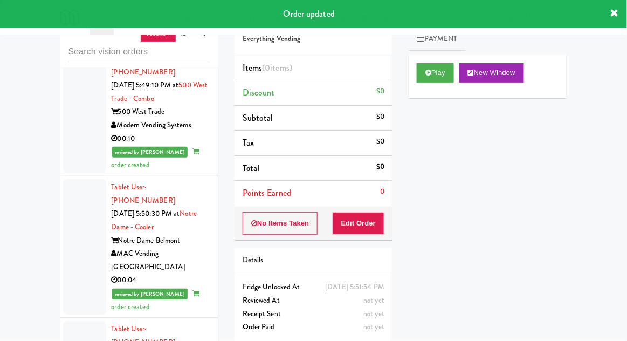
scroll to position [3663, 0]
click at [446, 65] on button "Play" at bounding box center [435, 72] width 37 height 19
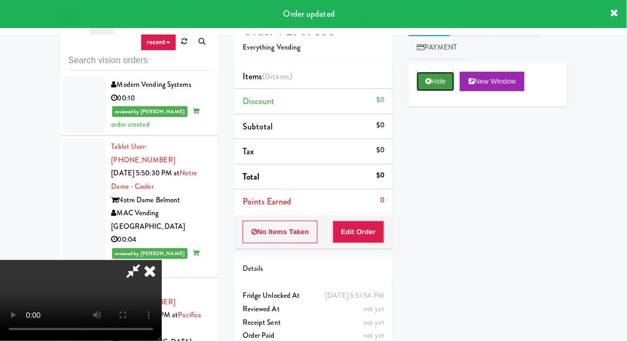
scroll to position [63, 0]
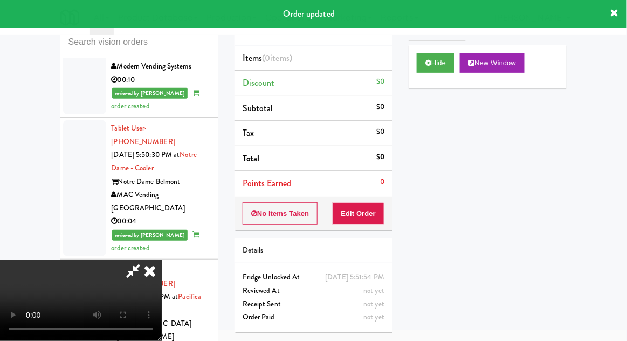
click at [373, 227] on div "No Items Taken Edit Order" at bounding box center [313, 213] width 158 height 33
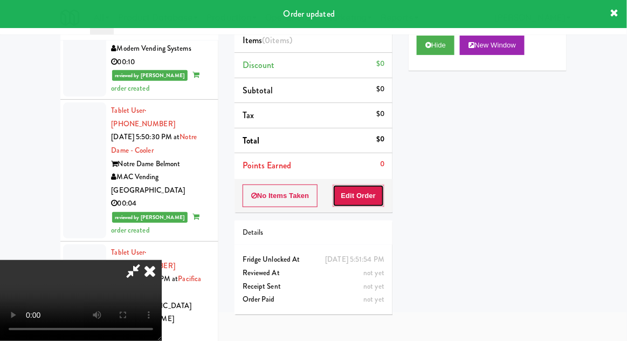
click at [376, 188] on button "Edit Order" at bounding box center [358, 195] width 52 height 23
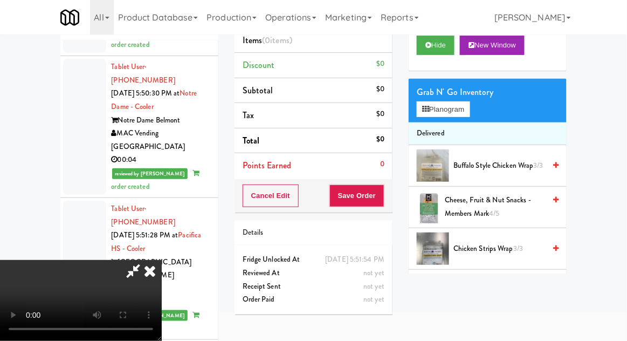
scroll to position [0, 0]
click at [431, 110] on button "Planogram" at bounding box center [443, 109] width 53 height 16
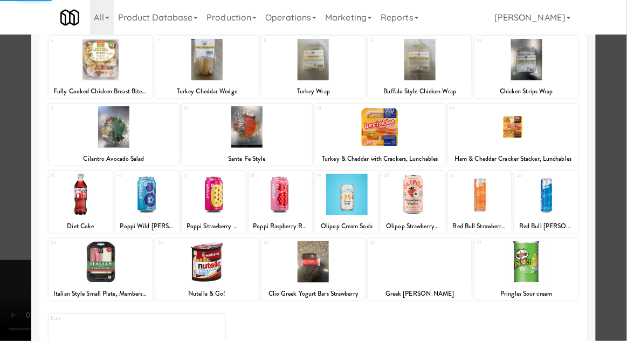
scroll to position [41, 0]
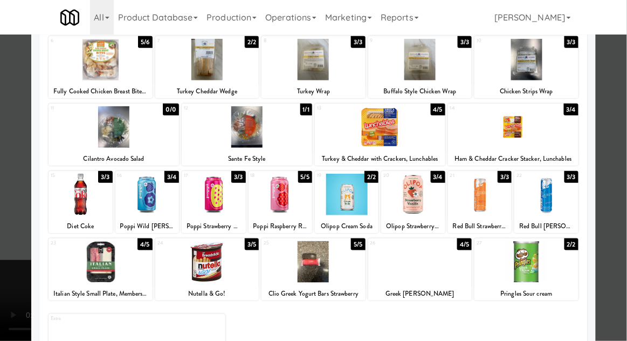
click at [428, 260] on div at bounding box center [420, 261] width 104 height 41
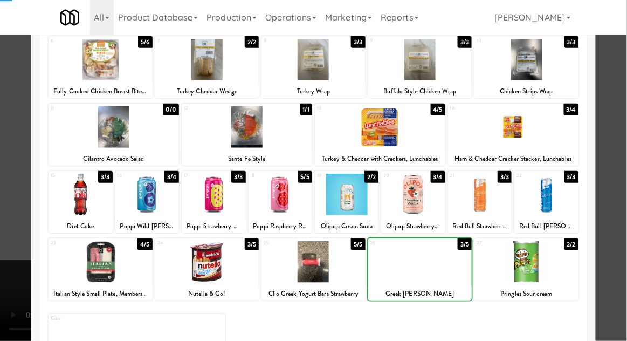
click at [14, 233] on div at bounding box center [313, 170] width 627 height 341
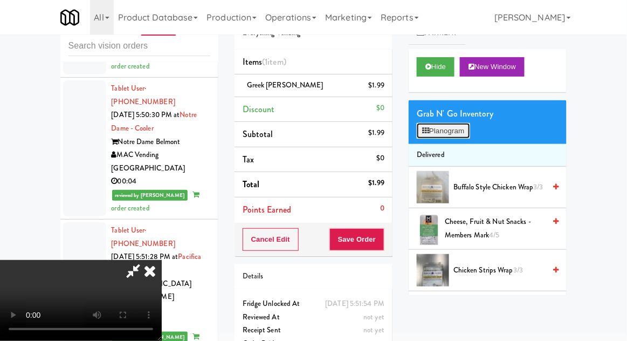
click at [449, 130] on button "Planogram" at bounding box center [443, 131] width 53 height 16
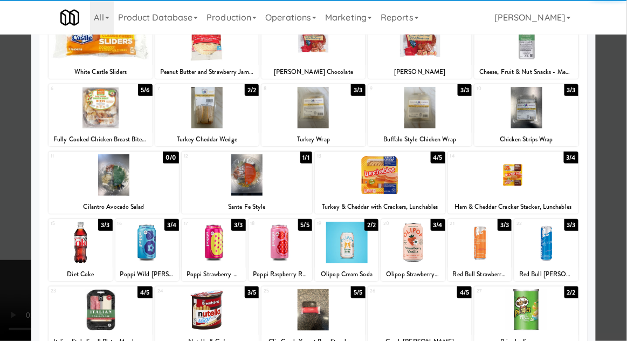
scroll to position [136, 0]
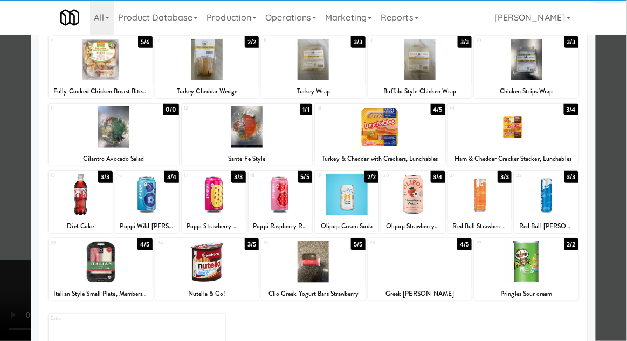
click at [5, 209] on div at bounding box center [313, 170] width 627 height 341
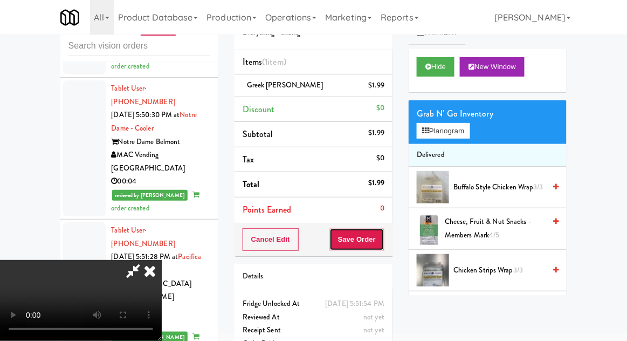
click at [384, 241] on button "Save Order" at bounding box center [356, 239] width 55 height 23
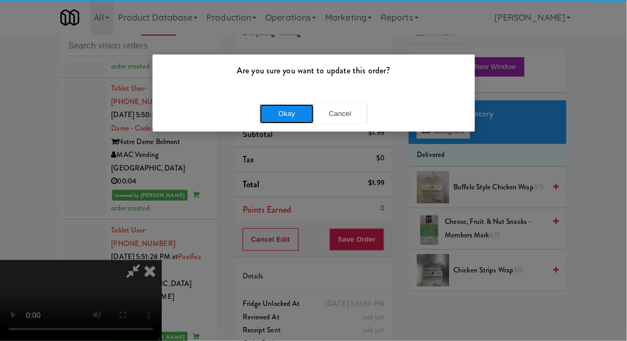
click at [278, 115] on button "Okay" at bounding box center [287, 113] width 54 height 19
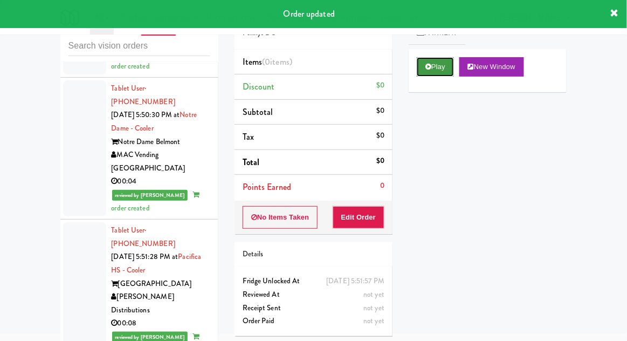
click at [443, 65] on button "Play" at bounding box center [435, 66] width 37 height 19
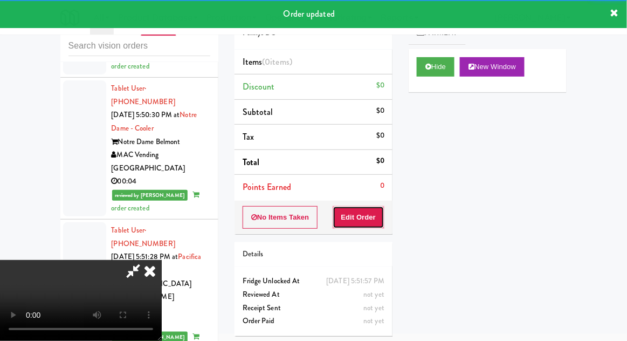
click at [373, 212] on button "Edit Order" at bounding box center [358, 217] width 52 height 23
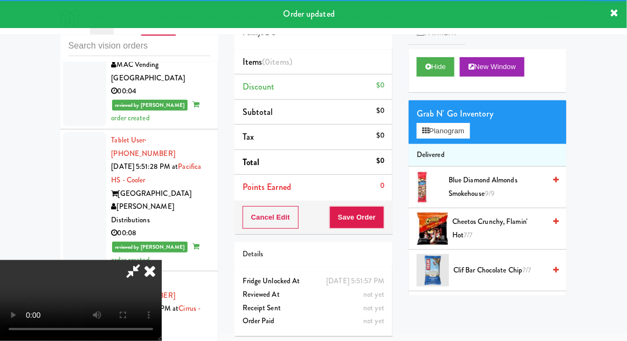
scroll to position [3846, 0]
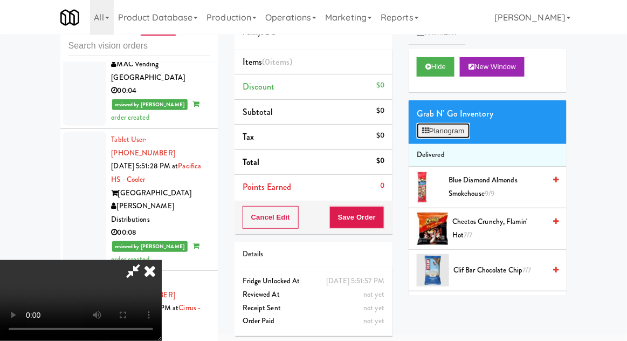
click at [447, 133] on button "Planogram" at bounding box center [443, 131] width 53 height 16
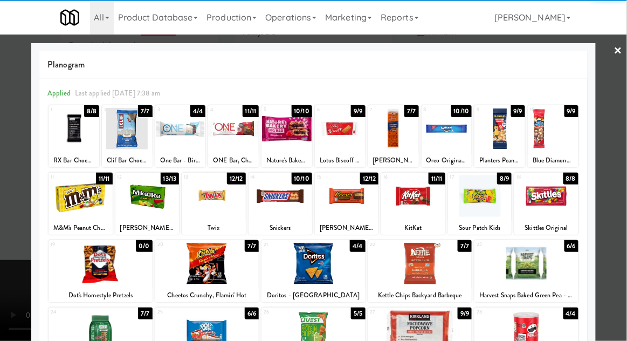
click at [183, 268] on div at bounding box center [207, 262] width 104 height 41
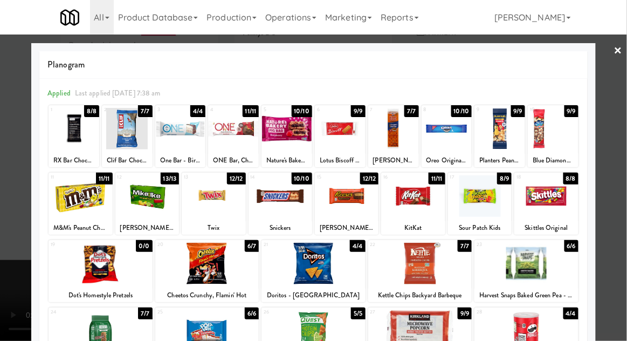
click at [8, 268] on div at bounding box center [313, 170] width 627 height 341
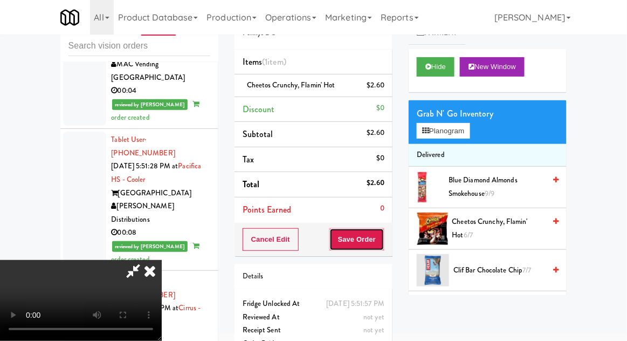
click at [383, 239] on button "Save Order" at bounding box center [356, 239] width 55 height 23
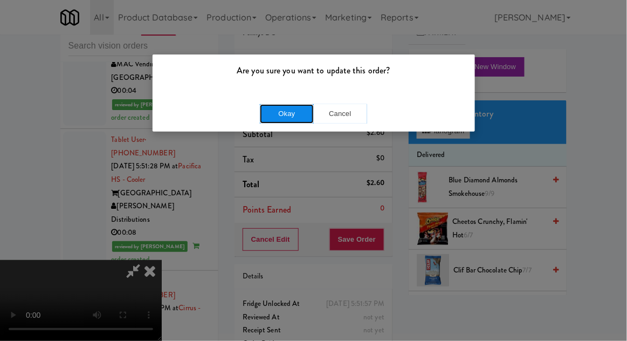
click at [261, 108] on button "Okay" at bounding box center [287, 113] width 54 height 19
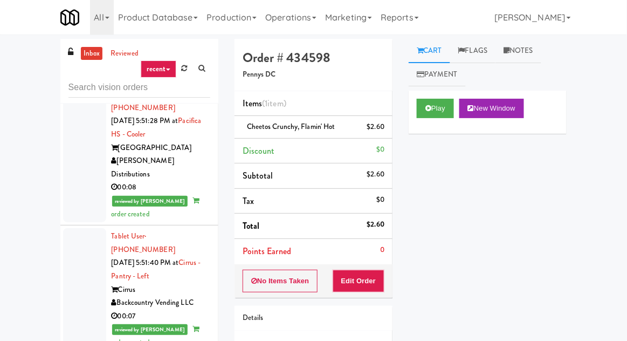
scroll to position [3929, 0]
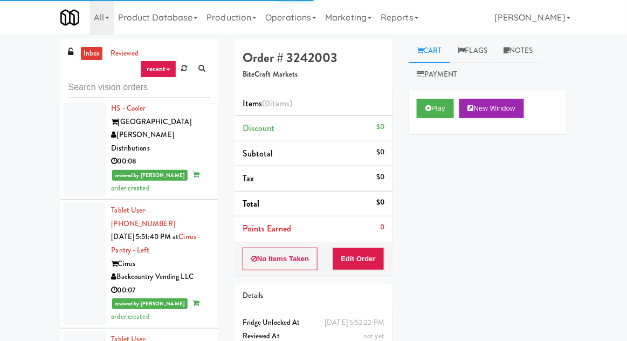
scroll to position [3966, 0]
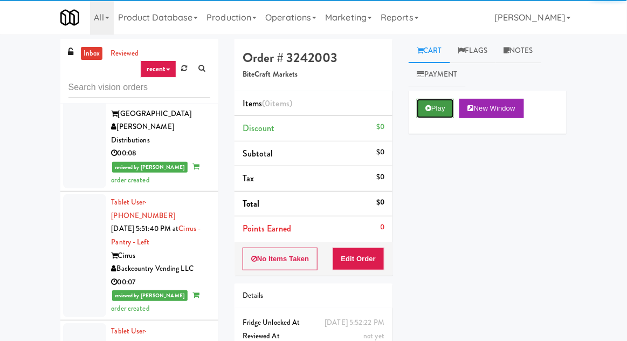
click at [442, 101] on button "Play" at bounding box center [435, 108] width 37 height 19
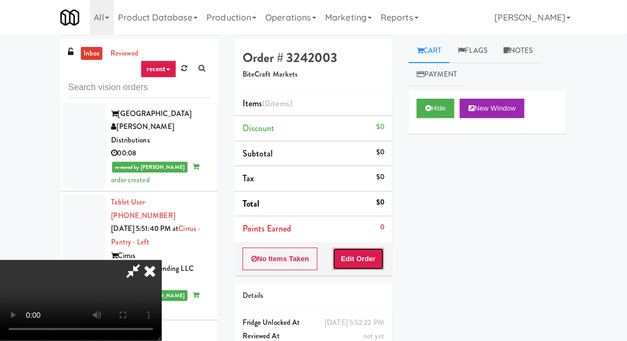
click at [369, 249] on button "Edit Order" at bounding box center [358, 258] width 52 height 23
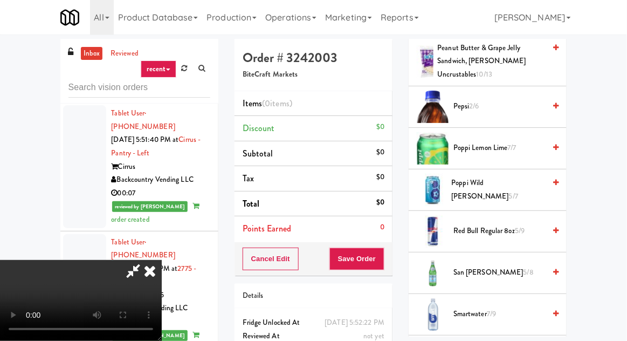
scroll to position [1309, 0]
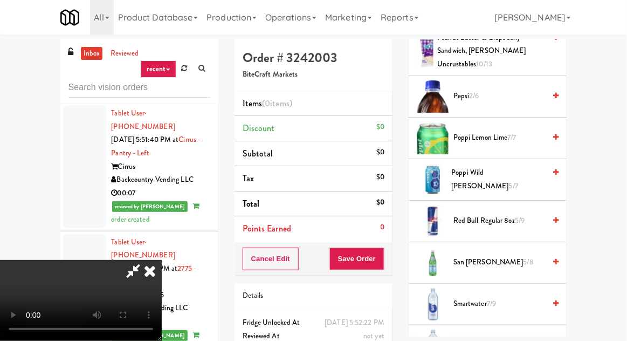
click at [496, 89] on span "Pepsi 2/6" at bounding box center [499, 95] width 92 height 13
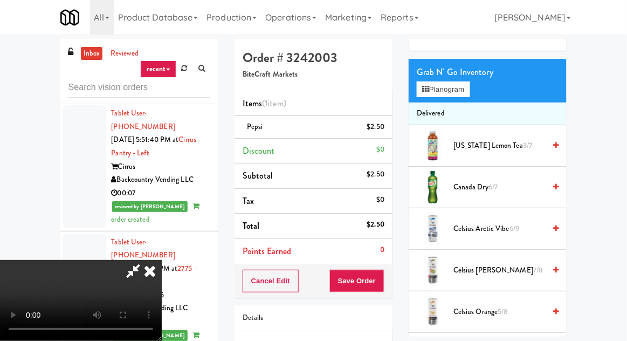
scroll to position [0, 0]
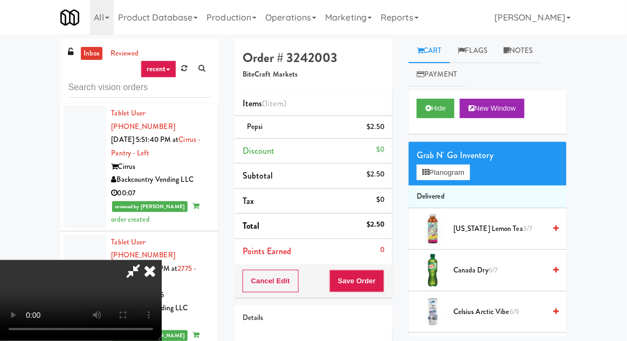
click at [478, 268] on span "Canada Dry 6/7" at bounding box center [499, 269] width 92 height 13
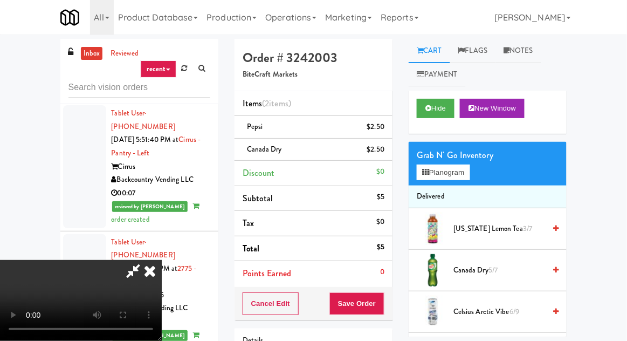
click at [383, 301] on button "Save Order" at bounding box center [356, 303] width 55 height 23
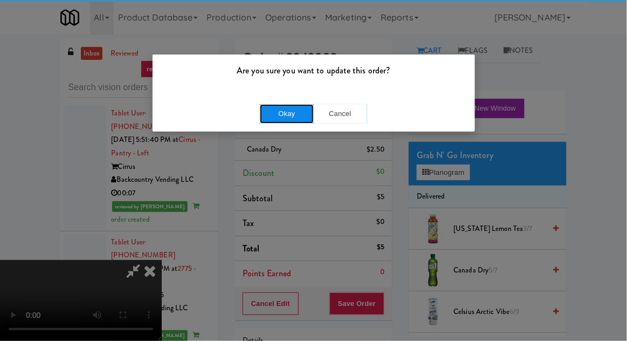
click at [288, 119] on button "Okay" at bounding box center [287, 113] width 54 height 19
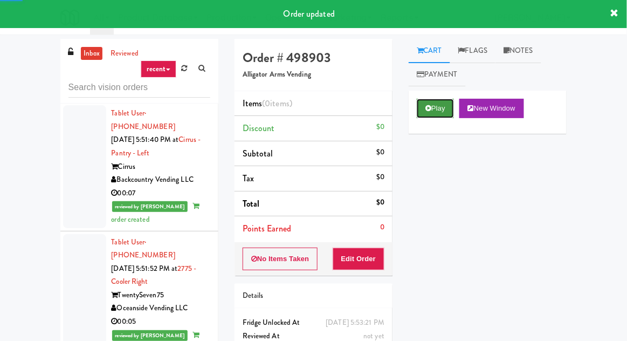
click at [428, 105] on icon at bounding box center [428, 108] width 6 height 7
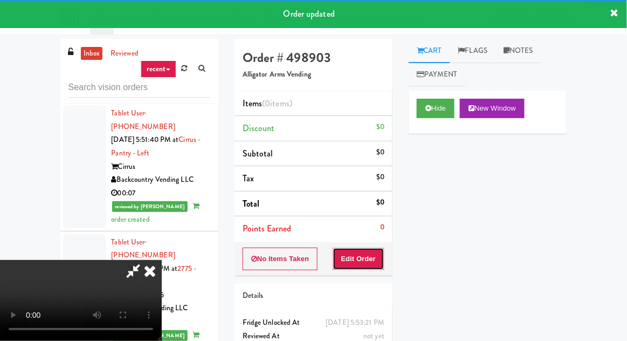
click at [368, 248] on button "Edit Order" at bounding box center [358, 258] width 52 height 23
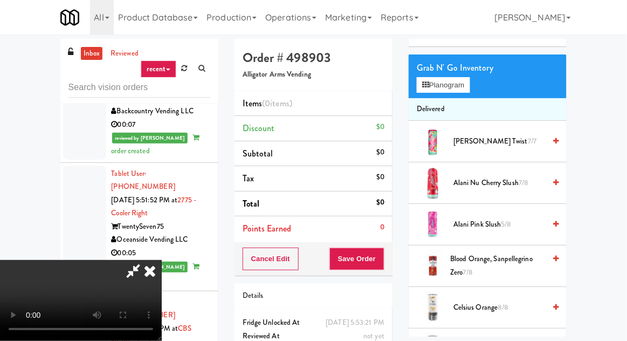
scroll to position [82, 0]
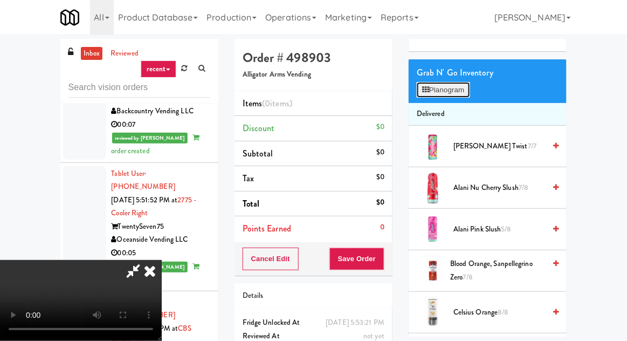
click at [450, 85] on button "Planogram" at bounding box center [443, 90] width 53 height 16
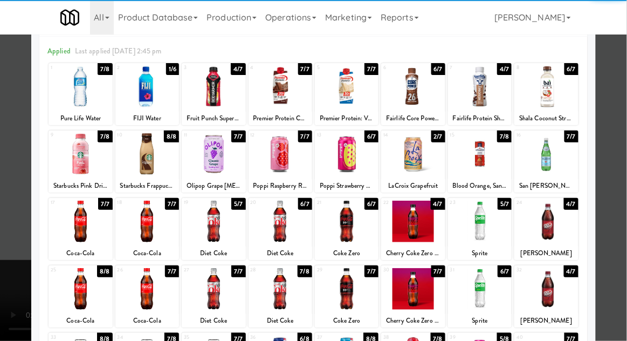
scroll to position [41, 0]
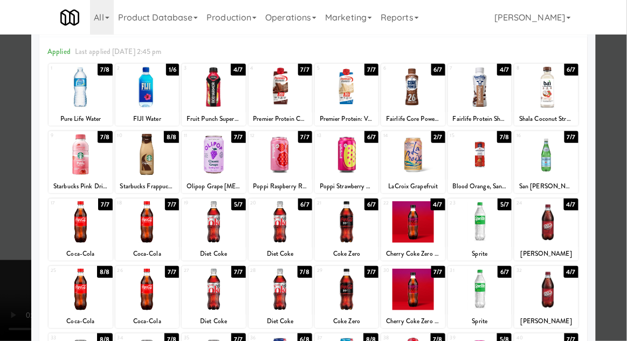
click at [419, 223] on div at bounding box center [413, 221] width 64 height 41
click at [16, 268] on div at bounding box center [313, 170] width 627 height 341
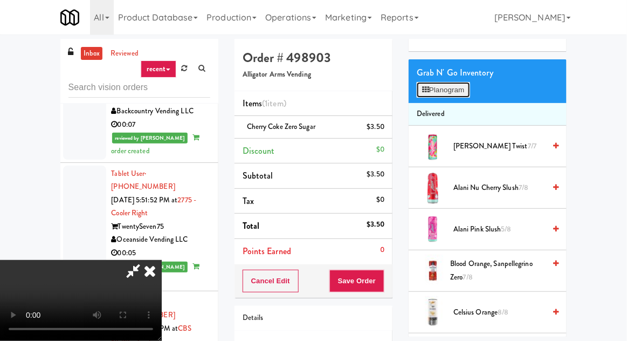
click at [457, 85] on button "Planogram" at bounding box center [443, 90] width 53 height 16
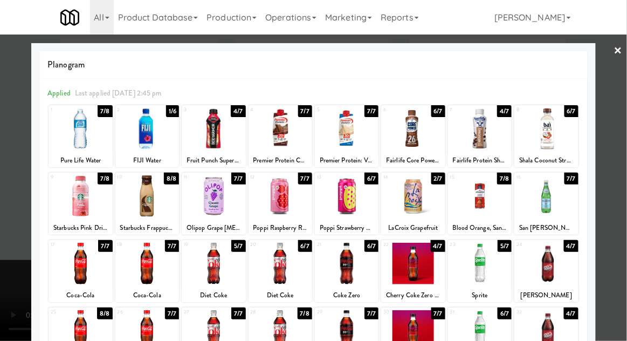
click at [12, 273] on div at bounding box center [313, 170] width 627 height 341
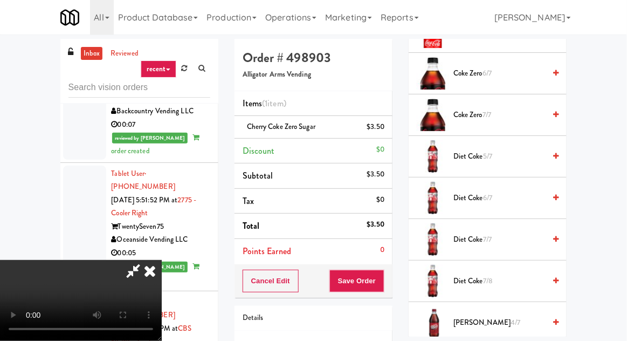
scroll to position [700, 0]
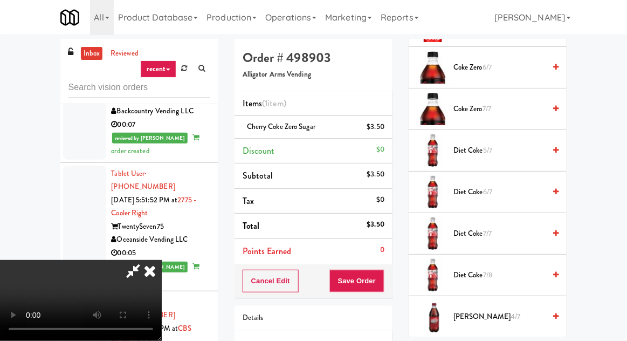
click at [492, 148] on span "5/7" at bounding box center [487, 150] width 9 height 10
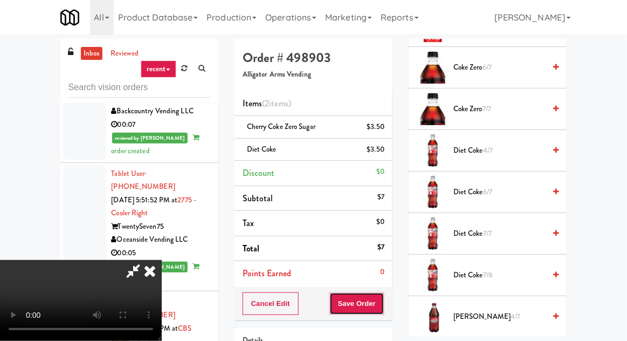
click at [382, 302] on button "Save Order" at bounding box center [356, 303] width 55 height 23
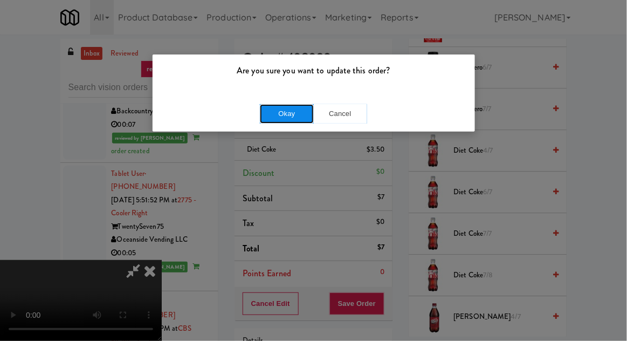
click at [287, 121] on button "Okay" at bounding box center [287, 113] width 54 height 19
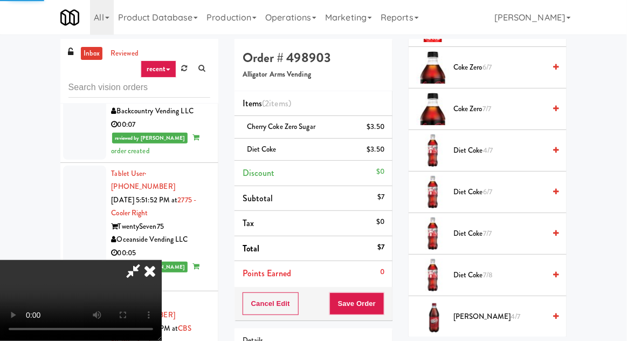
scroll to position [106, 0]
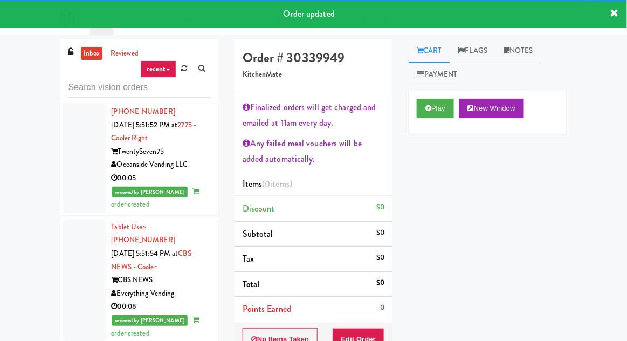
scroll to position [4201, 0]
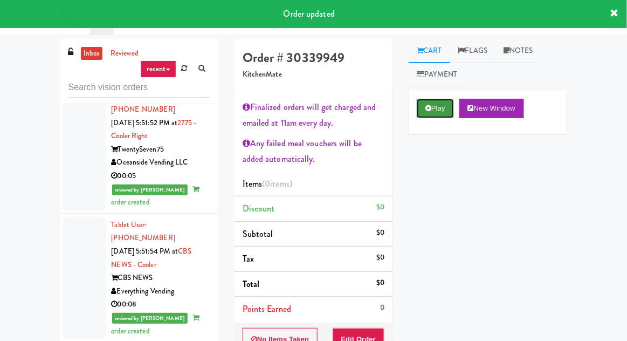
click at [438, 105] on button "Play" at bounding box center [435, 108] width 37 height 19
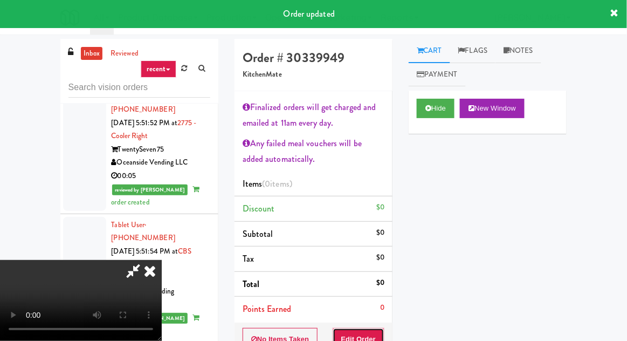
click at [373, 329] on button "Edit Order" at bounding box center [358, 339] width 52 height 23
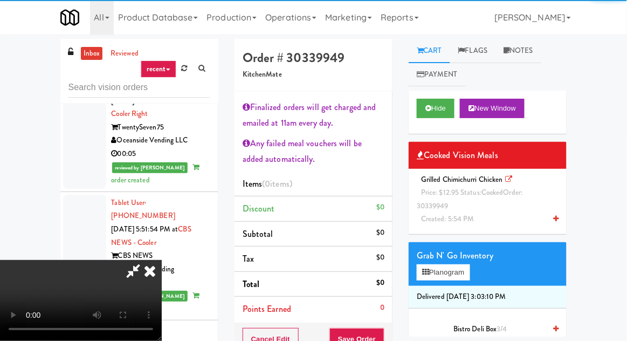
scroll to position [4235, 0]
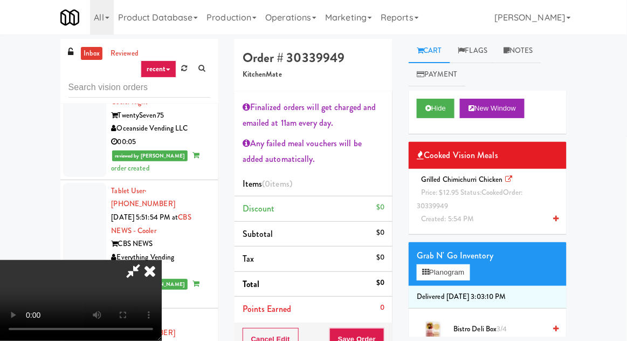
click at [452, 197] on span "Price: $12.95 Status: cooked Order: 30339949" at bounding box center [470, 199] width 106 height 24
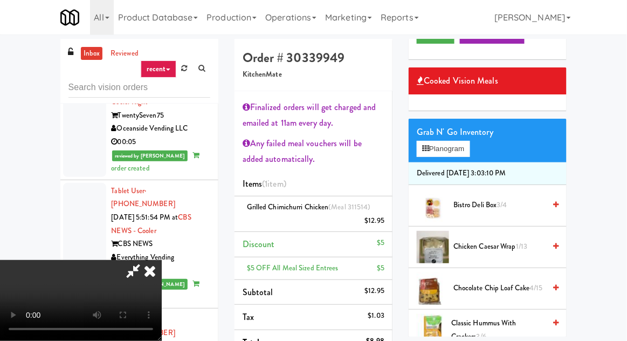
scroll to position [73, 0]
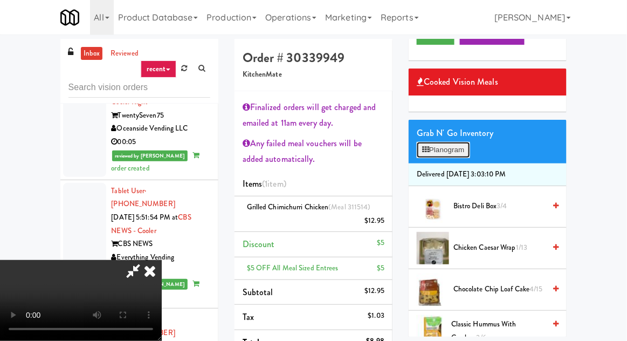
click at [450, 149] on button "Planogram" at bounding box center [443, 150] width 53 height 16
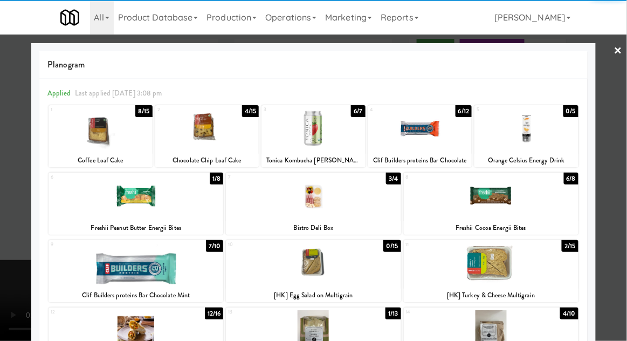
click at [430, 116] on div at bounding box center [420, 128] width 104 height 41
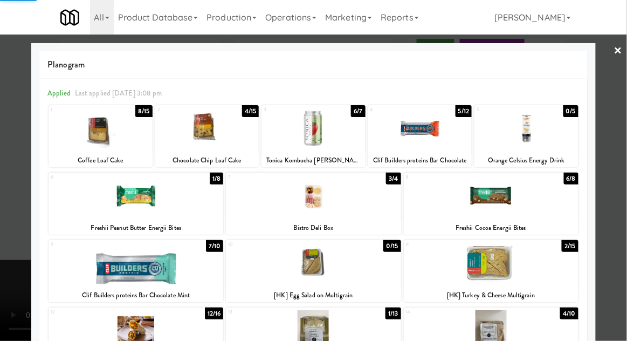
click at [11, 188] on div at bounding box center [313, 170] width 627 height 341
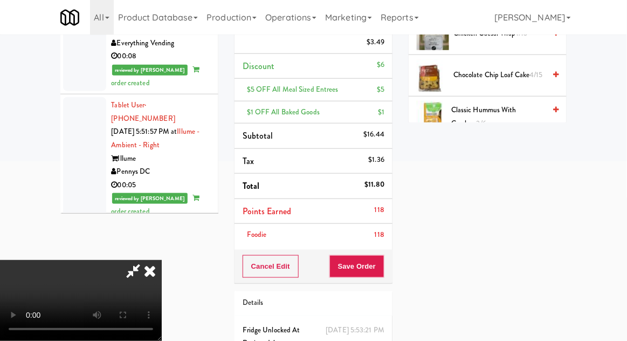
scroll to position [225, 0]
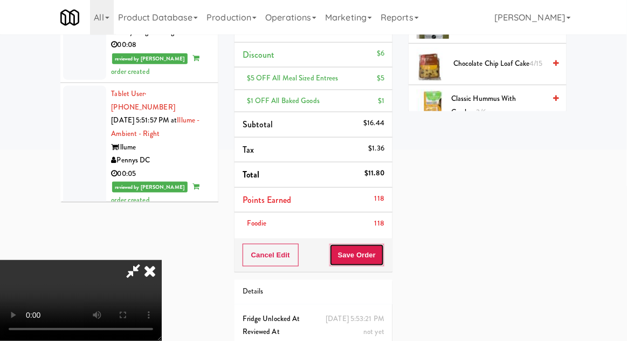
click at [383, 248] on button "Save Order" at bounding box center [356, 255] width 55 height 23
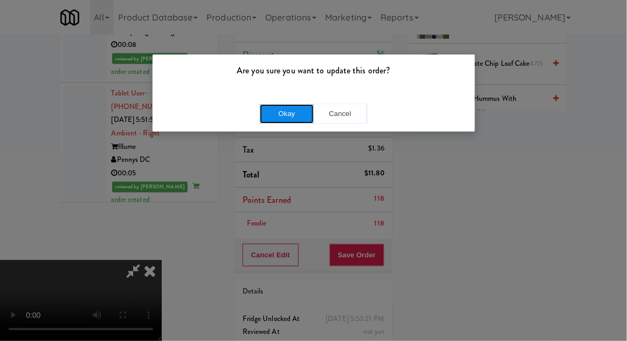
click at [296, 121] on button "Okay" at bounding box center [287, 113] width 54 height 19
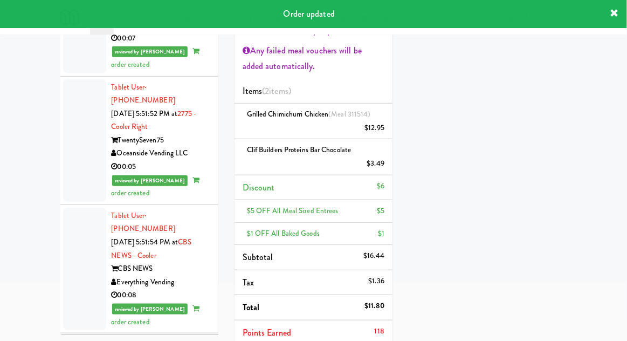
scroll to position [91, 0]
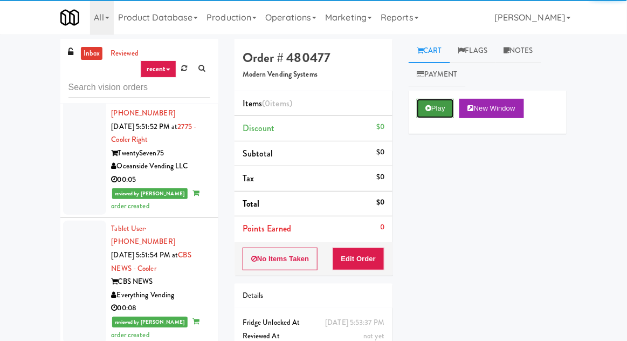
click at [442, 105] on button "Play" at bounding box center [435, 108] width 37 height 19
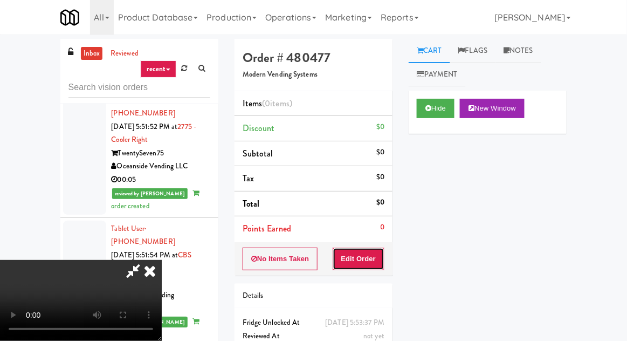
click at [368, 259] on button "Edit Order" at bounding box center [358, 258] width 52 height 23
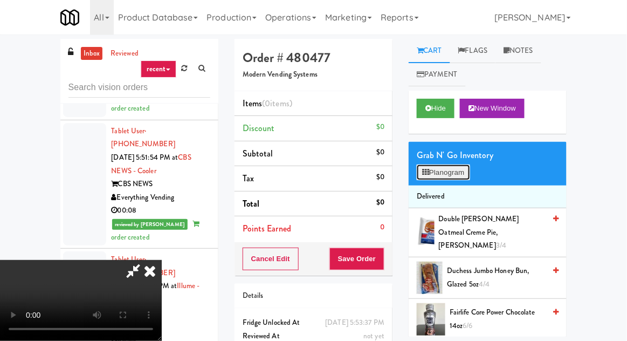
click at [437, 166] on button "Planogram" at bounding box center [443, 172] width 53 height 16
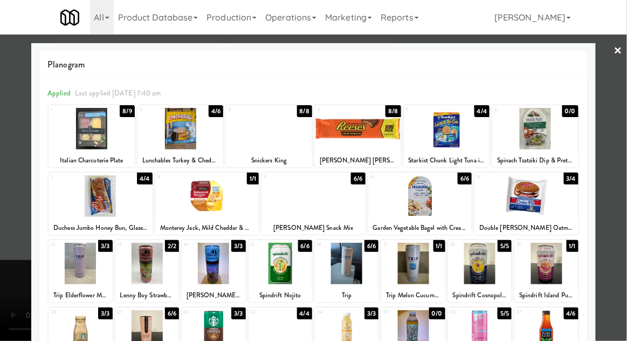
click at [438, 199] on div at bounding box center [420, 195] width 104 height 41
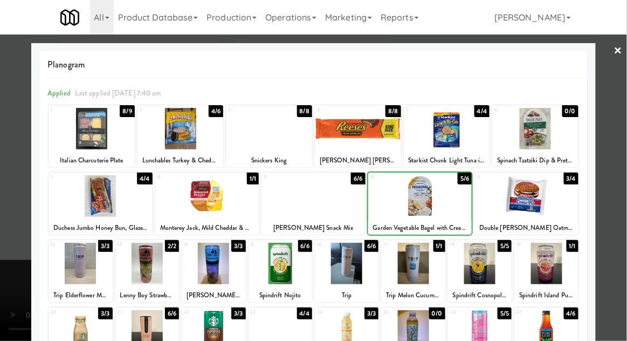
click at [5, 176] on div at bounding box center [313, 170] width 627 height 341
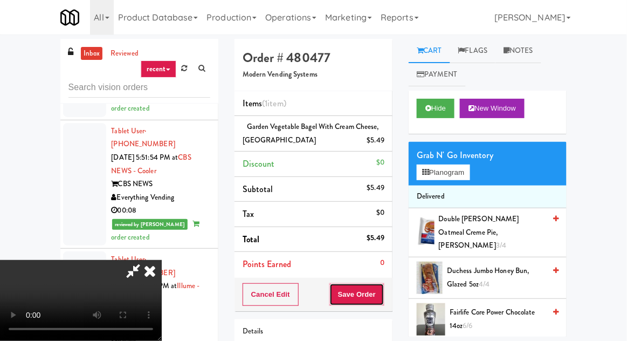
click at [380, 288] on button "Save Order" at bounding box center [356, 294] width 55 height 23
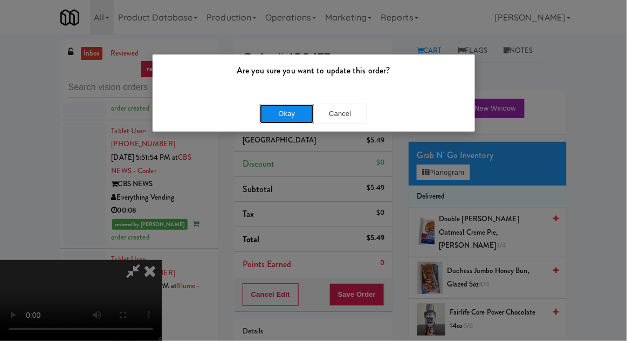
click at [294, 108] on button "Okay" at bounding box center [287, 113] width 54 height 19
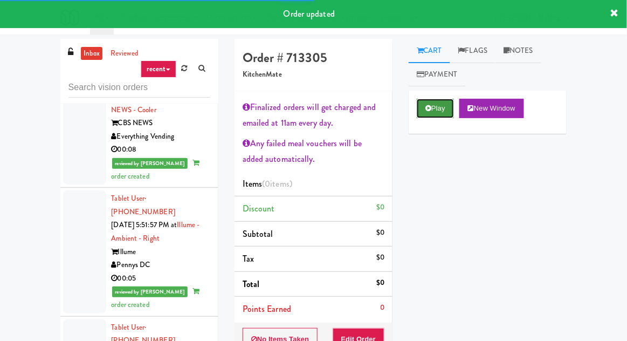
click at [434, 102] on button "Play" at bounding box center [435, 108] width 37 height 19
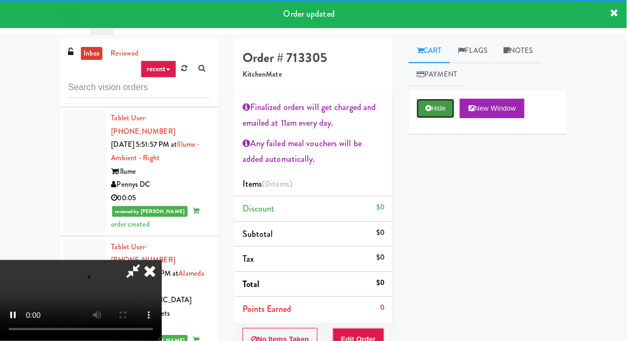
scroll to position [4441, 0]
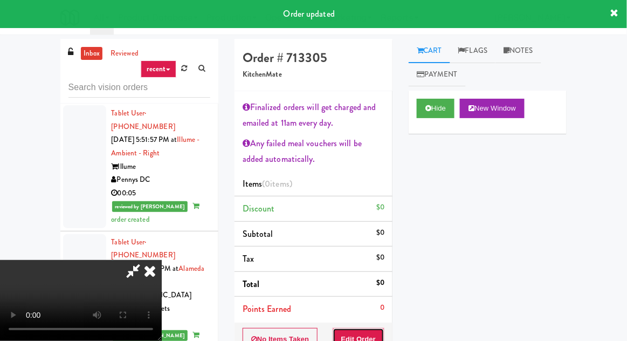
click at [373, 328] on button "Edit Order" at bounding box center [358, 339] width 52 height 23
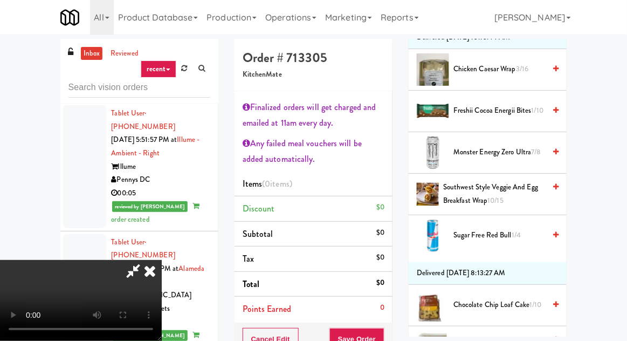
scroll to position [216, 0]
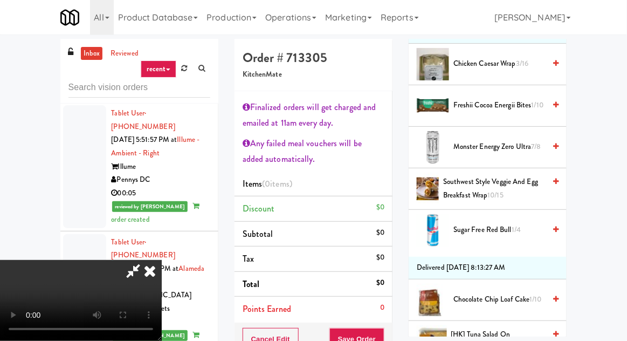
click at [468, 183] on span "Southwest Style Veggie and Egg Breakfast Wrap 10/15" at bounding box center [494, 188] width 102 height 26
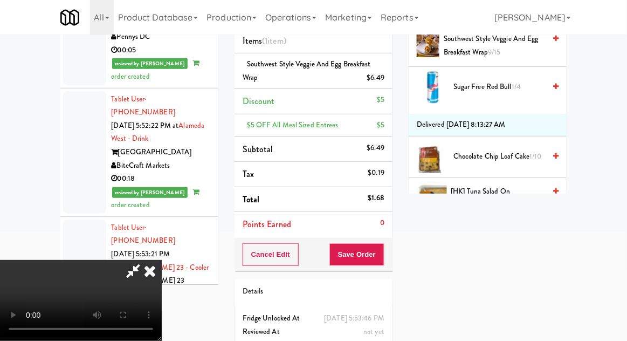
scroll to position [65, 0]
click at [383, 252] on button "Save Order" at bounding box center [356, 254] width 55 height 23
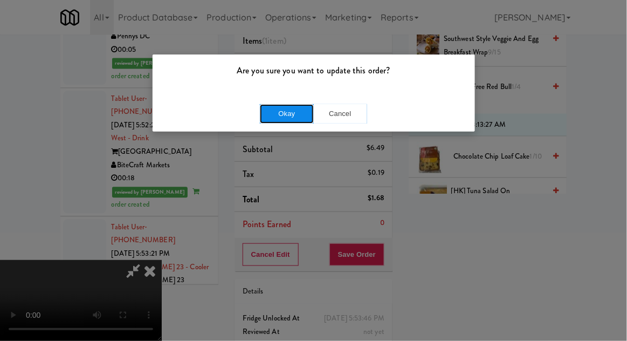
click at [296, 117] on button "Okay" at bounding box center [287, 113] width 54 height 19
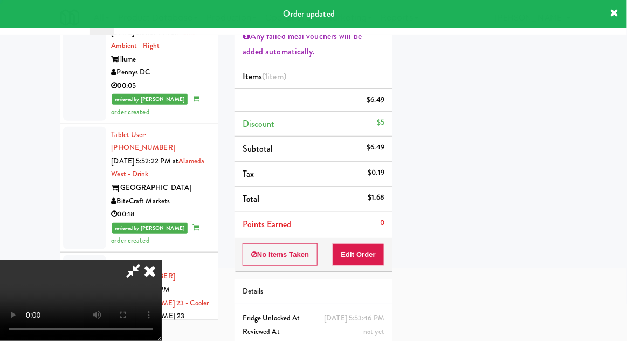
scroll to position [0, 0]
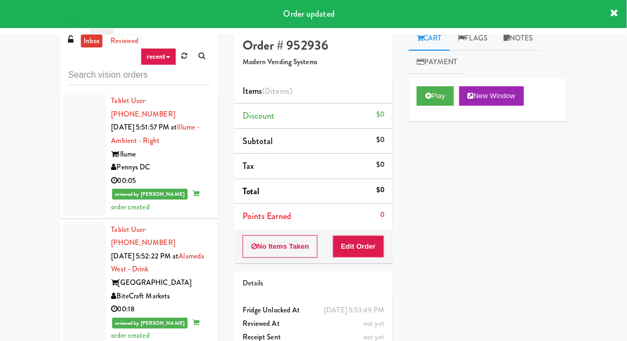
scroll to position [8, 0]
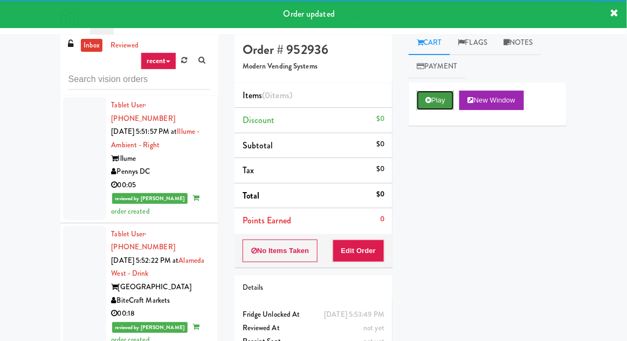
click at [431, 95] on button "Play" at bounding box center [435, 100] width 37 height 19
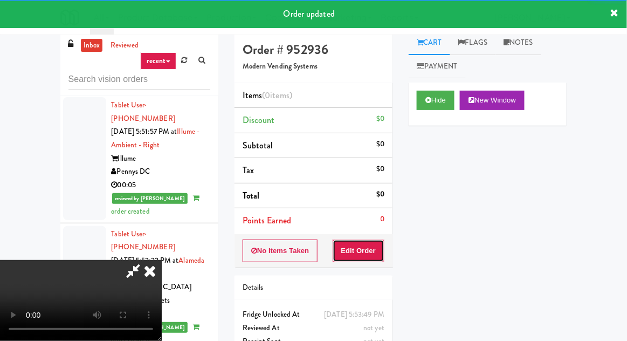
click at [368, 254] on button "Edit Order" at bounding box center [358, 250] width 52 height 23
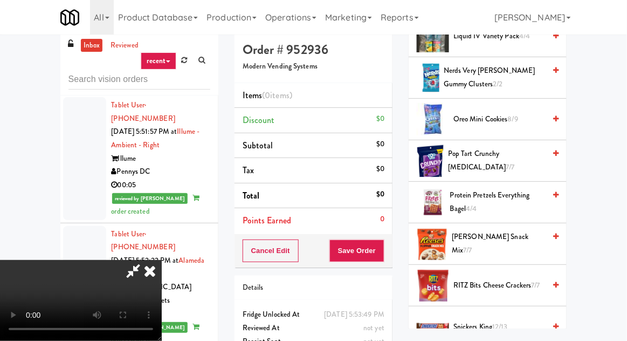
scroll to position [681, 0]
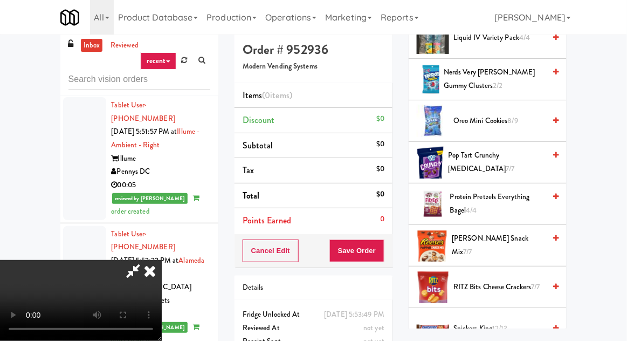
click at [498, 73] on span "Nerds Very Berry Gummy Clusters 2/2" at bounding box center [493, 79] width 101 height 26
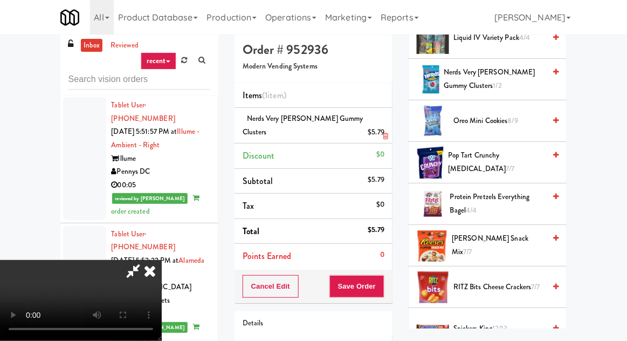
click at [385, 113] on li "Nerds Very Berry Gummy Clusters $5.79" at bounding box center [313, 126] width 158 height 36
click at [379, 110] on li "Nerds Very Berry Gummy Clusters $5.79" at bounding box center [313, 126] width 158 height 36
click at [387, 130] on link at bounding box center [383, 136] width 10 height 13
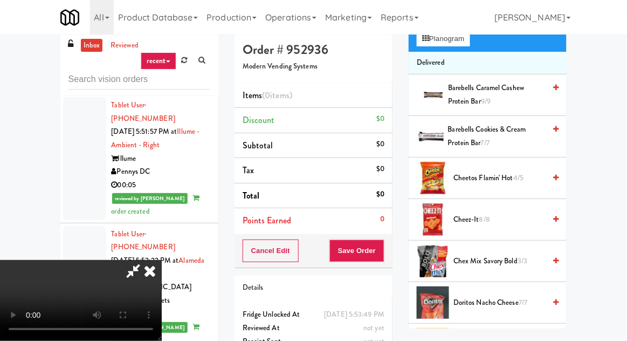
scroll to position [0, 0]
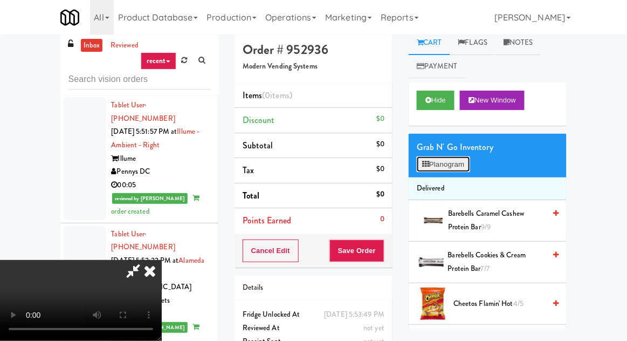
click at [462, 166] on button "Planogram" at bounding box center [443, 164] width 53 height 16
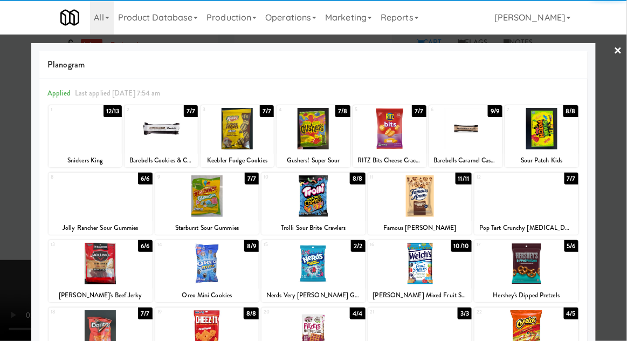
click at [555, 136] on div at bounding box center [541, 128] width 73 height 41
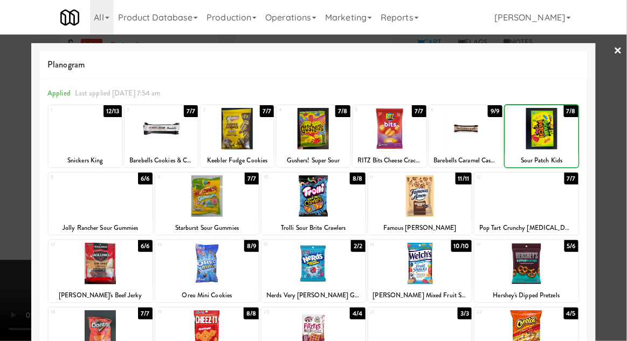
click at [614, 96] on div at bounding box center [313, 170] width 627 height 341
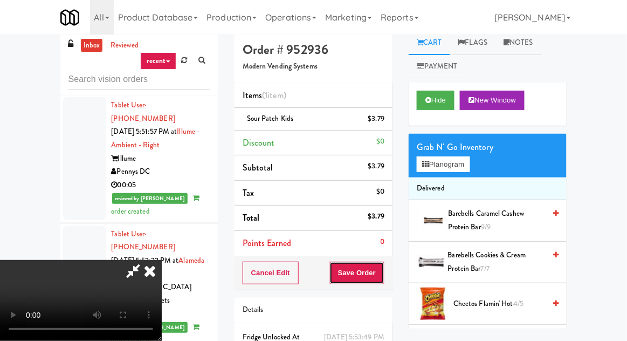
click at [383, 272] on button "Save Order" at bounding box center [356, 272] width 55 height 23
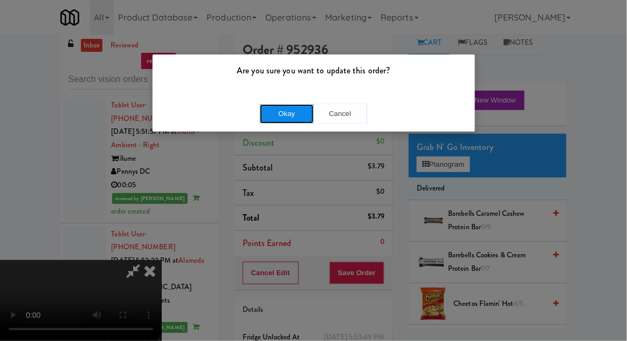
click at [287, 115] on button "Okay" at bounding box center [287, 113] width 54 height 19
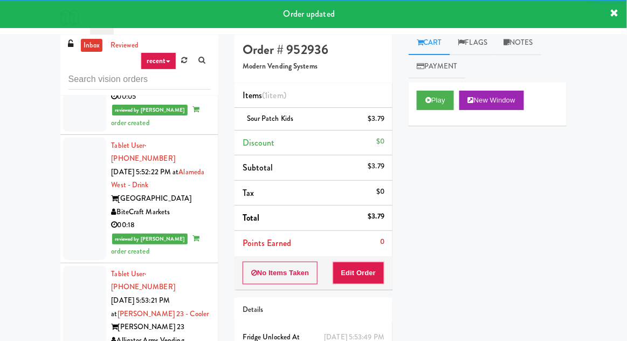
scroll to position [4530, 0]
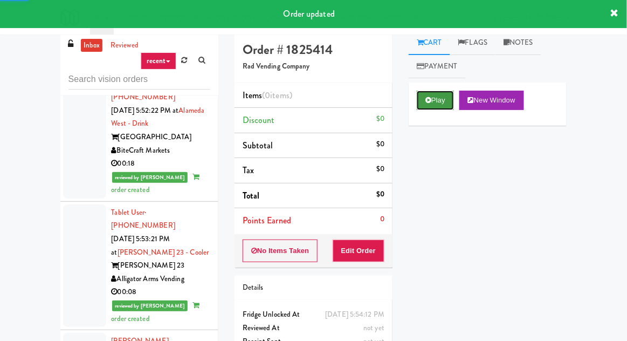
click at [429, 103] on icon at bounding box center [428, 99] width 6 height 7
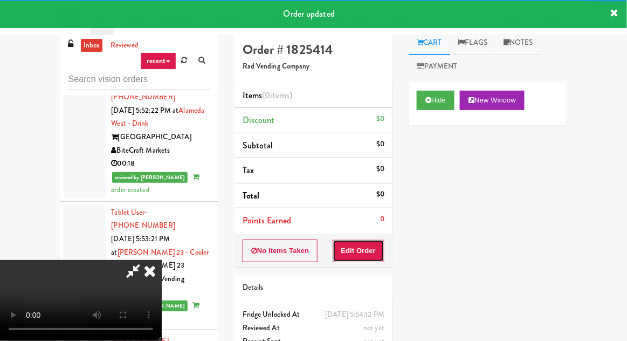
click at [365, 249] on button "Edit Order" at bounding box center [358, 250] width 52 height 23
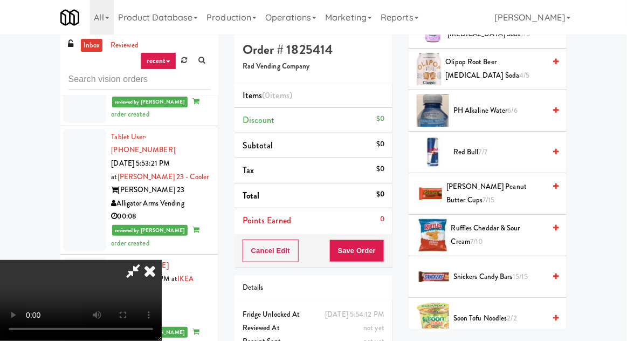
scroll to position [940, 0]
click at [496, 145] on span "Red Bull 7/7" at bounding box center [499, 151] width 92 height 13
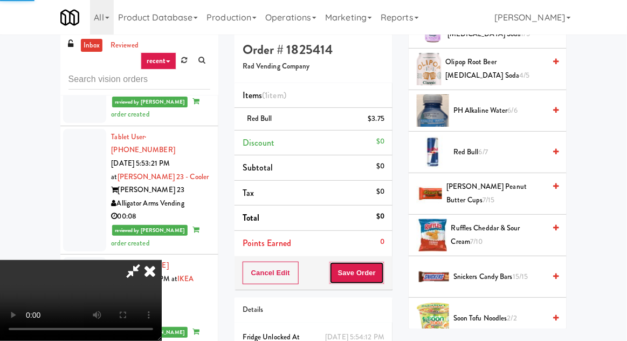
click at [382, 274] on button "Save Order" at bounding box center [356, 272] width 55 height 23
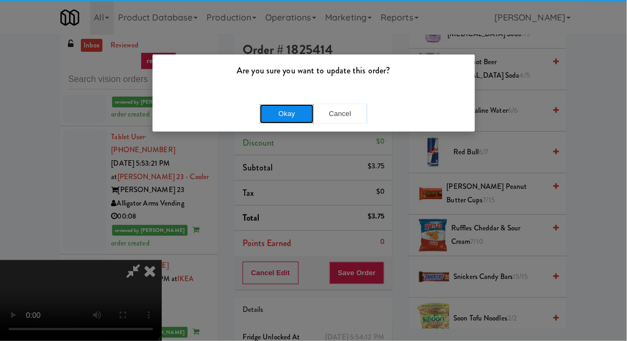
click at [276, 108] on button "Okay" at bounding box center [287, 113] width 54 height 19
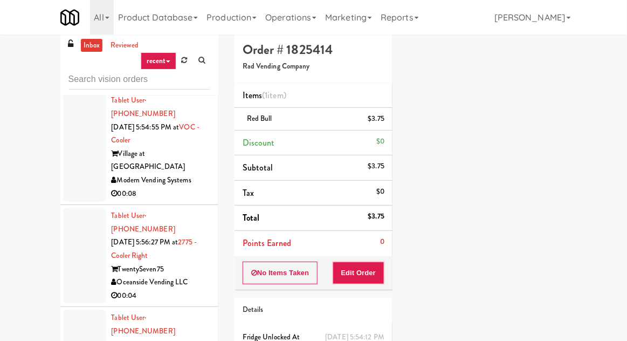
scroll to position [5849, 0]
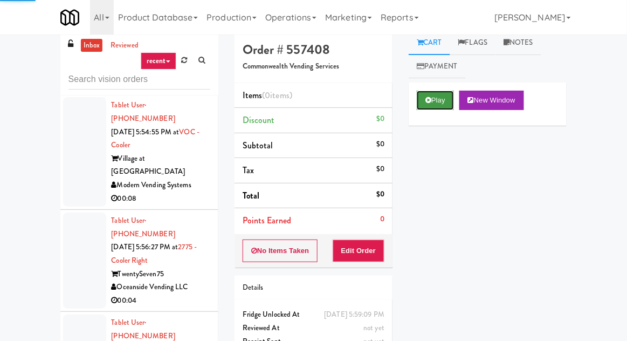
click at [438, 94] on button "Play" at bounding box center [435, 100] width 37 height 19
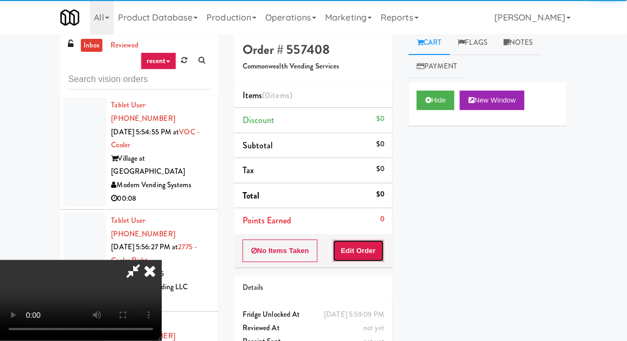
click at [366, 247] on button "Edit Order" at bounding box center [358, 250] width 52 height 23
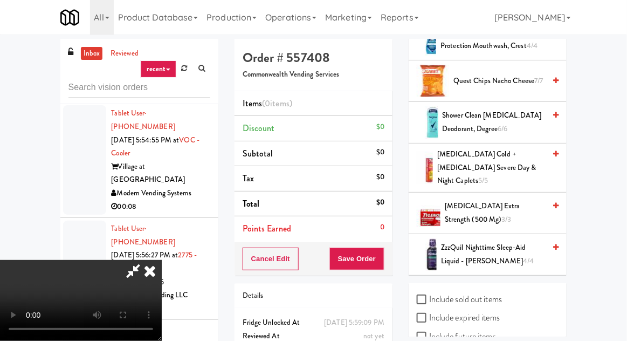
click at [516, 74] on span "Quest Chips Nacho Cheese 7/7" at bounding box center [499, 80] width 92 height 13
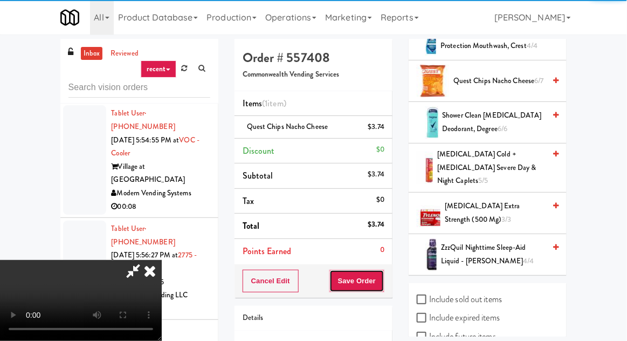
click at [382, 280] on button "Save Order" at bounding box center [356, 280] width 55 height 23
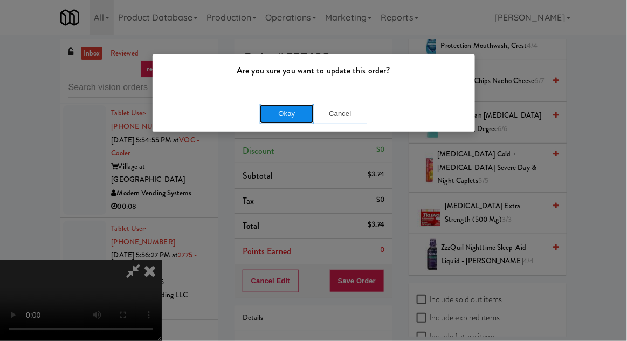
click at [292, 110] on button "Okay" at bounding box center [287, 113] width 54 height 19
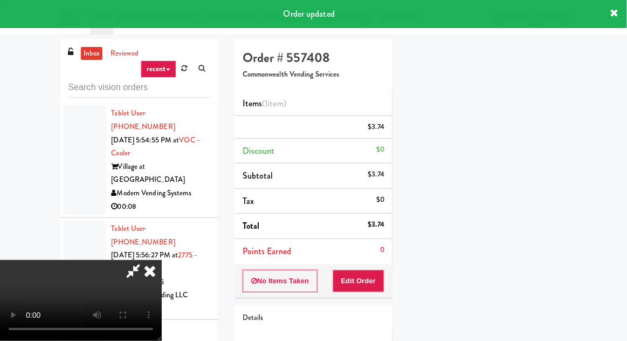
scroll to position [106, 0]
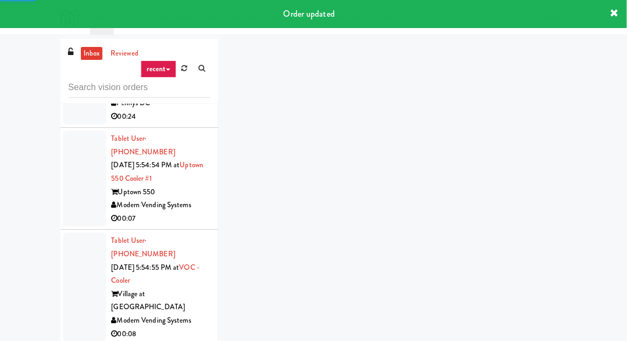
scroll to position [5719, 0]
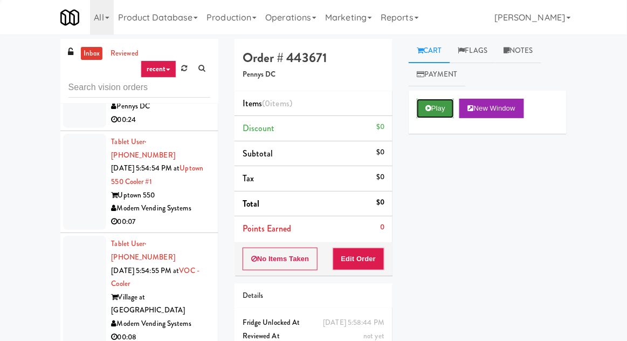
click at [427, 108] on icon at bounding box center [428, 108] width 6 height 7
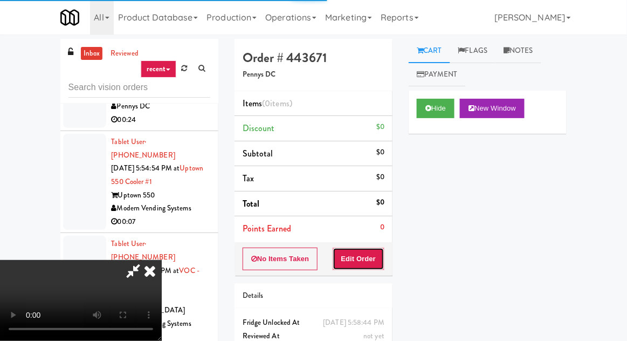
click at [373, 260] on button "Edit Order" at bounding box center [358, 258] width 52 height 23
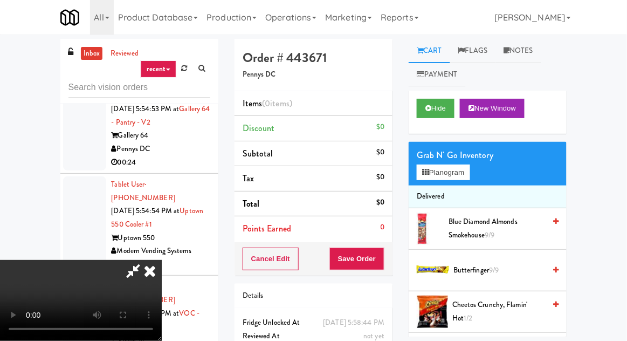
scroll to position [0, 0]
click at [439, 168] on button "Planogram" at bounding box center [443, 172] width 53 height 16
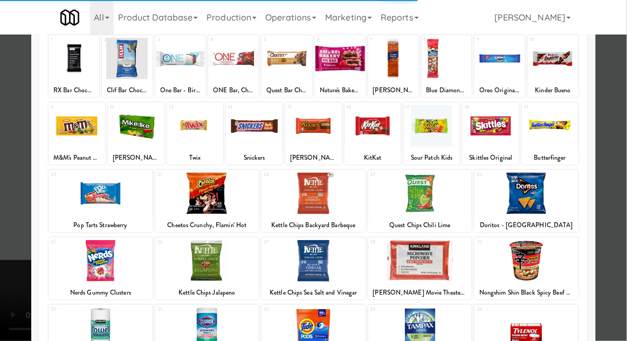
scroll to position [71, 0]
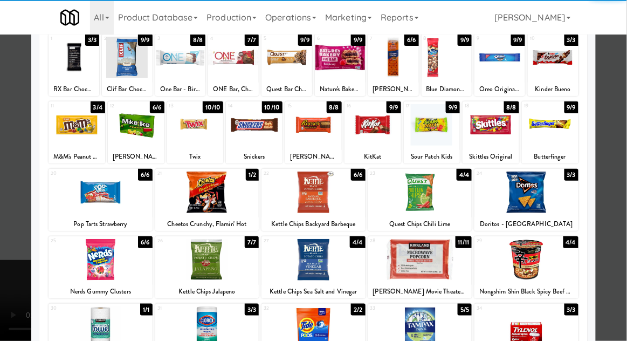
click at [332, 263] on div at bounding box center [313, 259] width 104 height 41
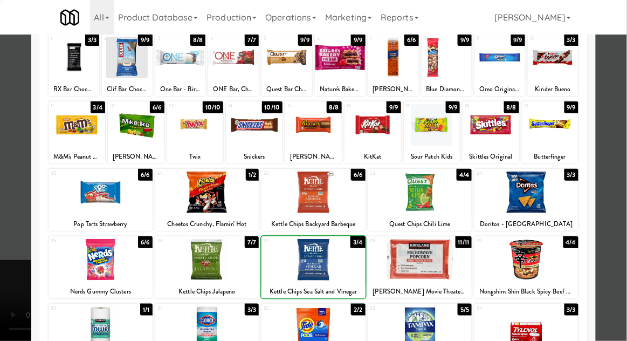
click at [7, 252] on div at bounding box center [313, 170] width 627 height 341
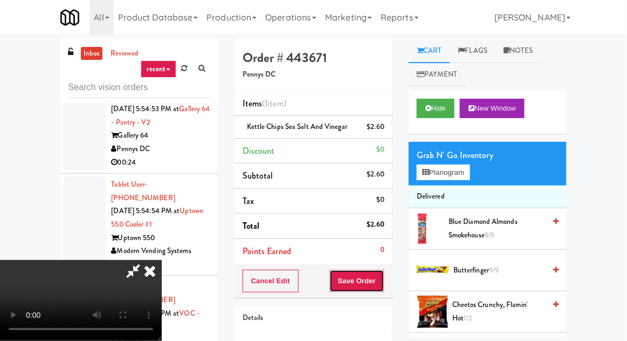
click at [377, 282] on button "Save Order" at bounding box center [356, 280] width 55 height 23
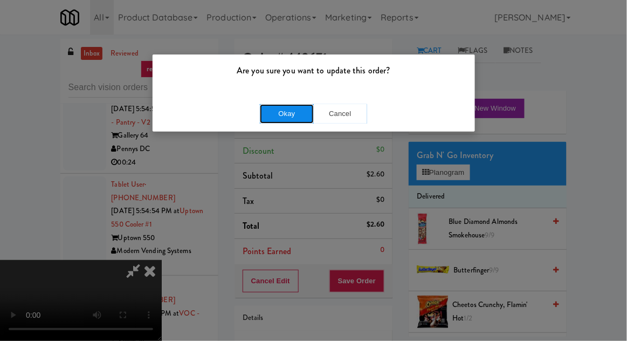
click at [296, 115] on button "Okay" at bounding box center [287, 113] width 54 height 19
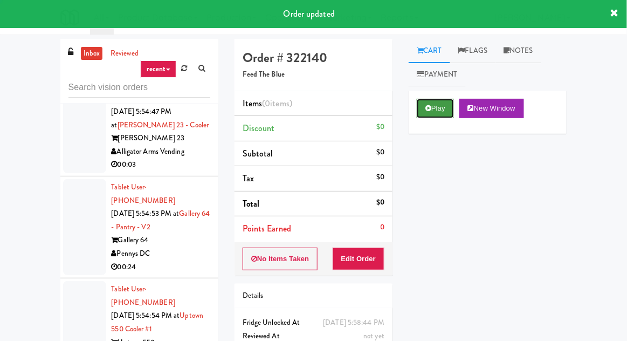
click at [431, 106] on icon at bounding box center [428, 108] width 6 height 7
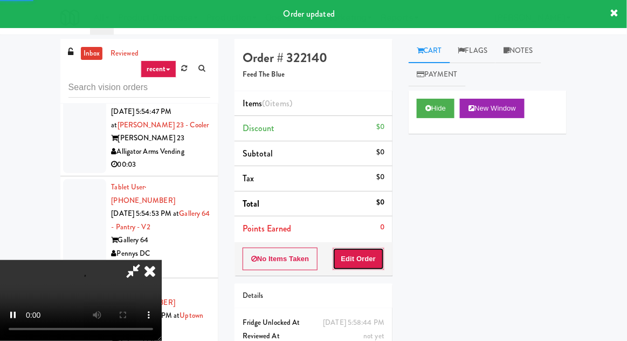
click at [370, 253] on button "Edit Order" at bounding box center [358, 258] width 52 height 23
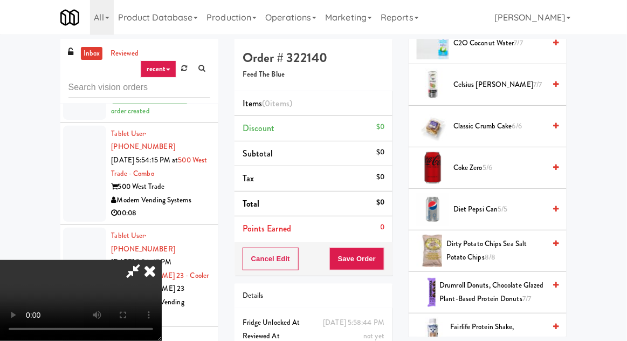
scroll to position [276, 0]
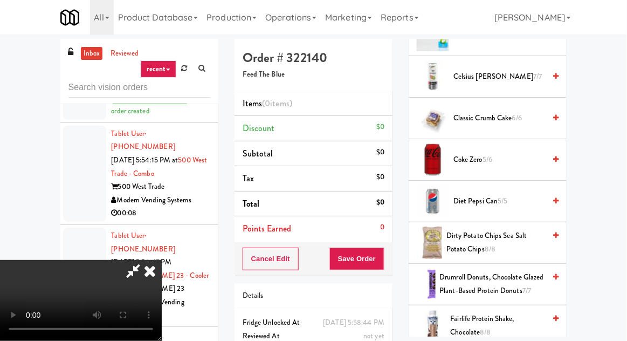
click at [488, 203] on span "Diet Pepsi Can 5/5" at bounding box center [499, 201] width 92 height 13
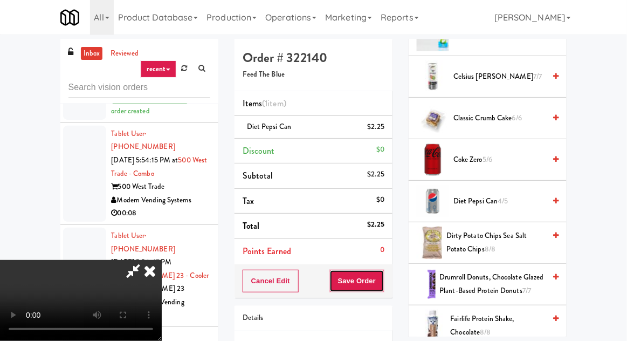
click at [383, 280] on button "Save Order" at bounding box center [356, 280] width 55 height 23
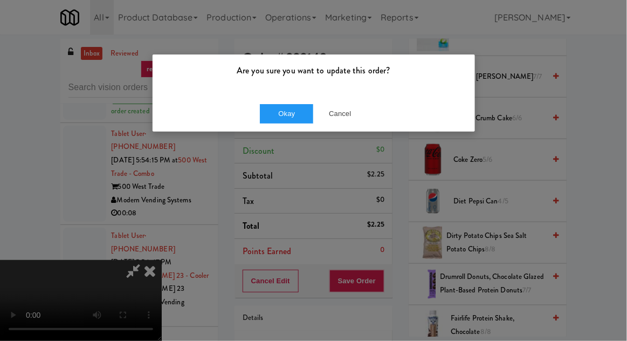
click at [299, 98] on div "Okay Cancel" at bounding box center [313, 113] width 322 height 36
click at [296, 115] on button "Okay" at bounding box center [287, 113] width 54 height 19
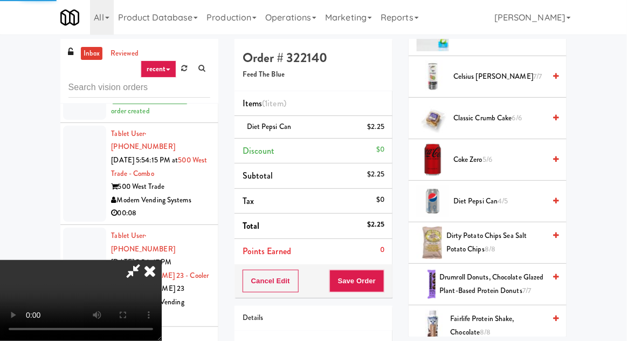
scroll to position [106, 0]
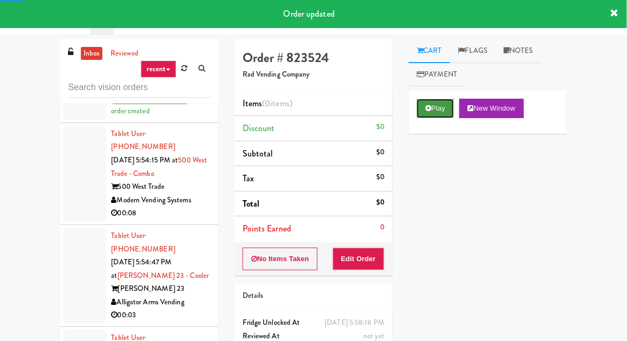
click at [432, 106] on button "Play" at bounding box center [435, 108] width 37 height 19
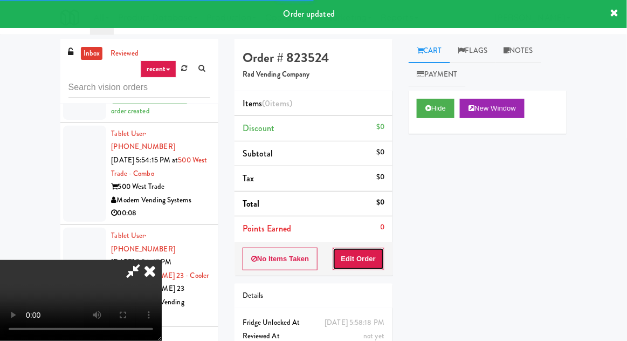
click at [369, 249] on button "Edit Order" at bounding box center [358, 258] width 52 height 23
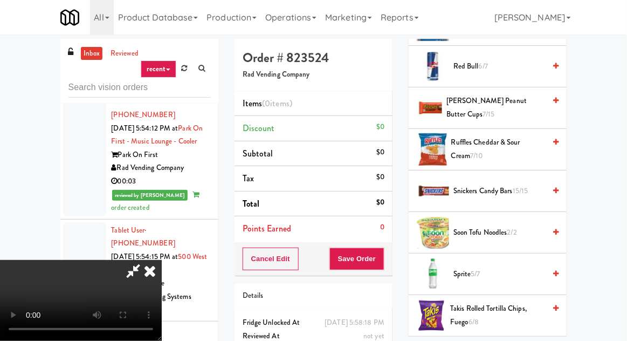
scroll to position [1021, 0]
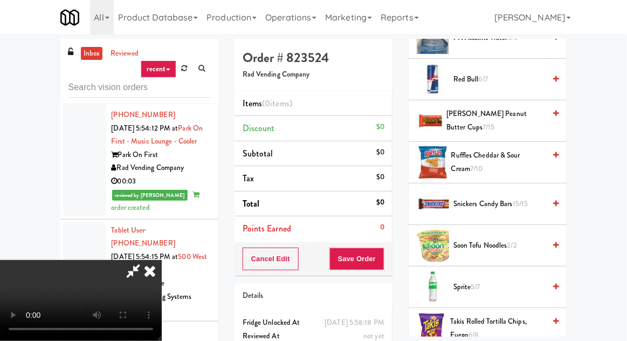
click at [499, 158] on span "Ruffles Cheddar & Sour Cream 7/10" at bounding box center [498, 162] width 94 height 26
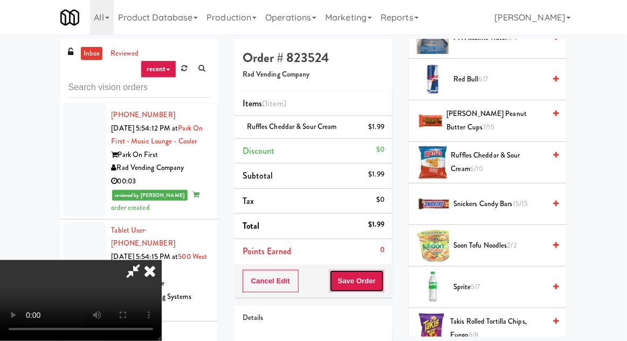
click at [382, 276] on button "Save Order" at bounding box center [356, 280] width 55 height 23
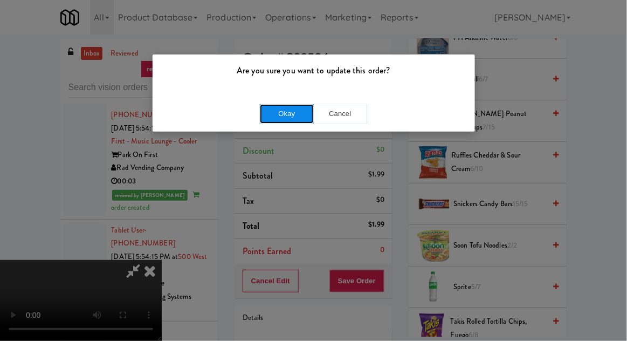
click at [303, 118] on button "Okay" at bounding box center [287, 113] width 54 height 19
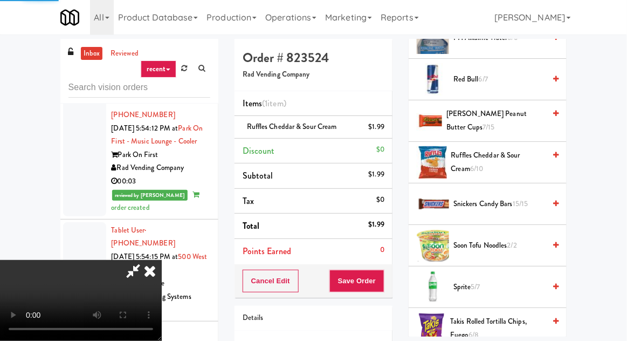
scroll to position [106, 0]
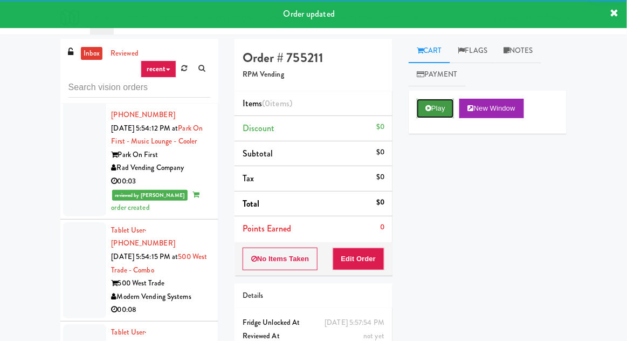
click at [431, 109] on button "Play" at bounding box center [435, 108] width 37 height 19
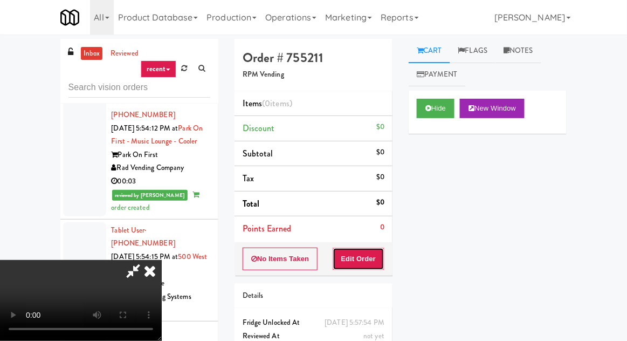
click at [367, 265] on button "Edit Order" at bounding box center [358, 258] width 52 height 23
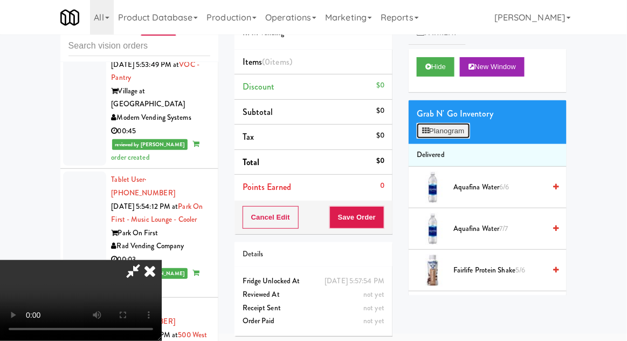
click at [444, 131] on button "Planogram" at bounding box center [443, 131] width 53 height 16
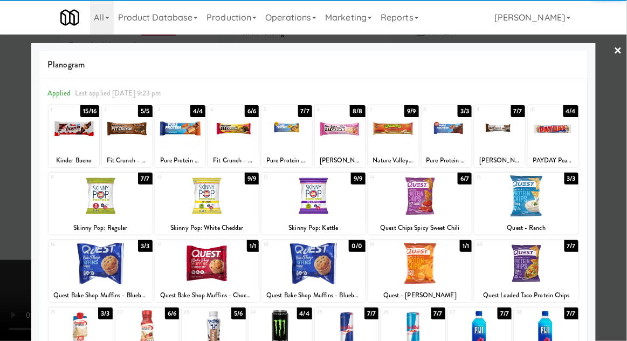
click at [180, 138] on div at bounding box center [180, 128] width 51 height 41
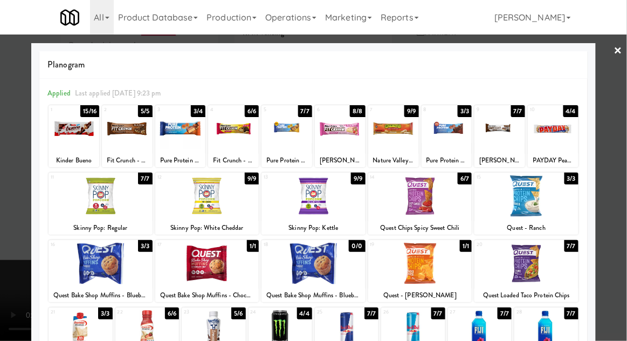
click at [1, 217] on div at bounding box center [313, 170] width 627 height 341
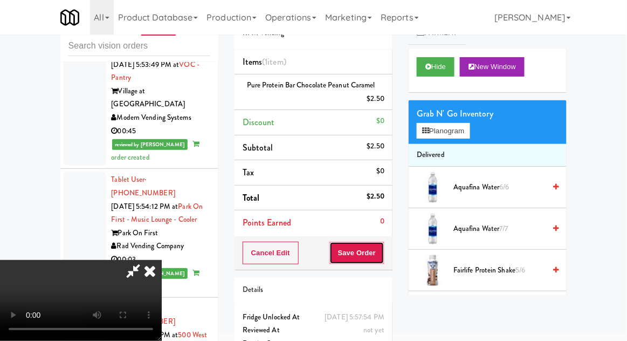
click at [384, 251] on button "Save Order" at bounding box center [356, 252] width 55 height 23
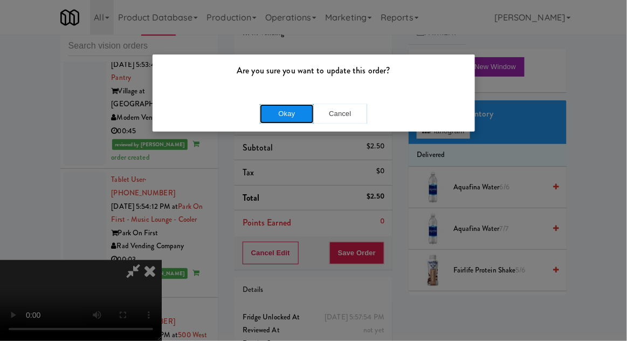
click at [302, 117] on button "Okay" at bounding box center [287, 113] width 54 height 19
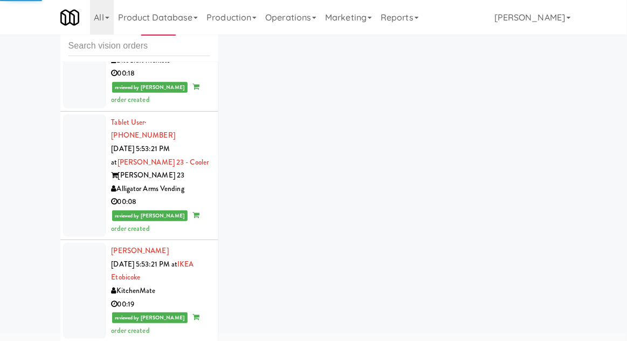
scroll to position [4650, 0]
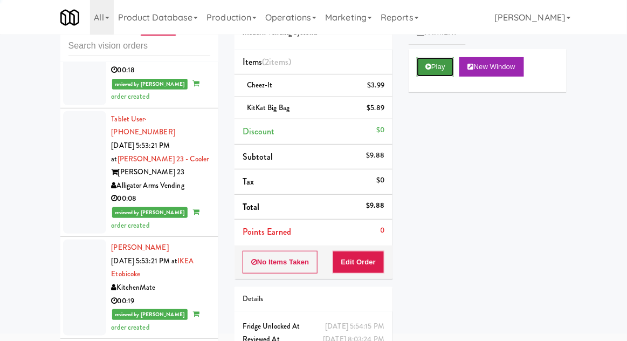
click at [446, 74] on button "Play" at bounding box center [435, 66] width 37 height 19
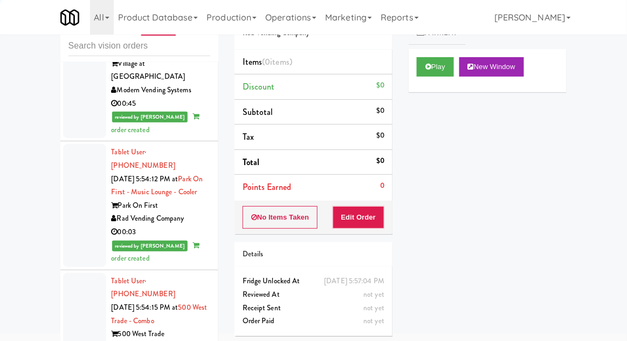
scroll to position [5206, 0]
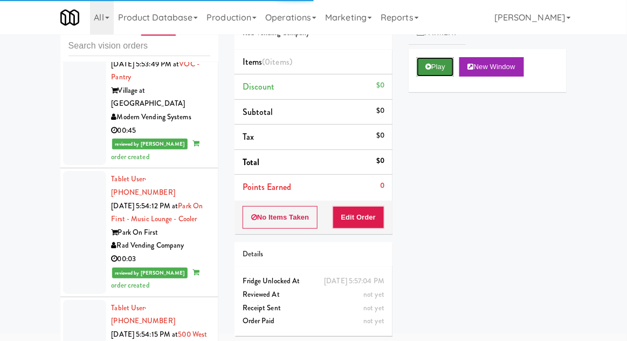
click at [445, 67] on button "Play" at bounding box center [435, 66] width 37 height 19
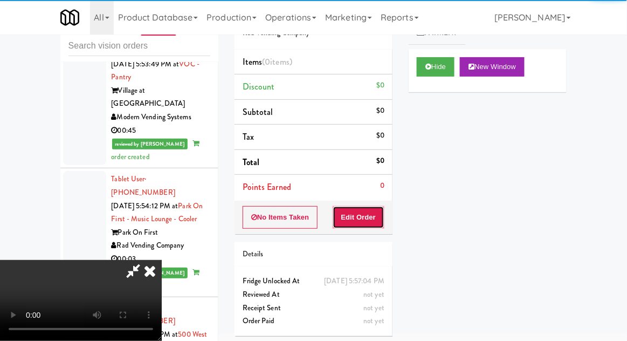
click at [376, 206] on button "Edit Order" at bounding box center [358, 217] width 52 height 23
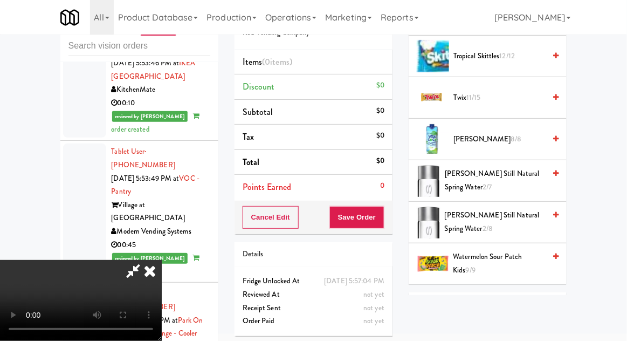
scroll to position [1417, 0]
click at [481, 257] on span "Watermelon Sour Patch Kids 9/9" at bounding box center [499, 264] width 92 height 26
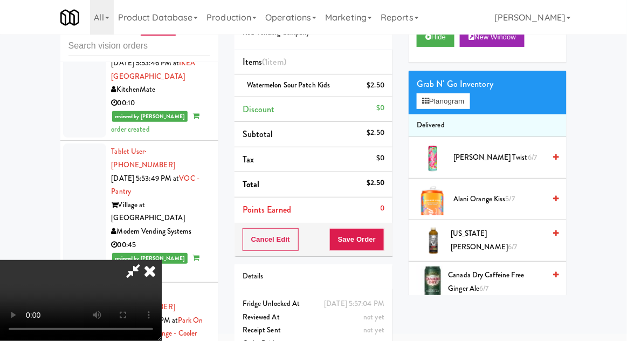
scroll to position [0, 0]
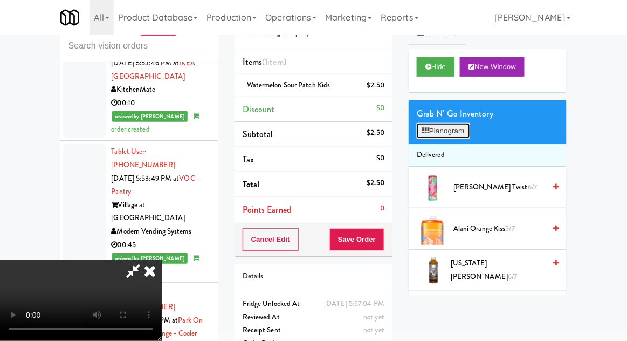
click at [464, 130] on button "Planogram" at bounding box center [443, 131] width 53 height 16
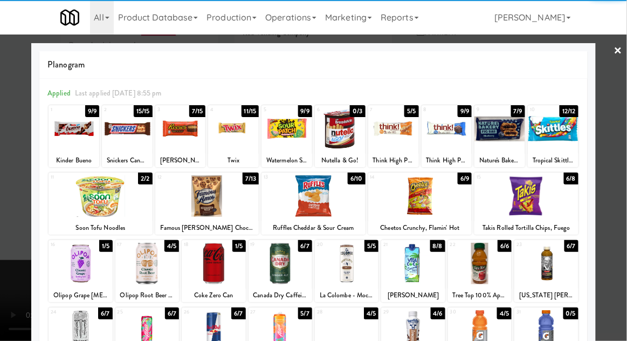
click at [505, 135] on div at bounding box center [499, 128] width 51 height 41
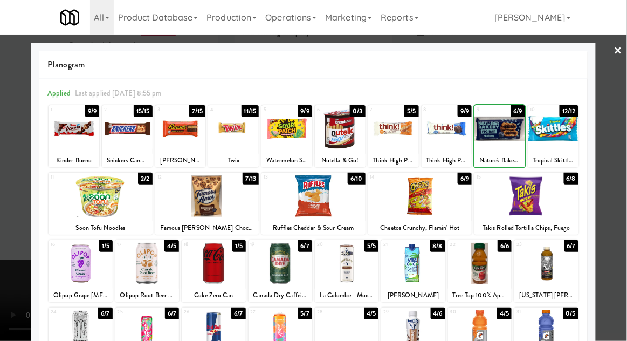
click at [16, 241] on div at bounding box center [313, 170] width 627 height 341
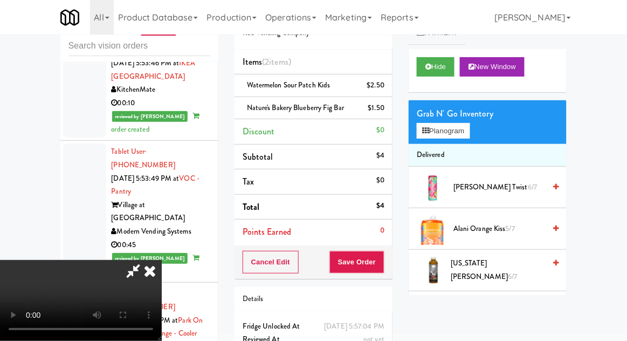
click at [452, 145] on li "Delivered" at bounding box center [487, 155] width 158 height 23
click at [451, 124] on button "Planogram" at bounding box center [443, 131] width 53 height 16
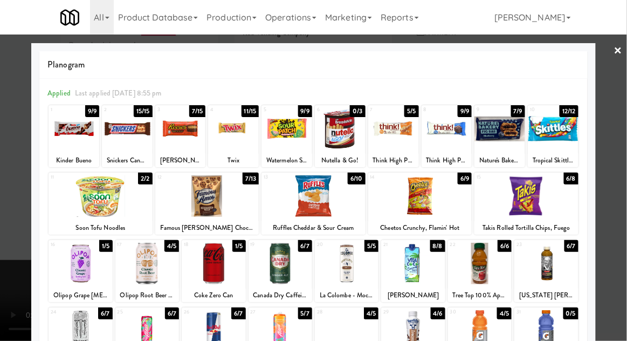
click at [561, 124] on div at bounding box center [553, 128] width 51 height 41
click at [13, 247] on div at bounding box center [313, 170] width 627 height 341
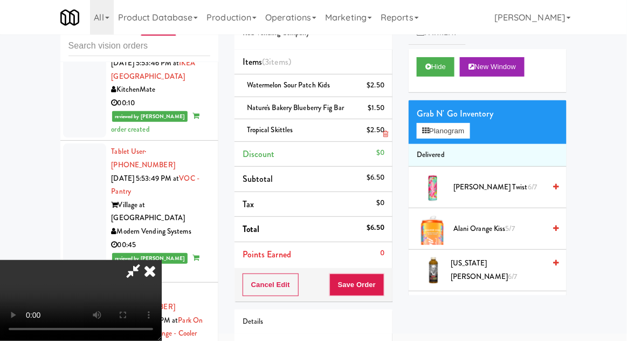
click at [382, 132] on div "$2.50" at bounding box center [376, 129] width 18 height 13
click at [384, 128] on link at bounding box center [383, 134] width 10 height 13
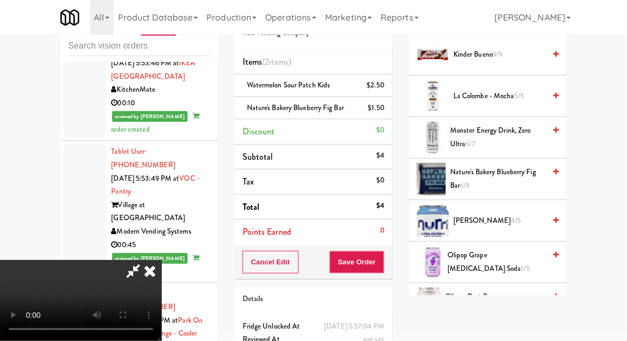
scroll to position [672, 0]
click at [510, 176] on span "Nature's Bakery Blueberry Fig Bar 6/9" at bounding box center [497, 178] width 95 height 26
click at [383, 261] on button "Save Order" at bounding box center [356, 262] width 55 height 23
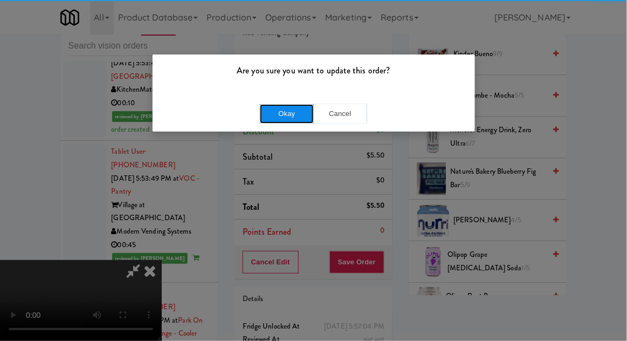
click at [289, 109] on button "Okay" at bounding box center [287, 113] width 54 height 19
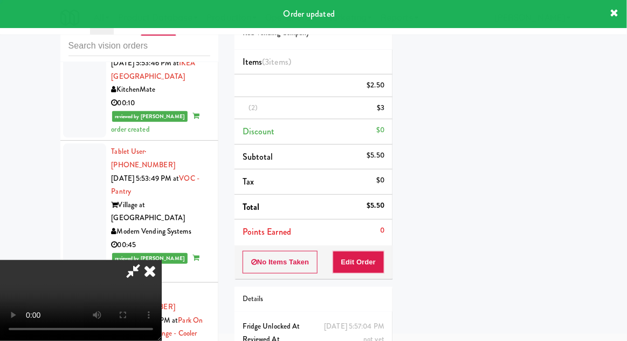
scroll to position [106, 0]
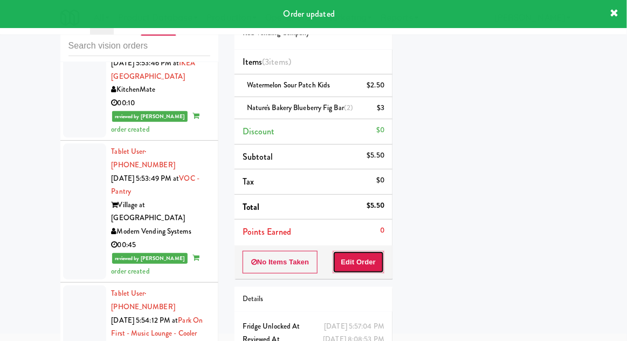
click at [376, 259] on button "Edit Order" at bounding box center [358, 262] width 52 height 23
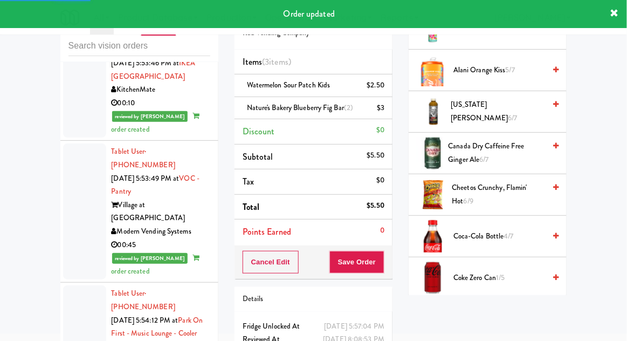
scroll to position [0, 0]
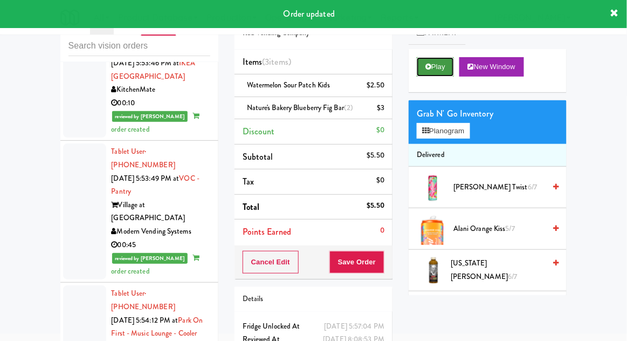
click at [443, 64] on button "Play" at bounding box center [435, 66] width 37 height 19
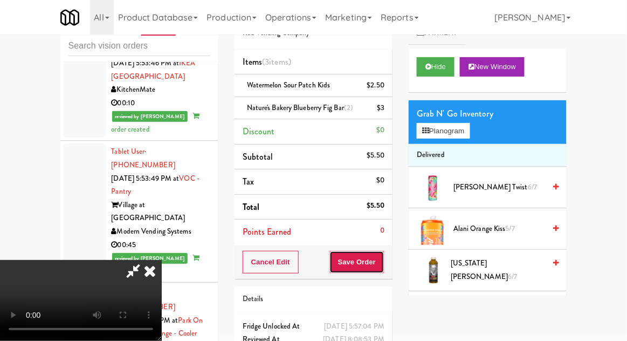
click at [384, 259] on button "Save Order" at bounding box center [356, 262] width 55 height 23
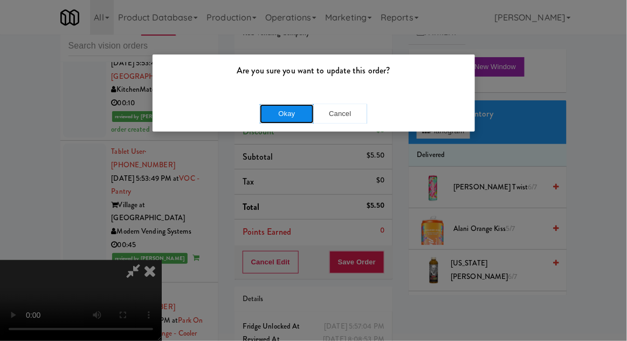
click at [297, 121] on button "Okay" at bounding box center [287, 113] width 54 height 19
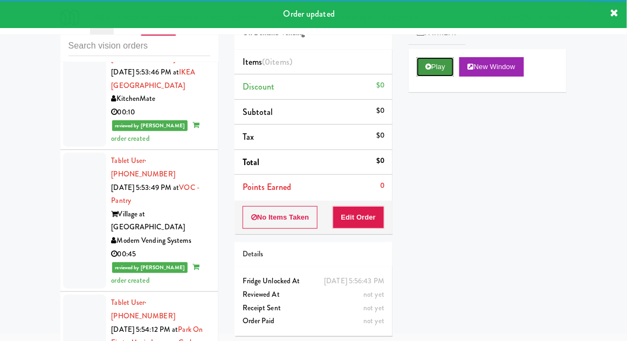
click at [436, 75] on button "Play" at bounding box center [435, 66] width 37 height 19
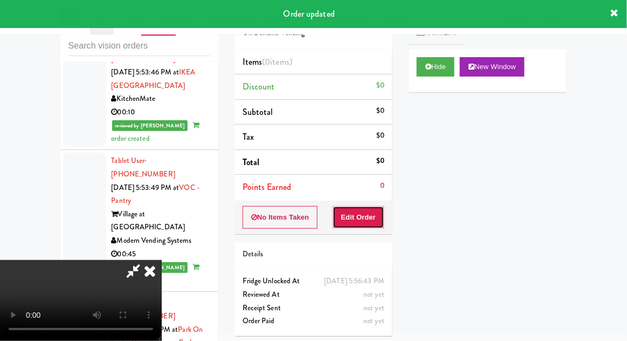
click at [377, 210] on button "Edit Order" at bounding box center [358, 217] width 52 height 23
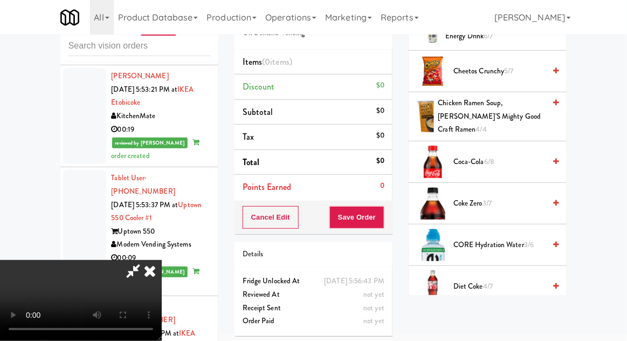
scroll to position [304, 0]
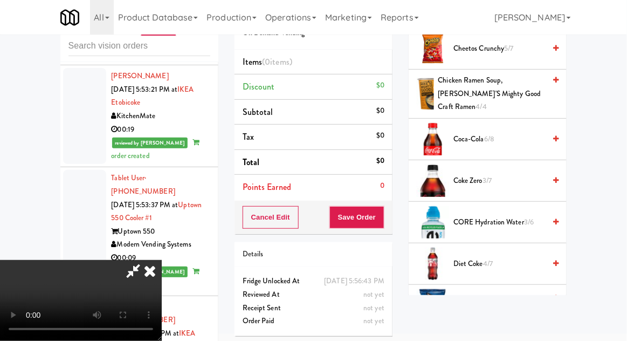
click at [496, 257] on span "Diet Coke 4/7" at bounding box center [499, 263] width 92 height 13
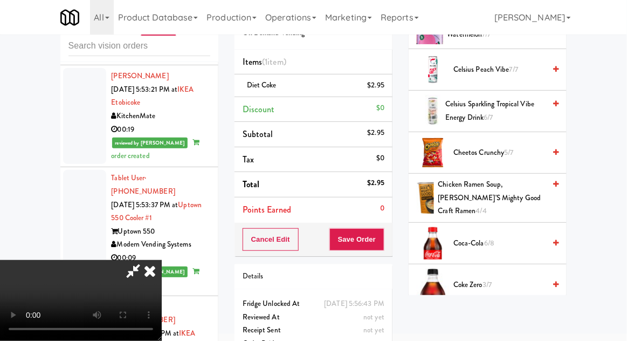
scroll to position [0, 0]
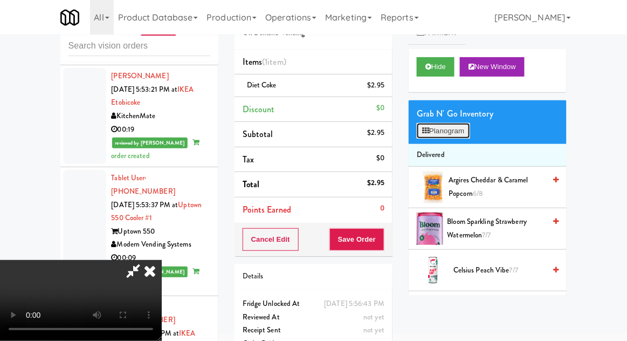
click at [469, 123] on button "Planogram" at bounding box center [443, 131] width 53 height 16
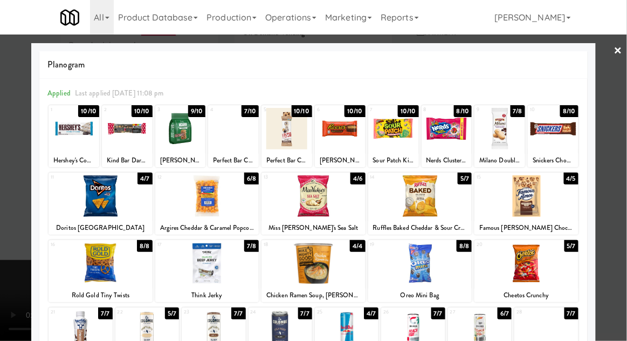
click at [331, 199] on div at bounding box center [313, 195] width 104 height 41
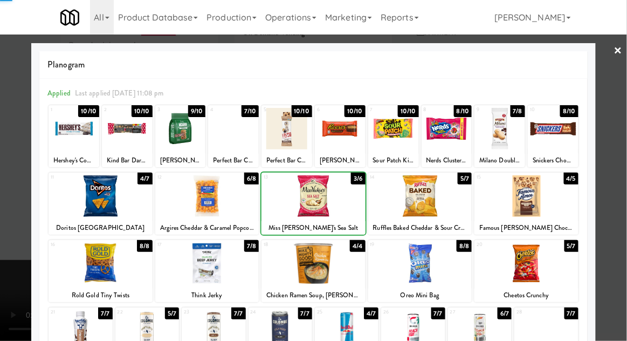
click at [13, 262] on div at bounding box center [313, 170] width 627 height 341
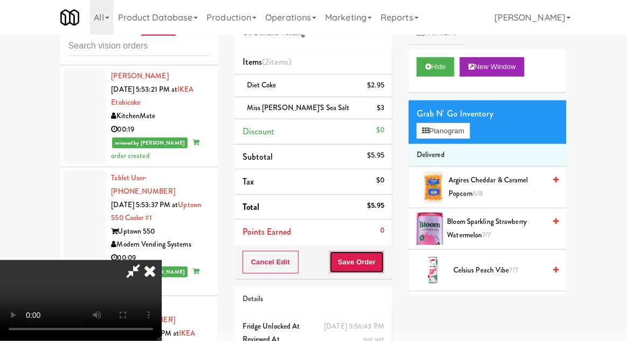
click at [382, 266] on button "Save Order" at bounding box center [356, 262] width 55 height 23
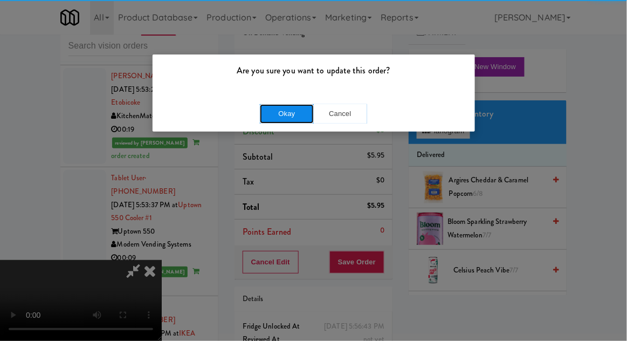
click at [297, 113] on button "Okay" at bounding box center [287, 113] width 54 height 19
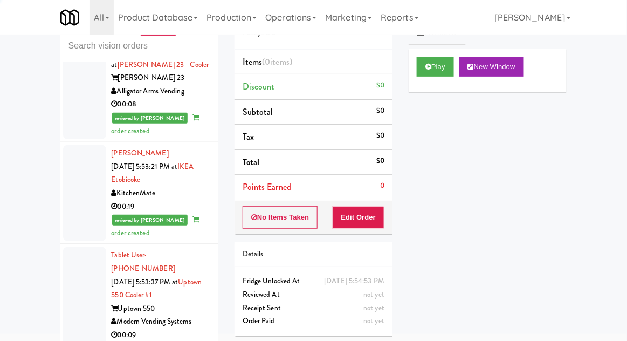
scroll to position [4745, 0]
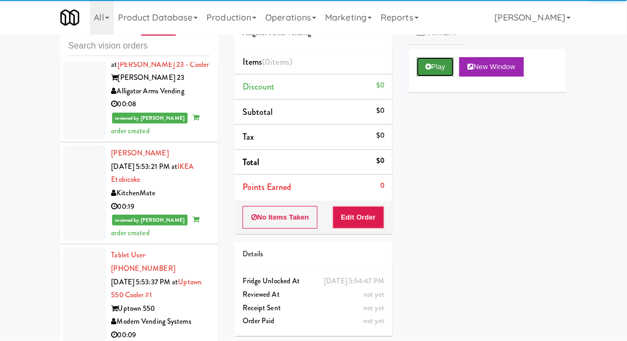
click at [447, 67] on button "Play" at bounding box center [435, 66] width 37 height 19
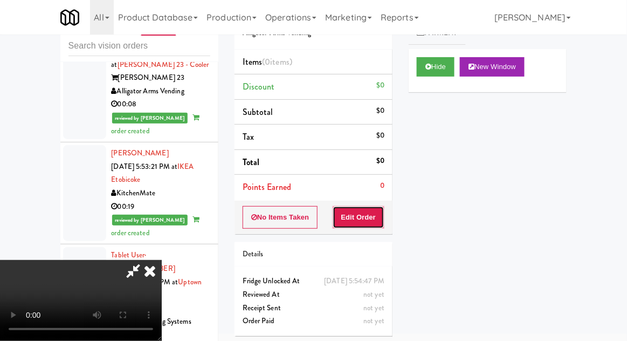
click at [382, 207] on button "Edit Order" at bounding box center [358, 217] width 52 height 23
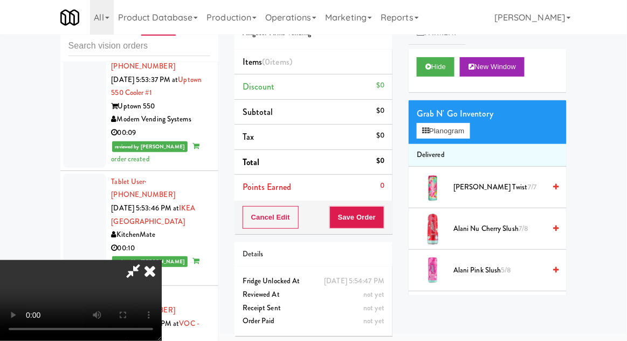
scroll to position [4947, 0]
click at [450, 128] on button "Planogram" at bounding box center [443, 131] width 53 height 16
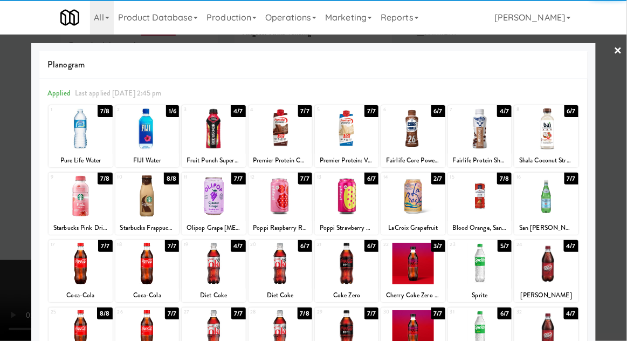
click at [199, 141] on div at bounding box center [214, 128] width 64 height 41
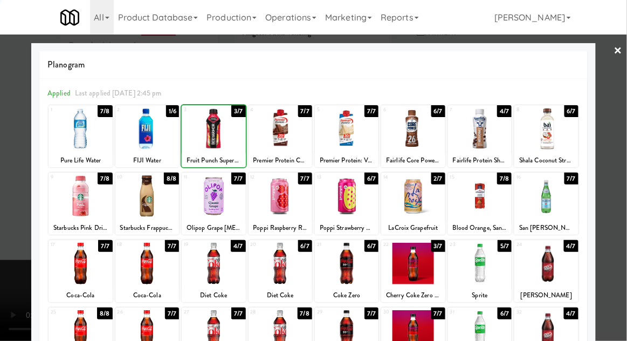
click at [6, 235] on div at bounding box center [313, 170] width 627 height 341
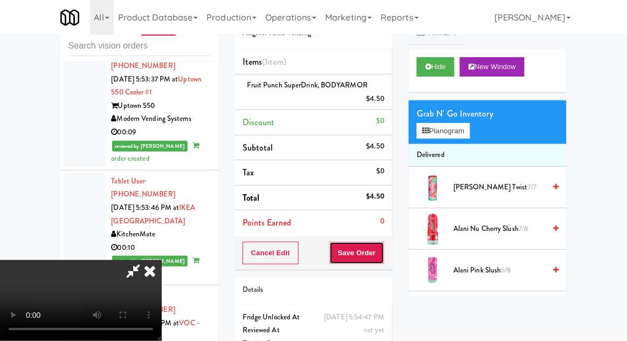
click at [383, 248] on button "Save Order" at bounding box center [356, 252] width 55 height 23
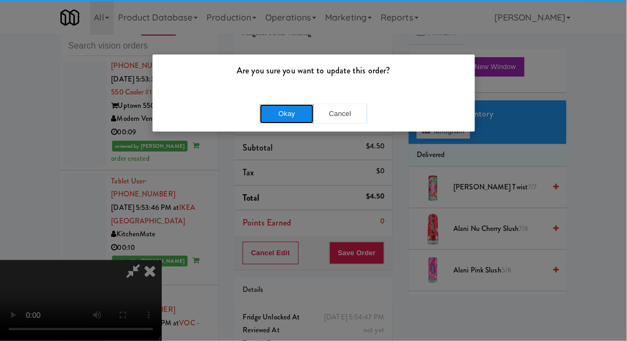
click at [287, 117] on button "Okay" at bounding box center [287, 113] width 54 height 19
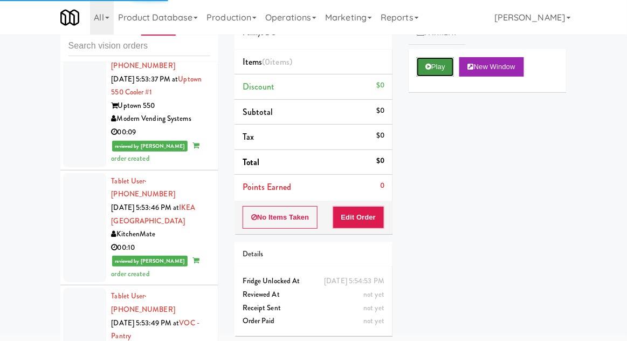
click at [444, 65] on button "Play" at bounding box center [435, 66] width 37 height 19
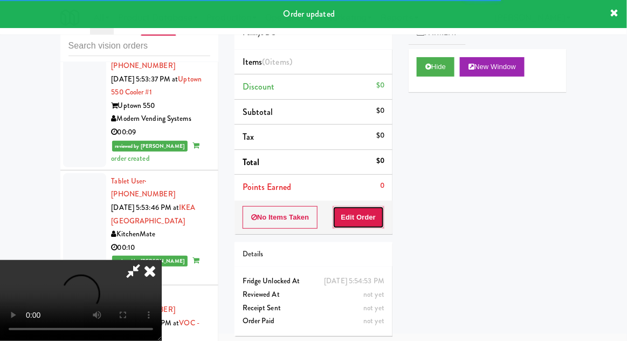
click at [367, 209] on button "Edit Order" at bounding box center [358, 217] width 52 height 23
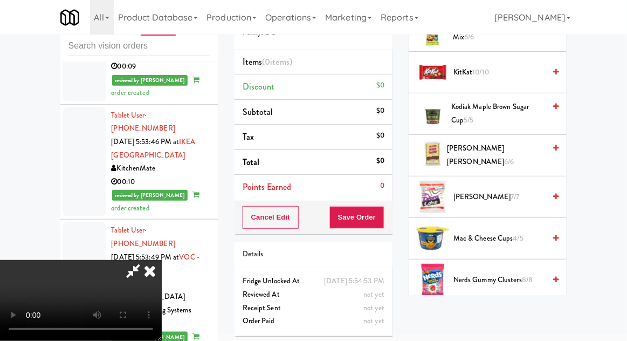
scroll to position [592, 0]
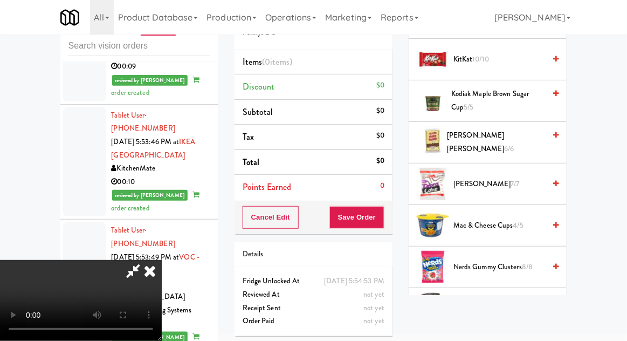
click at [481, 260] on span "Nerds Gummy Clusters 8/8" at bounding box center [499, 266] width 92 height 13
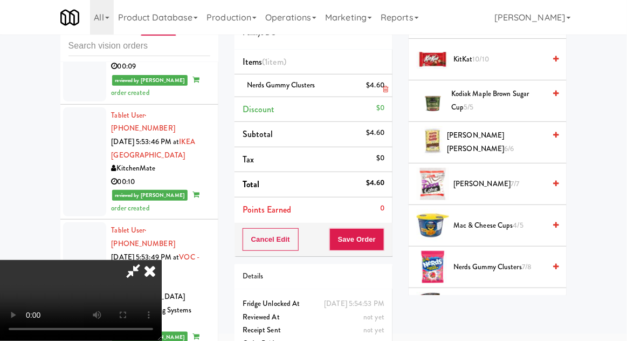
click at [389, 81] on li "Nerds Gummy Clusters $4.60" at bounding box center [313, 85] width 158 height 23
click at [385, 85] on link at bounding box center [383, 89] width 10 height 13
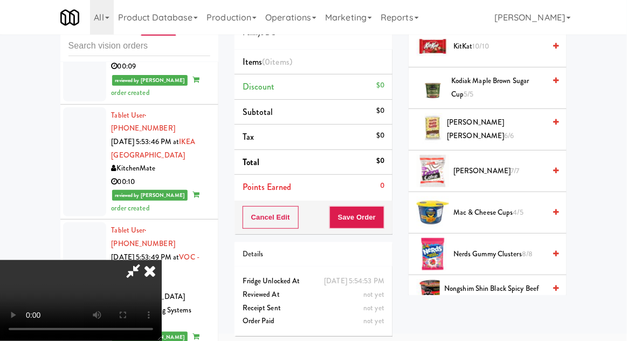
scroll to position [606, 0]
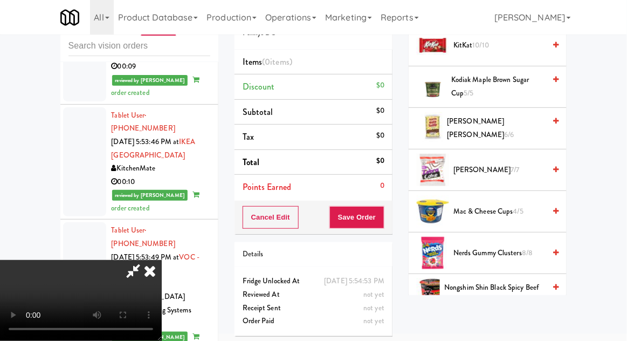
click at [492, 205] on span "Mac & Cheese Cups 4/5" at bounding box center [499, 211] width 92 height 13
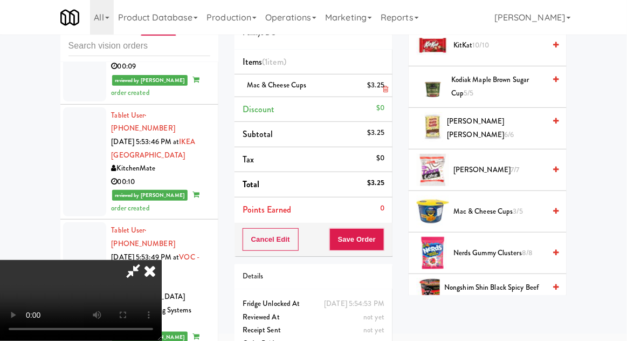
click at [390, 85] on li "Mac & Cheese Cups $3.25" at bounding box center [313, 85] width 158 height 23
click at [386, 86] on icon at bounding box center [385, 89] width 5 height 7
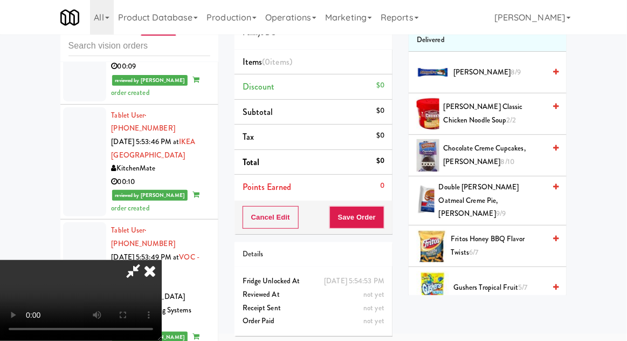
scroll to position [0, 0]
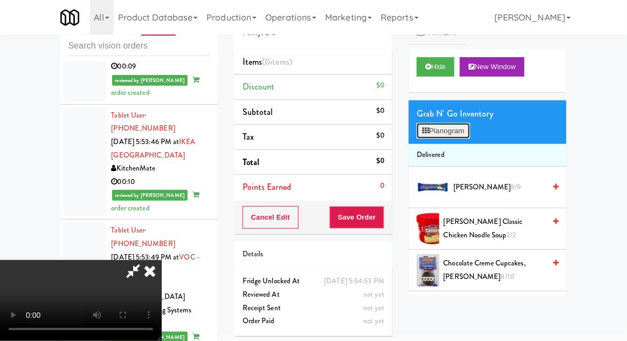
click at [461, 130] on button "Planogram" at bounding box center [443, 131] width 53 height 16
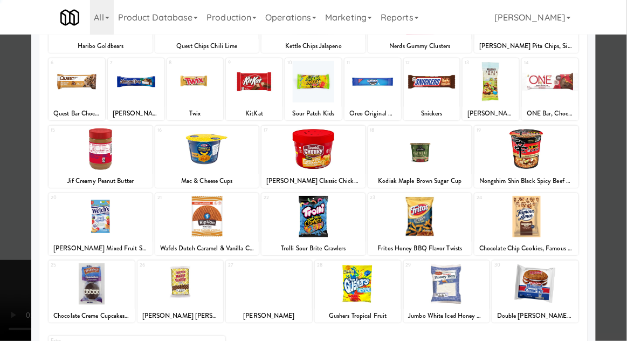
scroll to position [136, 0]
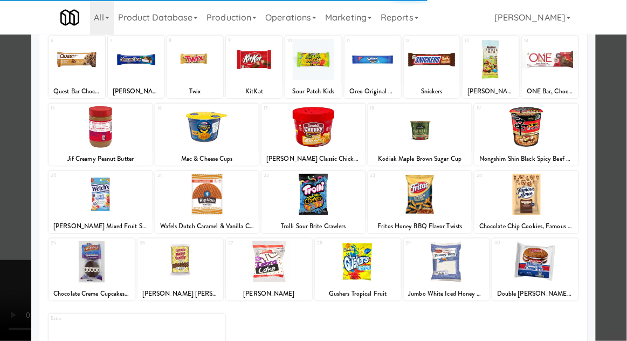
click at [377, 258] on div at bounding box center [358, 261] width 86 height 41
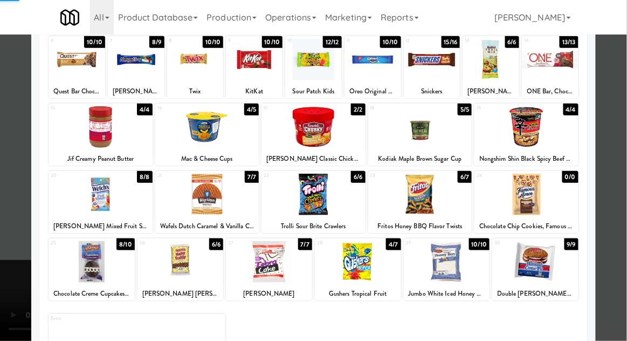
click at [3, 216] on div at bounding box center [313, 170] width 627 height 341
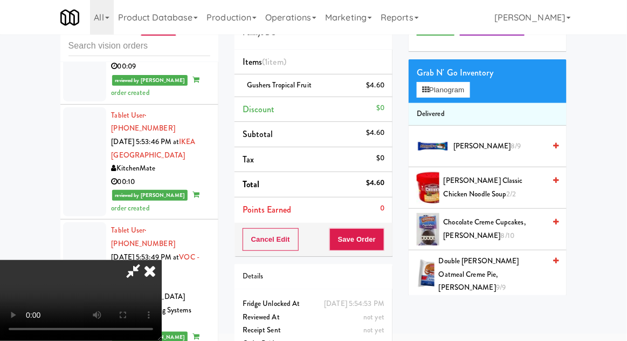
scroll to position [48, 0]
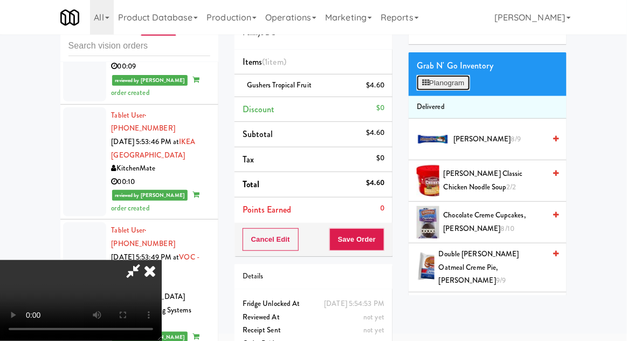
click at [464, 89] on button "Planogram" at bounding box center [443, 83] width 53 height 16
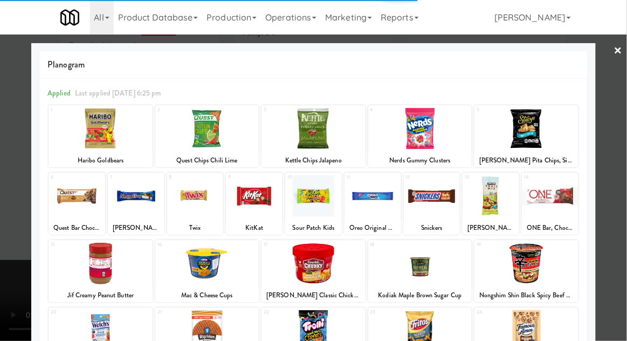
click at [336, 133] on div at bounding box center [313, 128] width 104 height 41
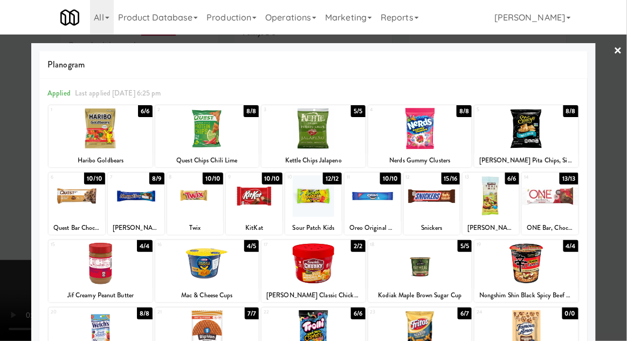
click at [341, 129] on div at bounding box center [313, 128] width 104 height 41
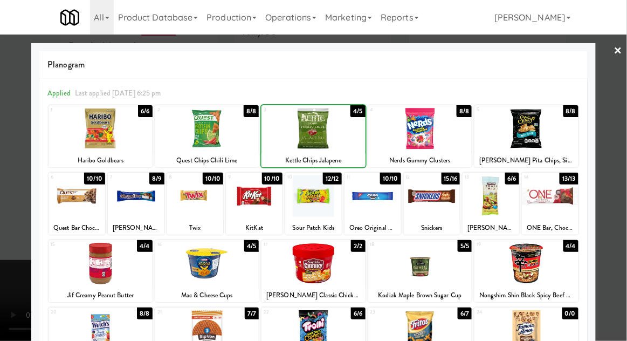
click at [5, 231] on div at bounding box center [313, 170] width 627 height 341
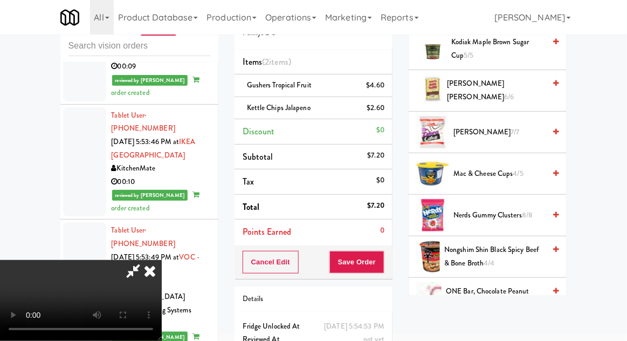
scroll to position [650, 0]
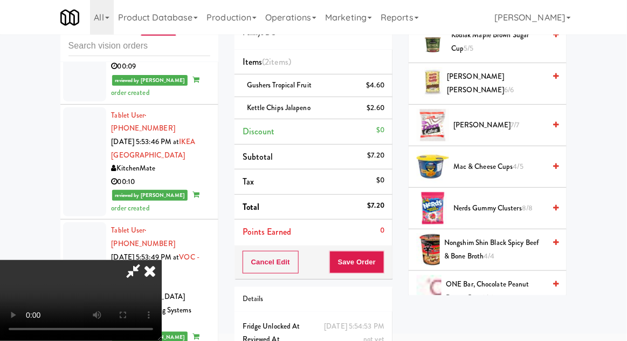
click at [493, 160] on span "Mac & Cheese Cups 4/5" at bounding box center [499, 166] width 92 height 13
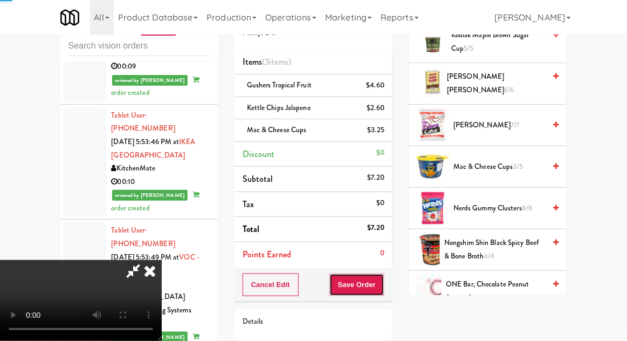
click at [384, 279] on button "Save Order" at bounding box center [356, 284] width 55 height 23
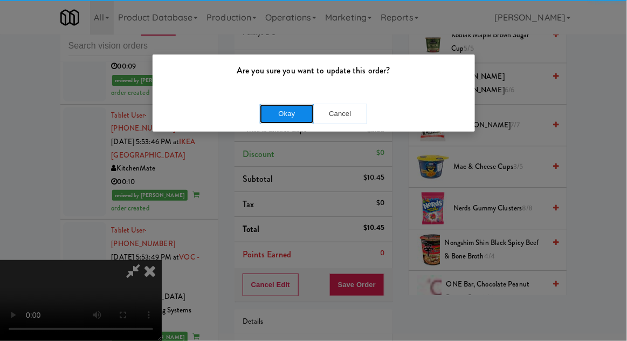
click at [287, 112] on button "Okay" at bounding box center [287, 113] width 54 height 19
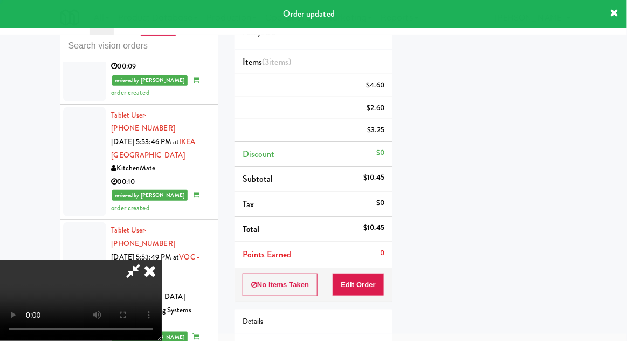
scroll to position [106, 0]
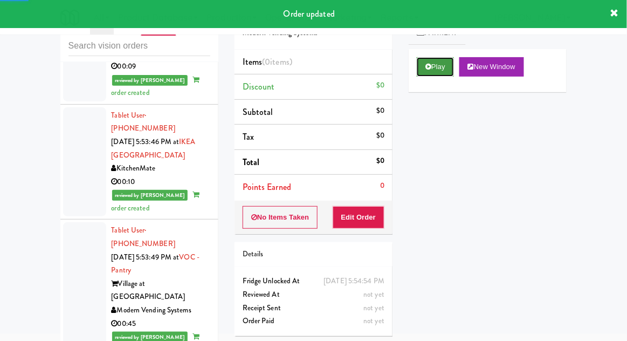
click at [426, 65] on icon at bounding box center [428, 66] width 6 height 7
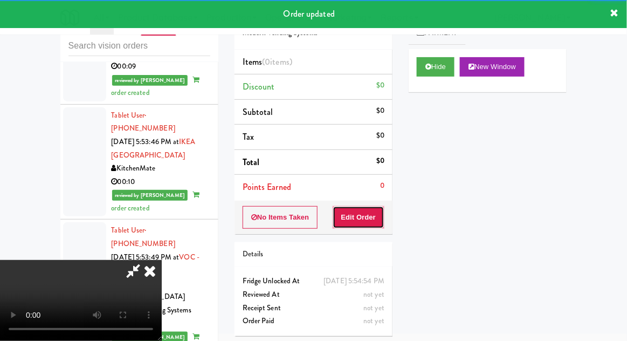
click at [374, 214] on button "Edit Order" at bounding box center [358, 217] width 52 height 23
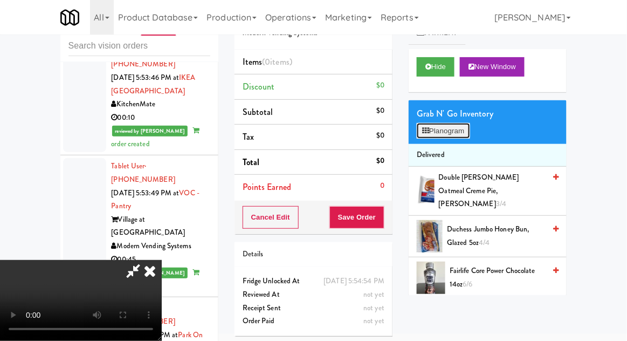
click at [463, 125] on button "Planogram" at bounding box center [443, 131] width 53 height 16
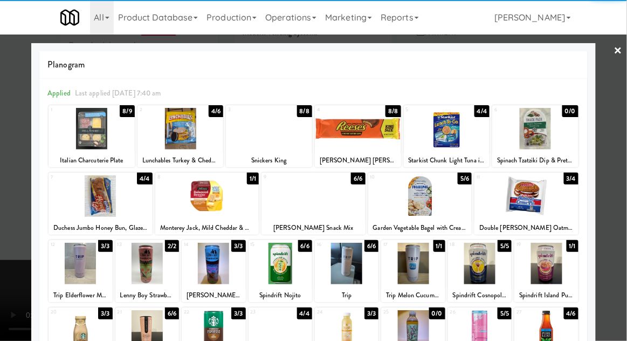
click at [170, 138] on div at bounding box center [180, 128] width 86 height 41
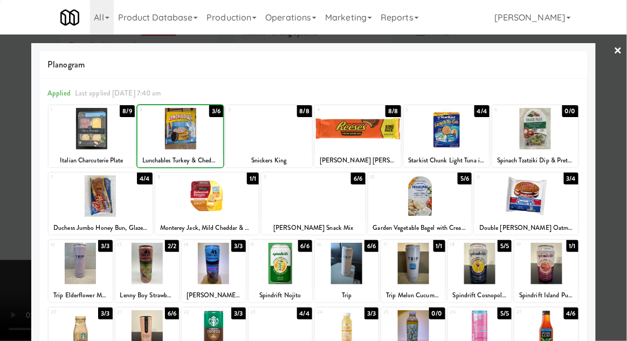
click at [7, 220] on div at bounding box center [313, 170] width 627 height 341
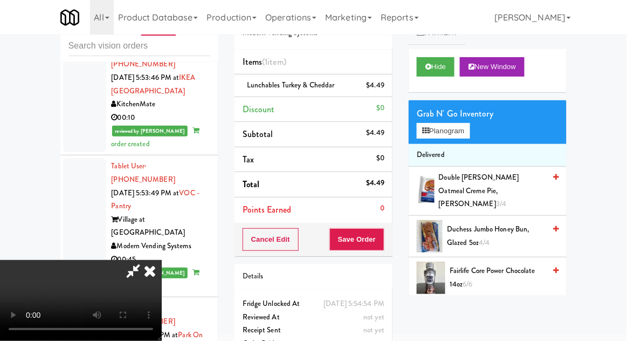
click at [390, 240] on div "Cancel Edit Save Order" at bounding box center [313, 239] width 158 height 33
click at [383, 230] on button "Save Order" at bounding box center [356, 239] width 55 height 23
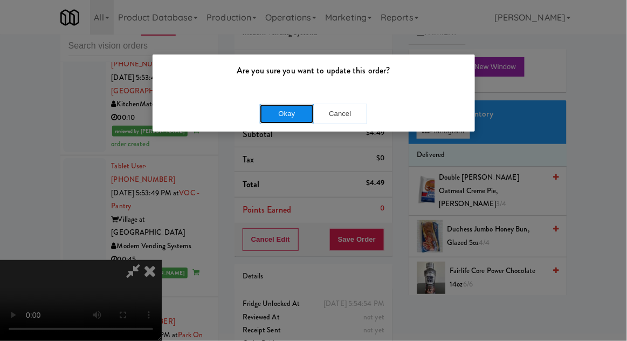
click at [300, 122] on button "Okay" at bounding box center [287, 113] width 54 height 19
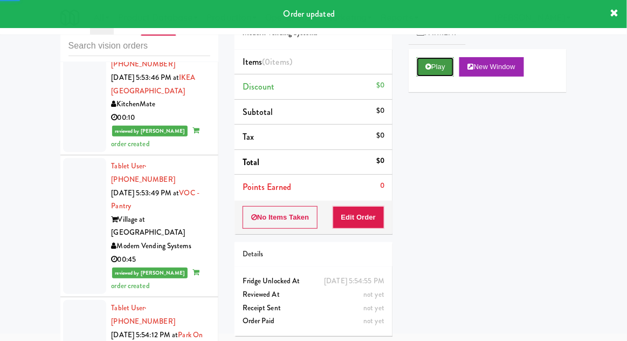
click at [443, 65] on button "Play" at bounding box center [435, 66] width 37 height 19
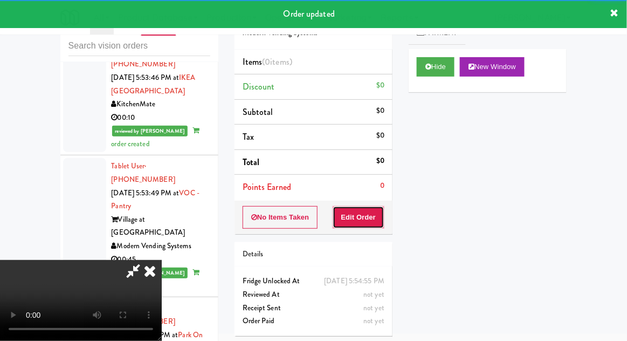
click at [373, 215] on button "Edit Order" at bounding box center [358, 217] width 52 height 23
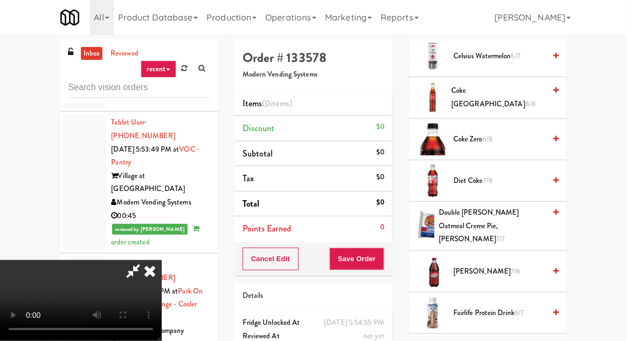
scroll to position [505, 0]
click at [475, 176] on span "Diet Coke 7/8" at bounding box center [499, 180] width 92 height 13
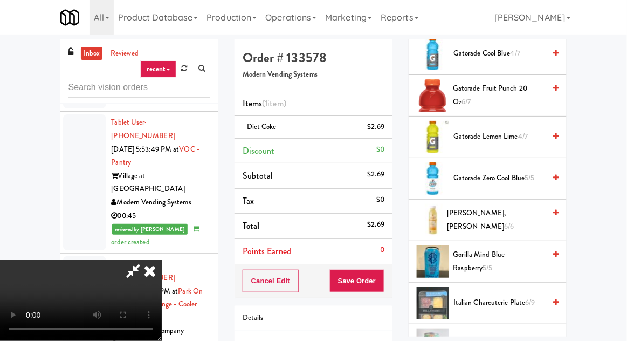
scroll to position [897, 0]
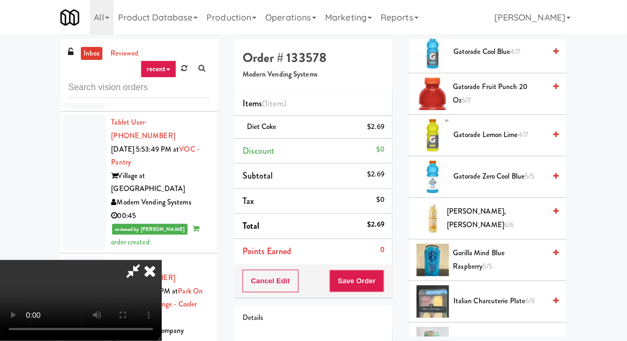
click at [475, 170] on span "Gatorade Zero Cool Blue 5/5" at bounding box center [499, 176] width 92 height 13
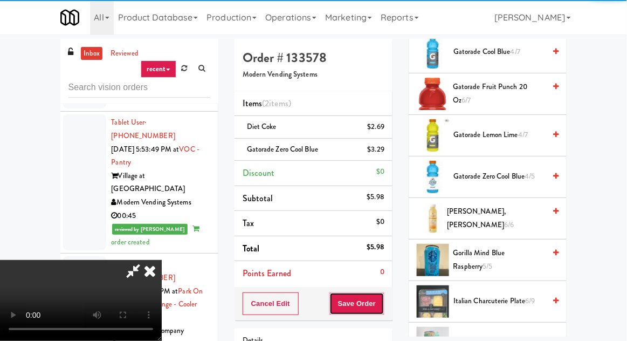
click at [384, 308] on button "Save Order" at bounding box center [356, 303] width 55 height 23
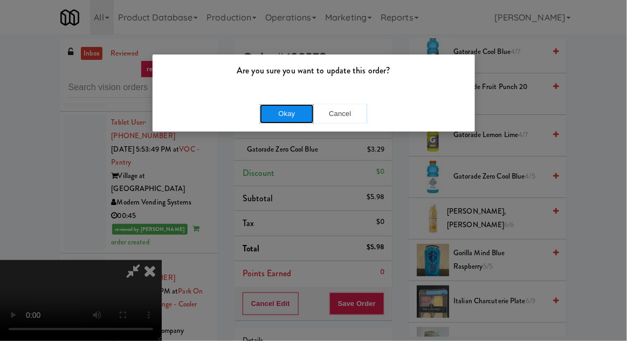
click at [283, 104] on button "Okay" at bounding box center [287, 113] width 54 height 19
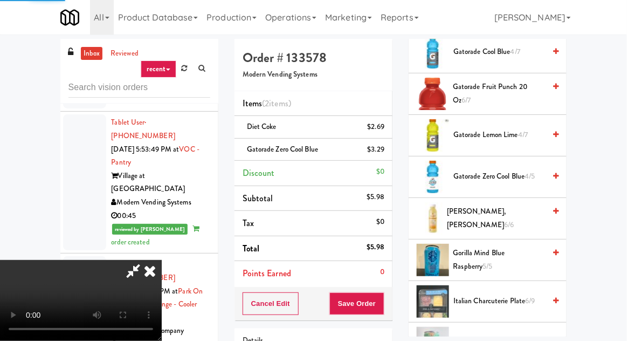
scroll to position [106, 0]
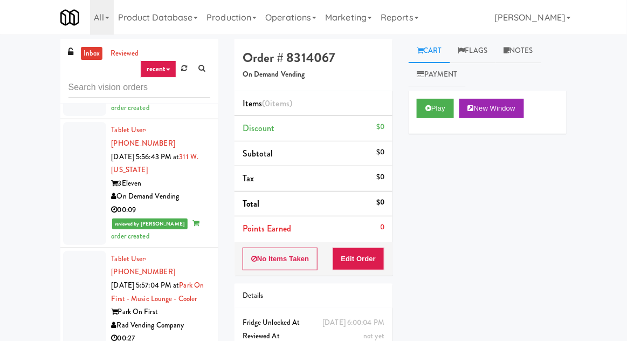
scroll to position [6212, 0]
